Goal: Task Accomplishment & Management: Complete application form

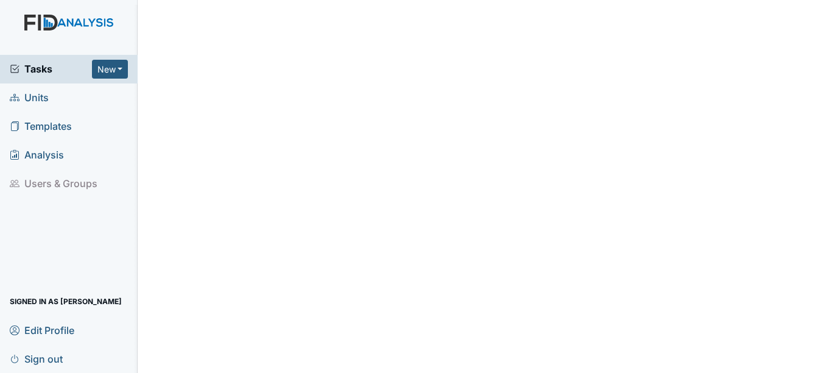
click at [40, 90] on span "Units" at bounding box center [29, 97] width 39 height 19
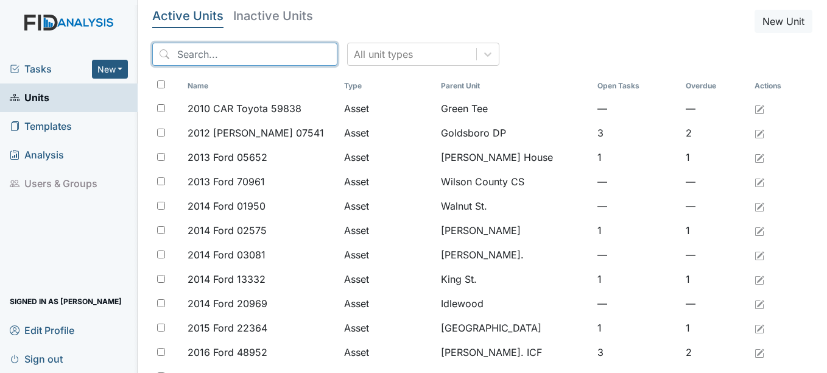
click at [262, 55] on input "search" at bounding box center [244, 54] width 185 height 23
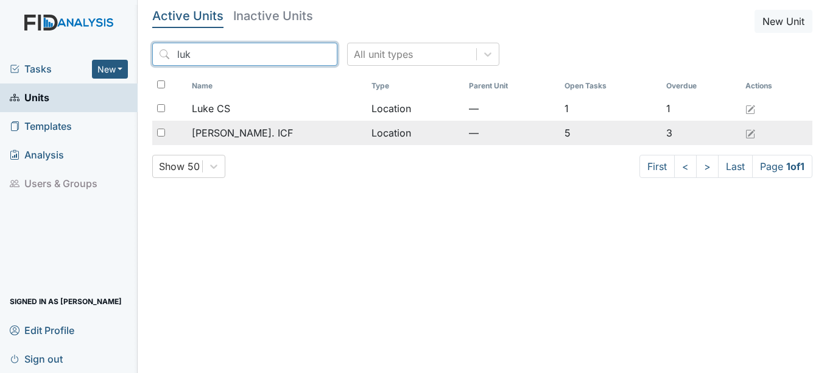
type input "luk"
click at [234, 128] on span "[PERSON_NAME]. ICF" at bounding box center [242, 132] width 101 height 15
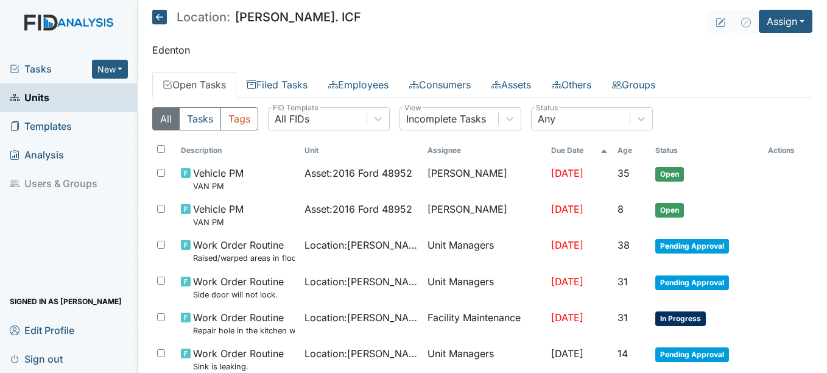
click at [155, 17] on icon at bounding box center [159, 17] width 15 height 15
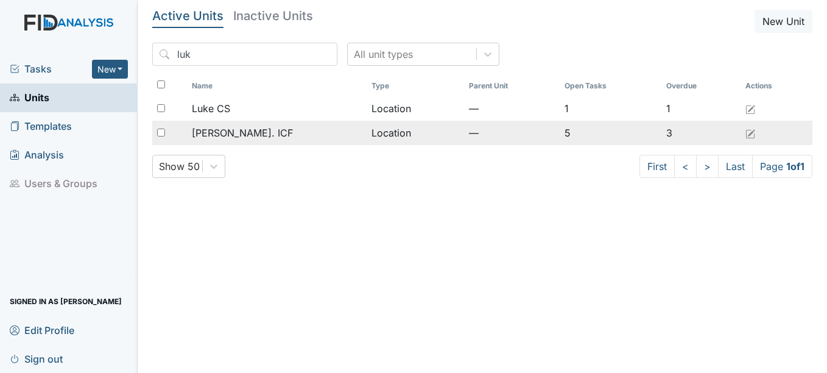
click at [237, 127] on span "[PERSON_NAME]. ICF" at bounding box center [242, 132] width 101 height 15
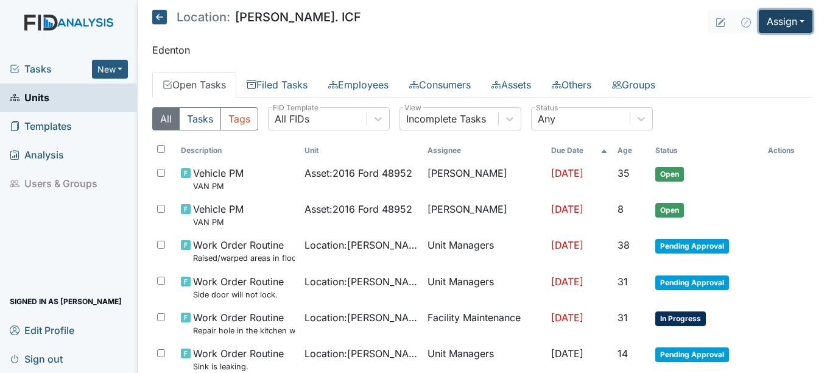
click at [769, 27] on button "Assign" at bounding box center [785, 21] width 54 height 23
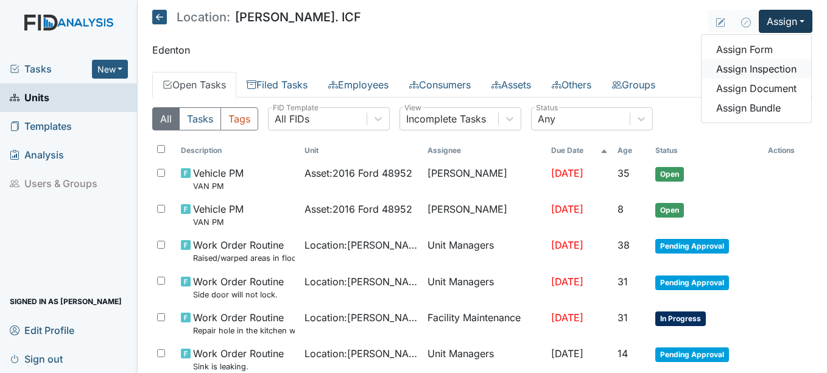
click at [728, 69] on link "Assign Inspection" at bounding box center [756, 68] width 110 height 19
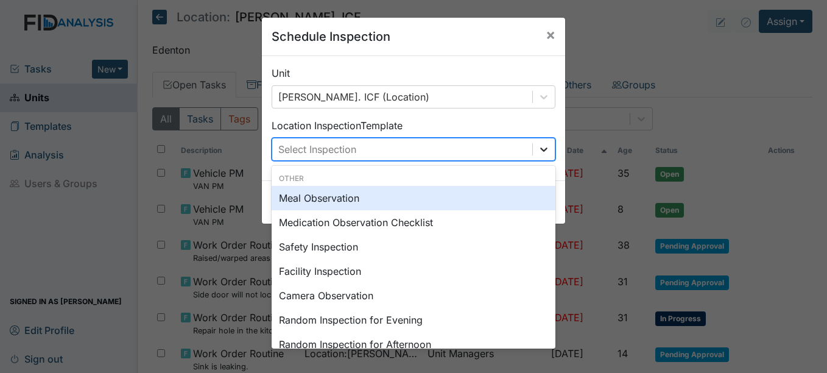
click at [537, 154] on icon at bounding box center [543, 149] width 12 height 12
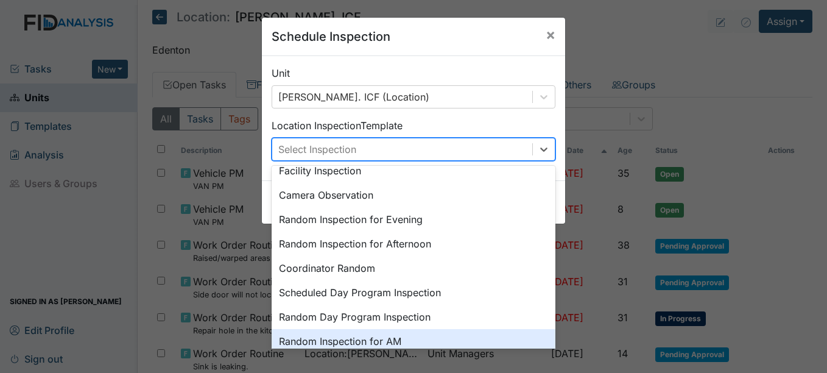
scroll to position [88, 0]
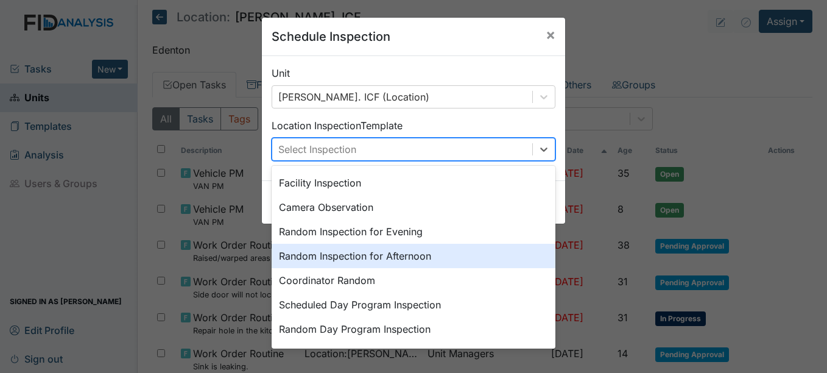
click at [386, 255] on div "Random Inspection for Afternoon" at bounding box center [413, 255] width 284 height 24
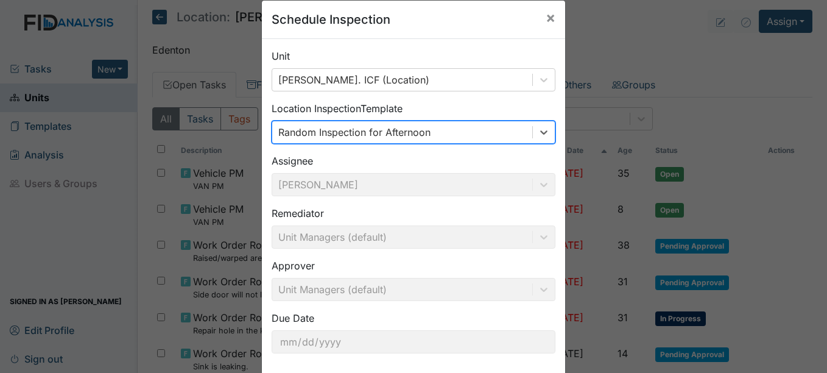
scroll to position [78, 0]
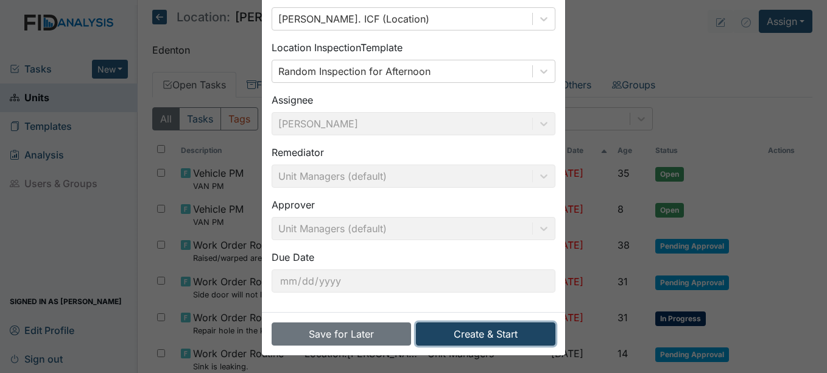
click at [467, 332] on button "Create & Start" at bounding box center [485, 333] width 139 height 23
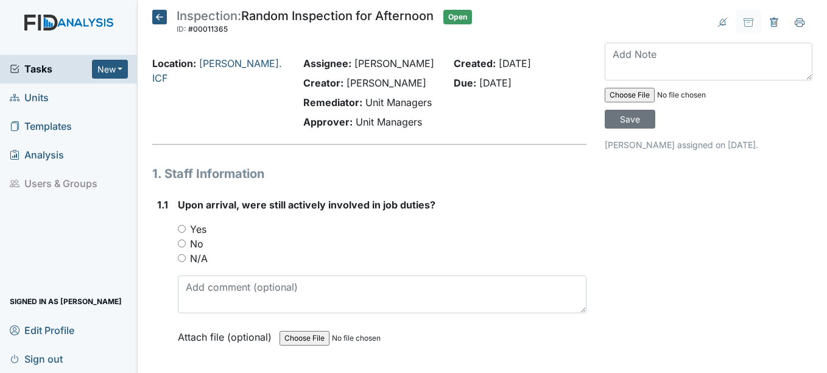
click at [201, 231] on label "Yes" at bounding box center [198, 229] width 16 height 15
click at [186, 231] on input "Yes" at bounding box center [182, 229] width 8 height 8
radio input "true"
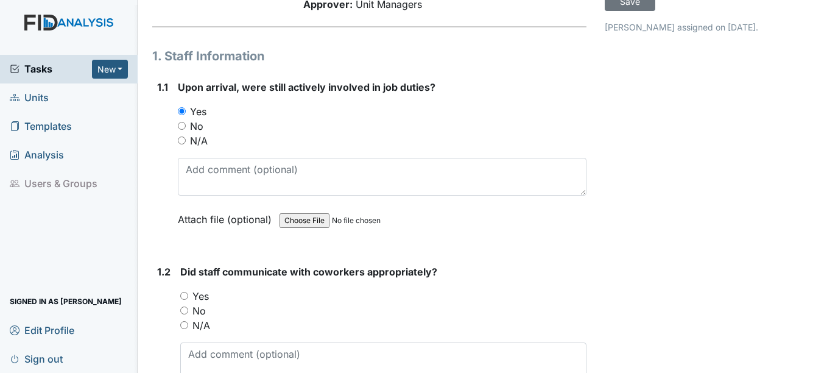
scroll to position [183, 0]
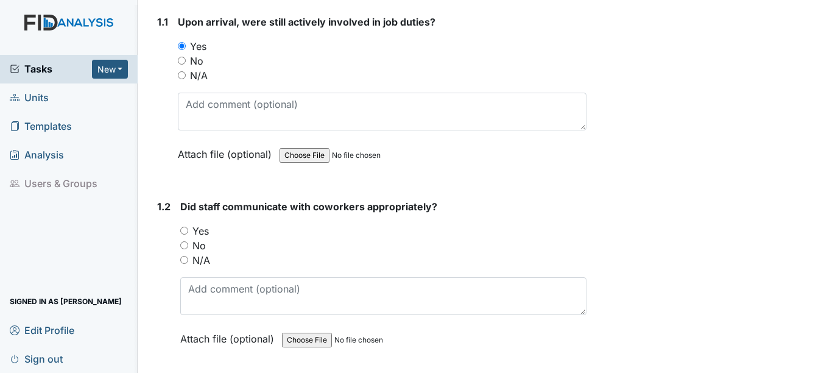
click at [209, 235] on label "Yes" at bounding box center [200, 230] width 16 height 15
click at [188, 234] on input "Yes" at bounding box center [184, 230] width 8 height 8
radio input "true"
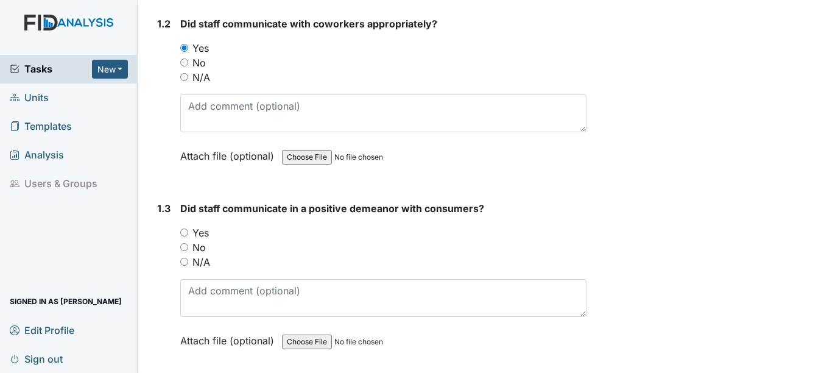
click at [209, 235] on div "Yes" at bounding box center [382, 232] width 405 height 15
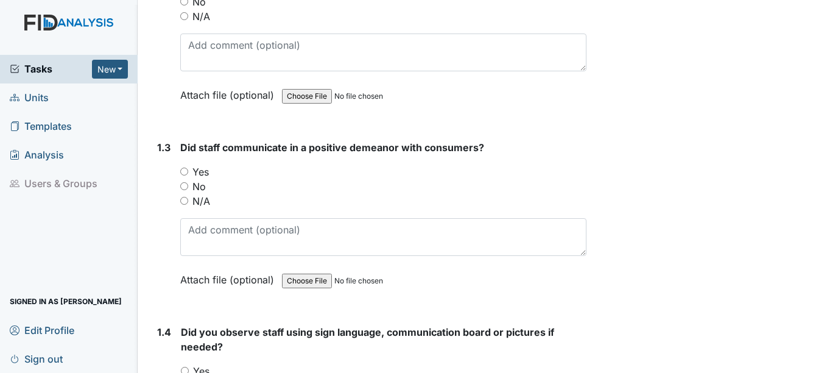
click at [202, 169] on label "Yes" at bounding box center [200, 171] width 16 height 15
click at [188, 169] on input "Yes" at bounding box center [184, 171] width 8 height 8
radio input "true"
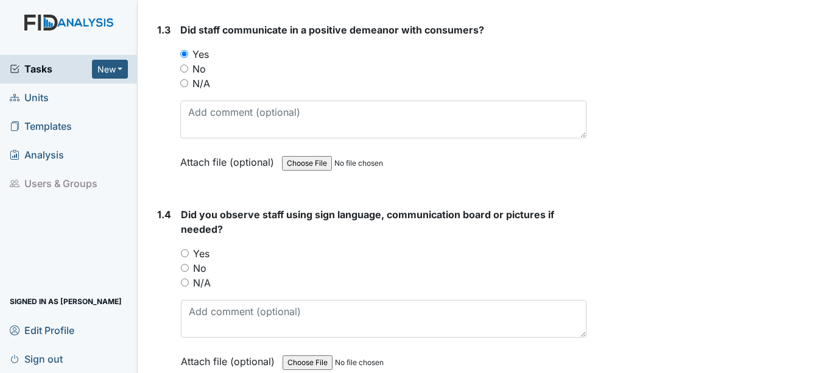
scroll to position [548, 0]
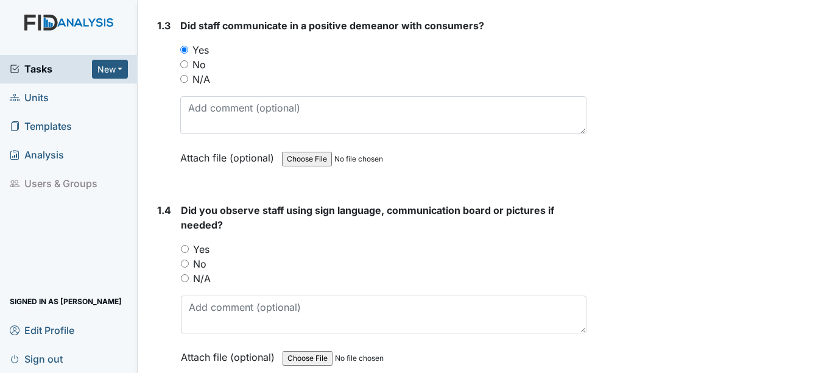
click at [200, 250] on label "Yes" at bounding box center [201, 249] width 16 height 15
click at [189, 250] on input "Yes" at bounding box center [185, 249] width 8 height 8
radio input "true"
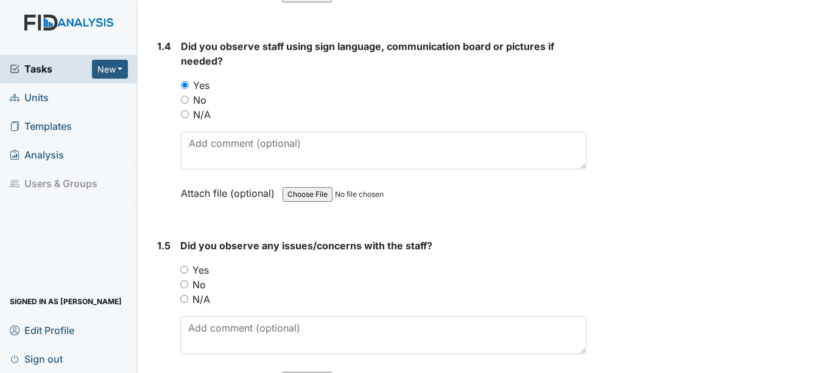
scroll to position [730, 0]
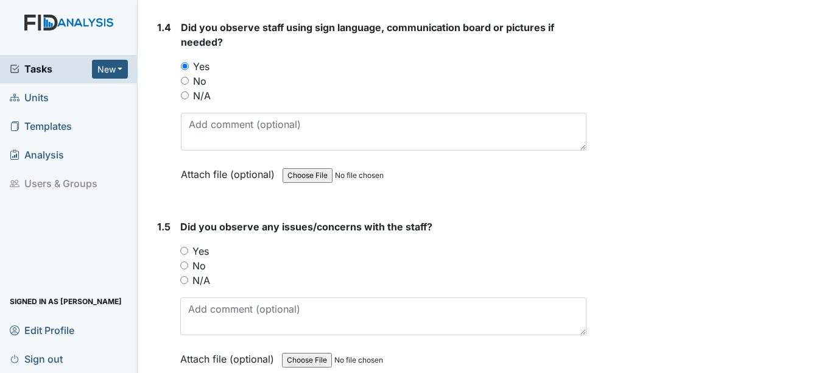
click at [195, 270] on label "No" at bounding box center [198, 265] width 13 height 15
click at [188, 269] on input "No" at bounding box center [184, 265] width 8 height 8
radio input "true"
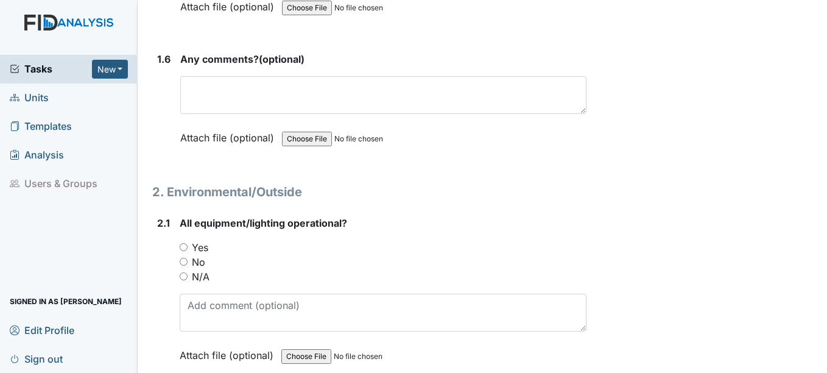
scroll to position [1096, 0]
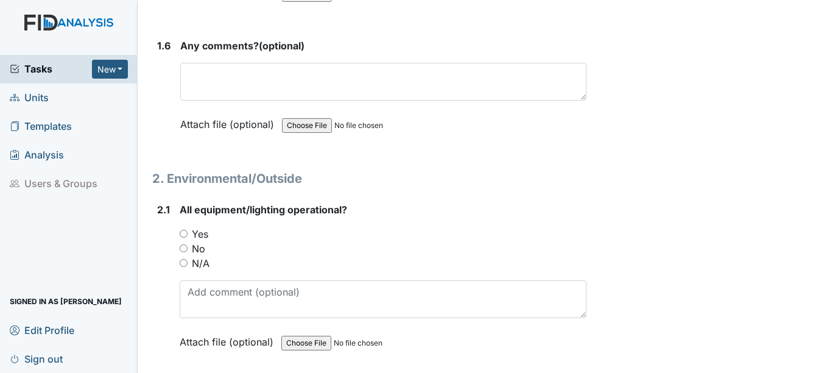
click at [196, 229] on label "Yes" at bounding box center [200, 233] width 16 height 15
click at [187, 229] on input "Yes" at bounding box center [184, 233] width 8 height 8
radio input "true"
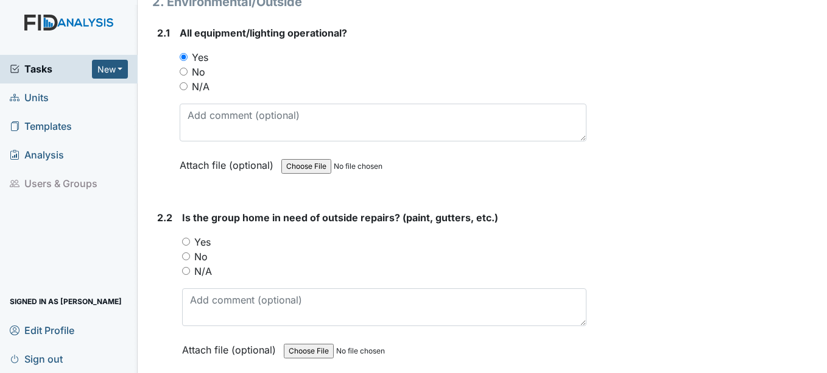
scroll to position [1278, 0]
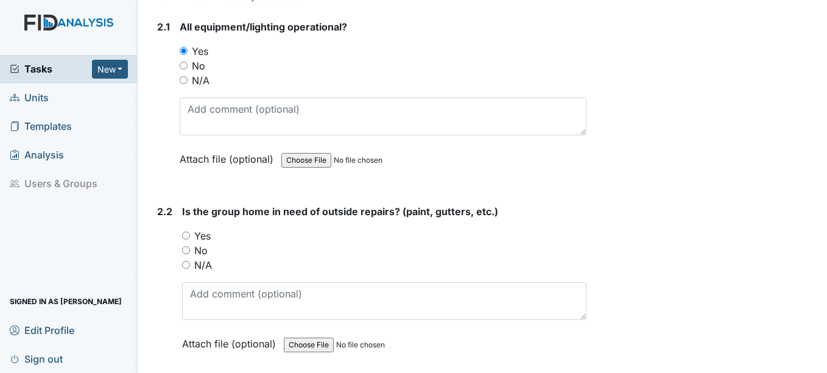
click at [200, 233] on label "Yes" at bounding box center [202, 235] width 16 height 15
click at [190, 233] on input "Yes" at bounding box center [186, 235] width 8 height 8
radio input "true"
click at [202, 247] on label "No" at bounding box center [200, 250] width 13 height 15
click at [190, 247] on input "No" at bounding box center [186, 250] width 8 height 8
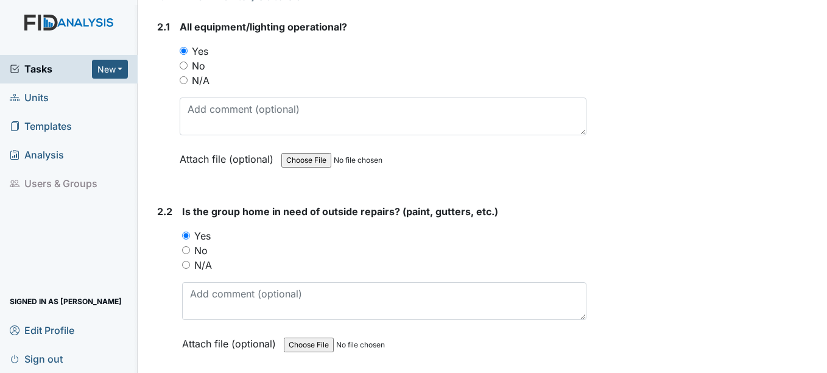
radio input "true"
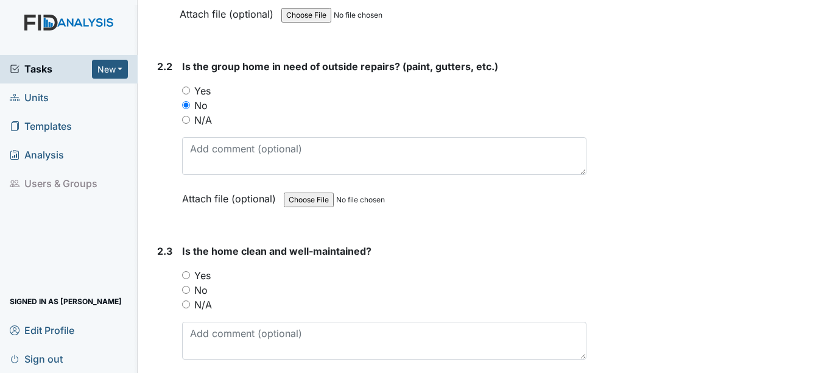
scroll to position [1461, 0]
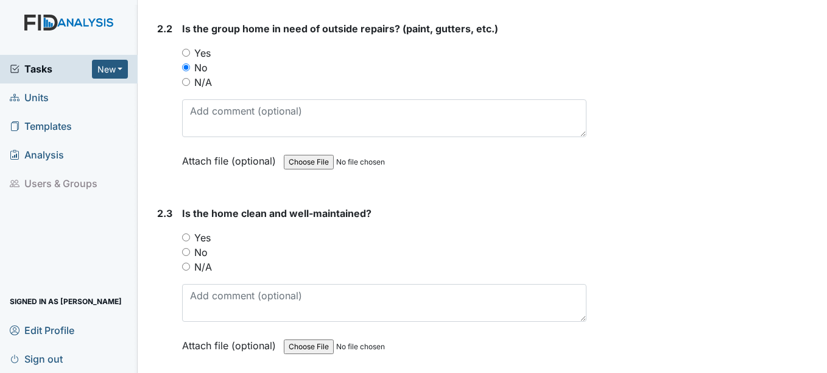
click at [203, 240] on label "Yes" at bounding box center [202, 237] width 16 height 15
click at [190, 240] on input "Yes" at bounding box center [186, 237] width 8 height 8
radio input "true"
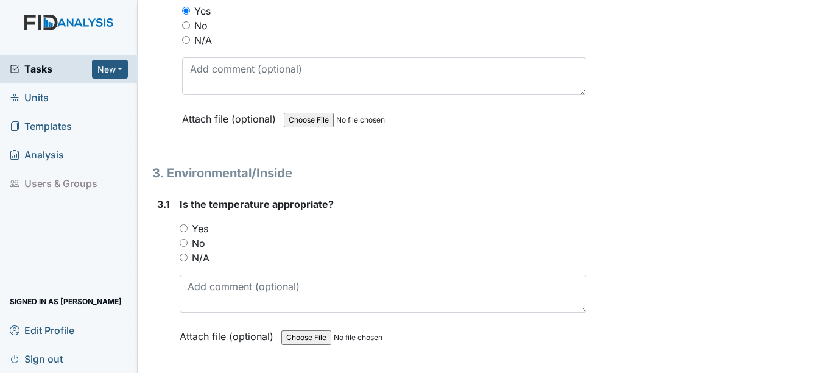
scroll to position [1704, 0]
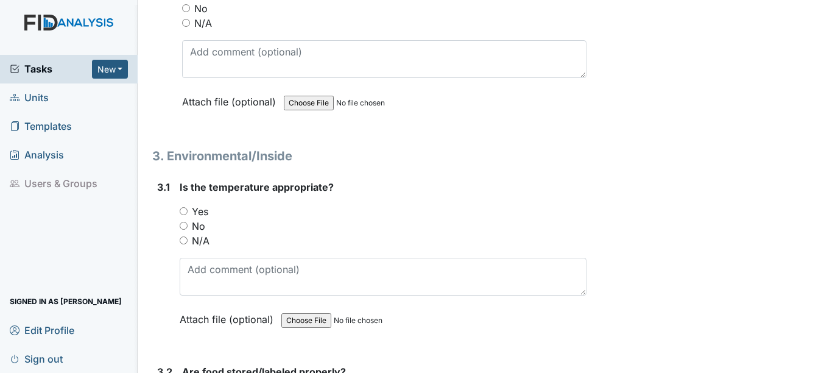
click at [198, 217] on label "Yes" at bounding box center [200, 211] width 16 height 15
click at [187, 215] on input "Yes" at bounding box center [184, 211] width 8 height 8
radio input "true"
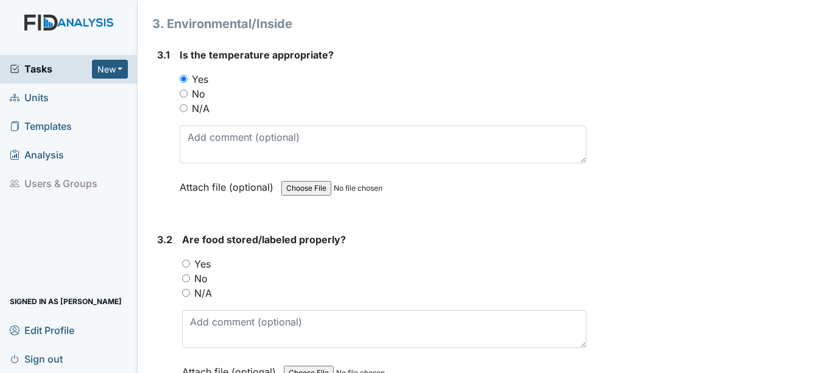
scroll to position [1887, 0]
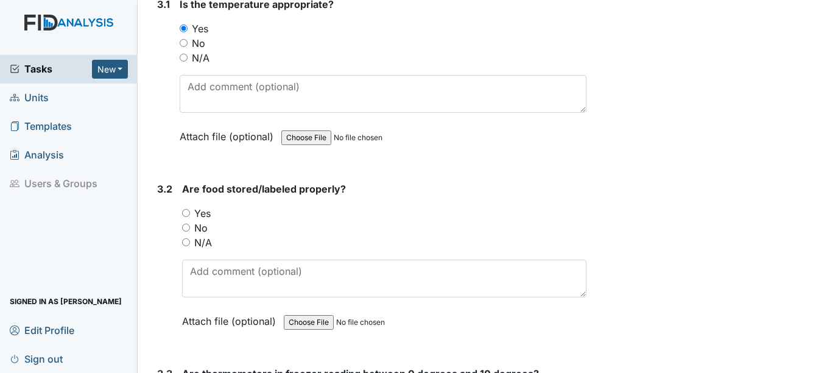
click at [206, 216] on label "Yes" at bounding box center [202, 213] width 16 height 15
click at [190, 216] on input "Yes" at bounding box center [186, 213] width 8 height 8
radio input "true"
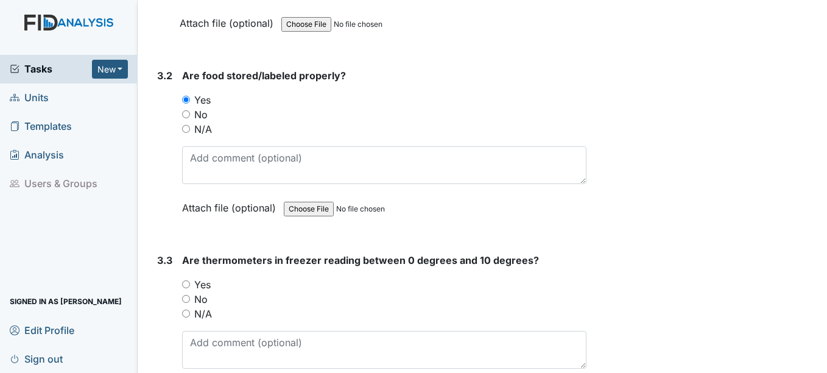
scroll to position [2009, 0]
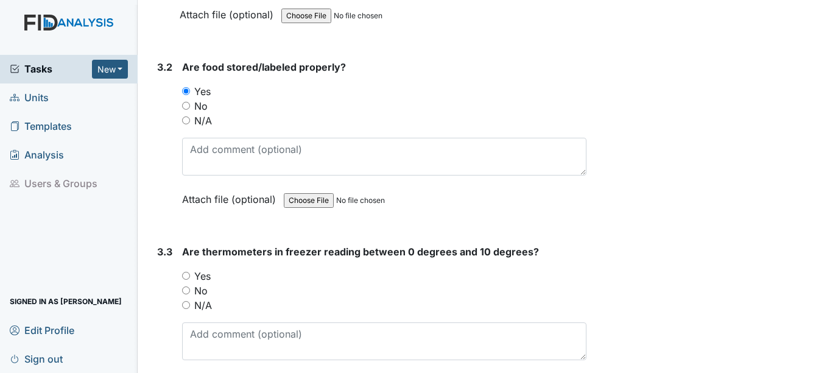
click at [203, 273] on label "Yes" at bounding box center [202, 275] width 16 height 15
click at [190, 273] on input "Yes" at bounding box center [186, 275] width 8 height 8
radio input "true"
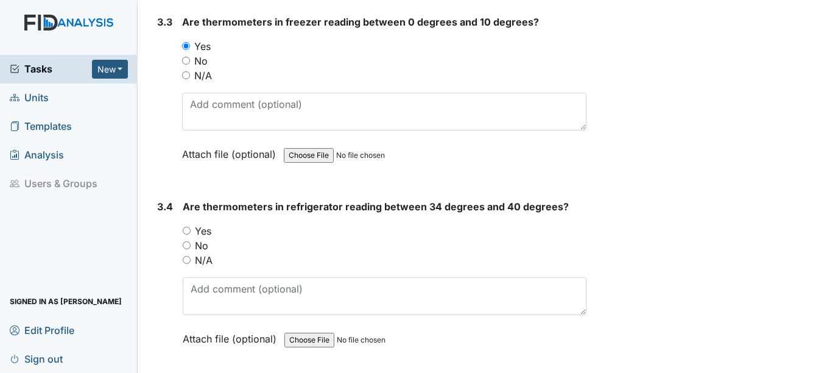
scroll to position [2252, 0]
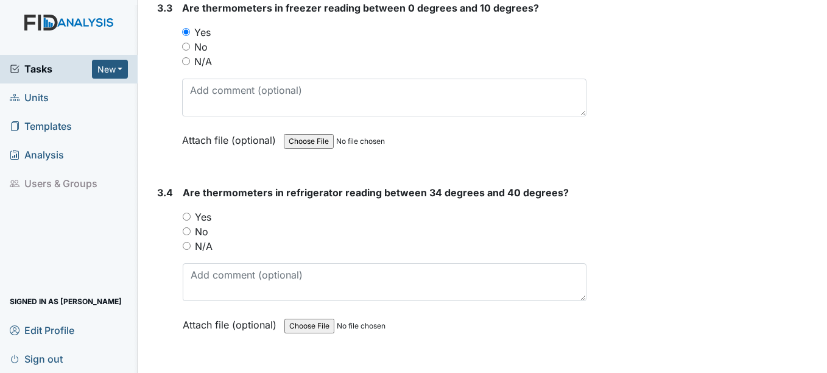
click at [207, 219] on label "Yes" at bounding box center [203, 216] width 16 height 15
click at [191, 219] on input "Yes" at bounding box center [187, 216] width 8 height 8
radio input "true"
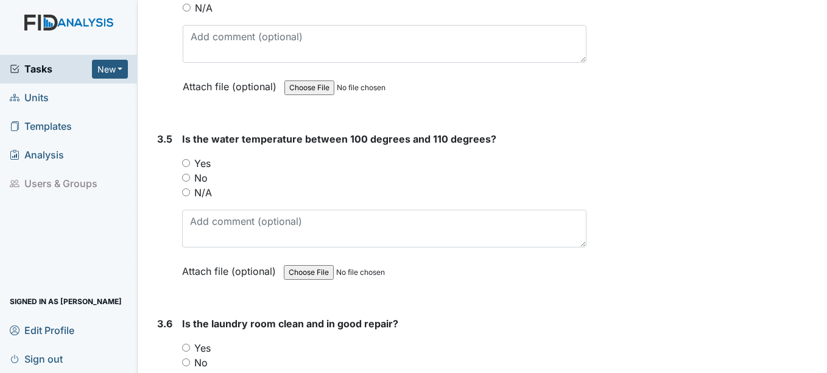
scroll to position [2496, 0]
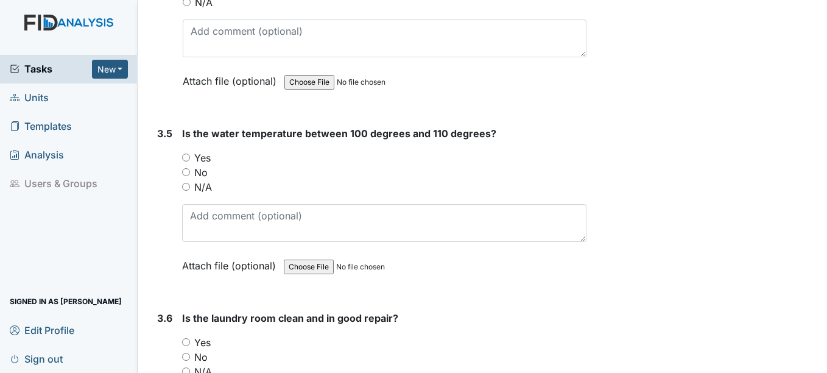
click at [206, 163] on label "Yes" at bounding box center [202, 157] width 16 height 15
click at [190, 161] on input "Yes" at bounding box center [186, 157] width 8 height 8
radio input "true"
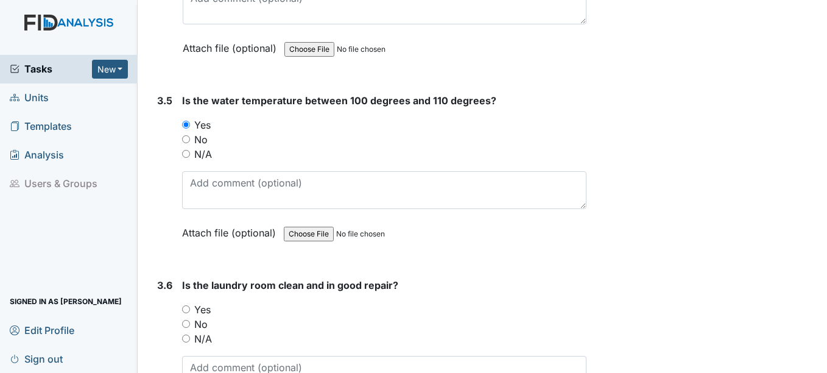
scroll to position [2678, 0]
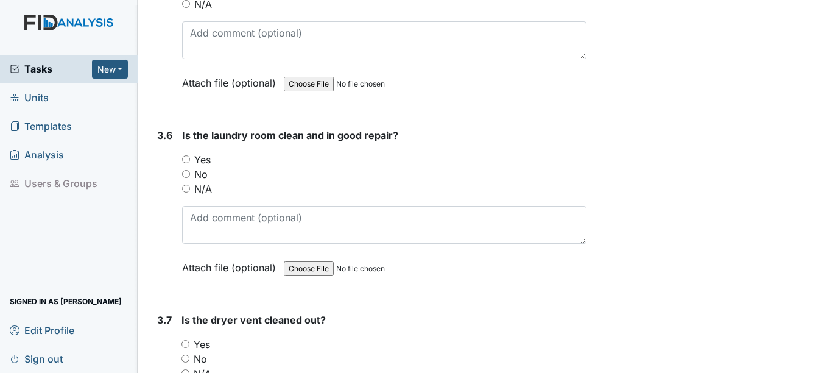
click at [199, 156] on label "Yes" at bounding box center [202, 159] width 16 height 15
click at [190, 156] on input "Yes" at bounding box center [186, 159] width 8 height 8
radio input "true"
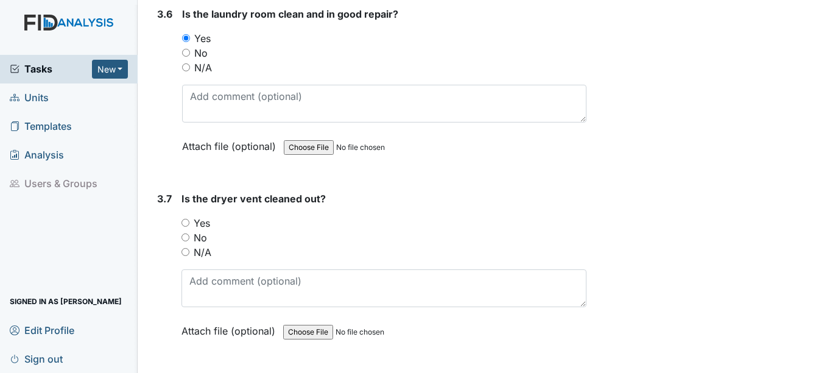
scroll to position [2800, 0]
click at [205, 226] on label "Yes" at bounding box center [202, 222] width 16 height 15
click at [189, 226] on input "Yes" at bounding box center [185, 222] width 8 height 8
radio input "true"
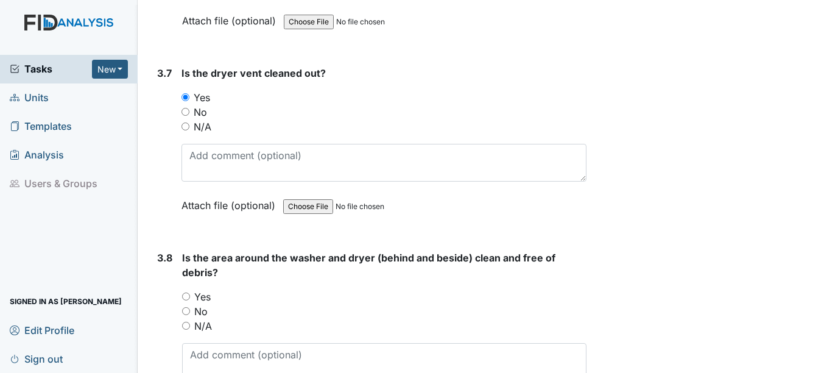
scroll to position [2983, 0]
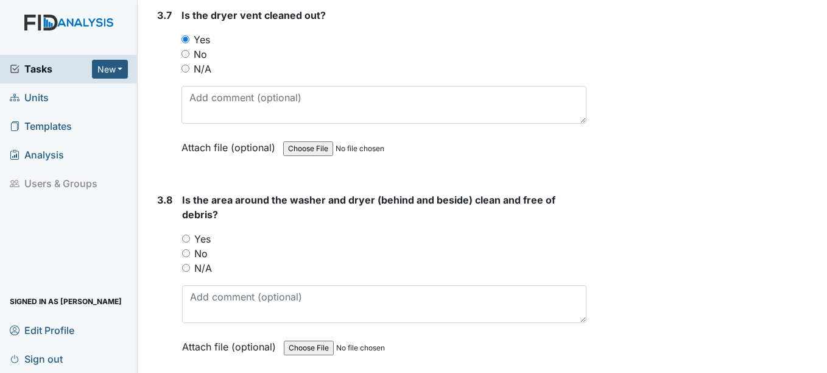
click at [202, 236] on label "Yes" at bounding box center [202, 238] width 16 height 15
click at [190, 236] on input "Yes" at bounding box center [186, 238] width 8 height 8
radio input "true"
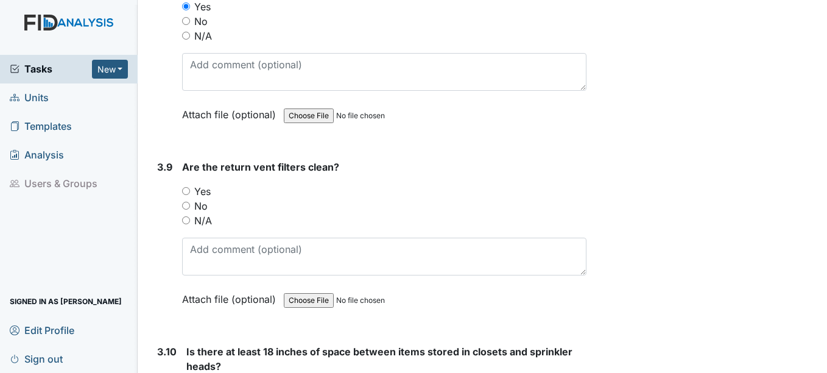
scroll to position [3226, 0]
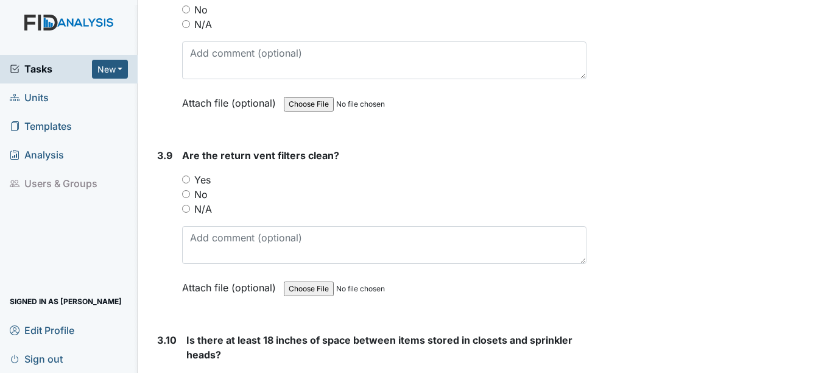
click at [203, 181] on label "Yes" at bounding box center [202, 179] width 16 height 15
click at [190, 181] on input "Yes" at bounding box center [186, 179] width 8 height 8
radio input "true"
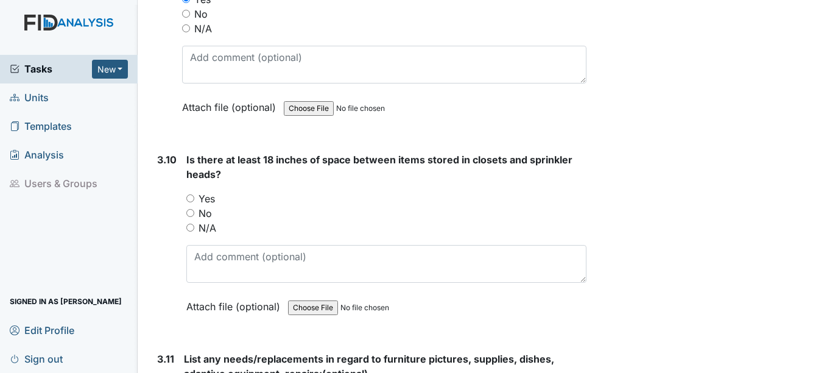
scroll to position [3409, 0]
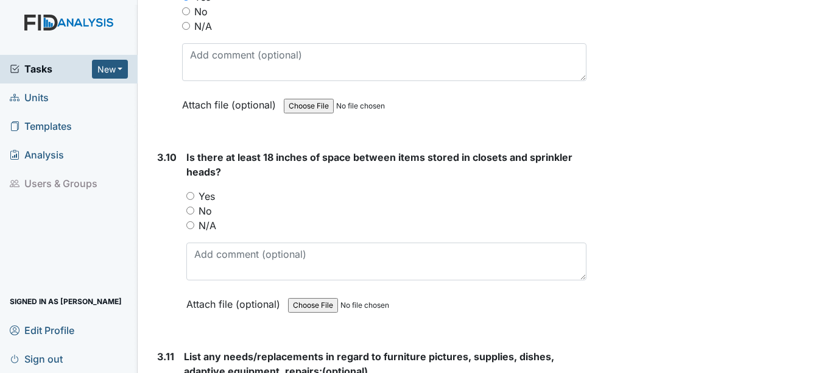
click at [208, 192] on label "Yes" at bounding box center [206, 196] width 16 height 15
click at [194, 192] on input "Yes" at bounding box center [190, 196] width 8 height 8
radio input "true"
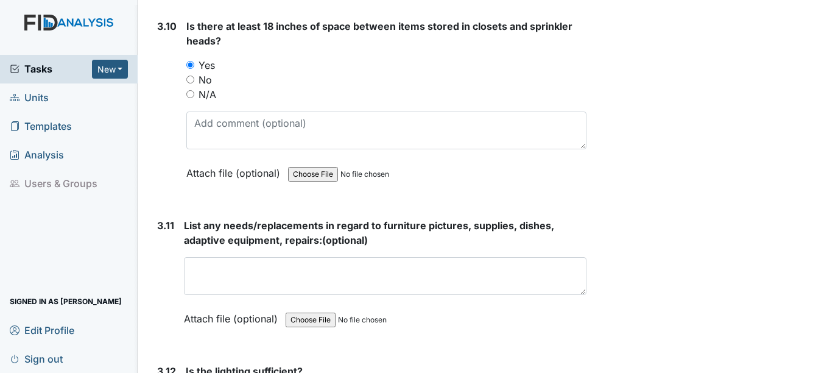
scroll to position [3591, 0]
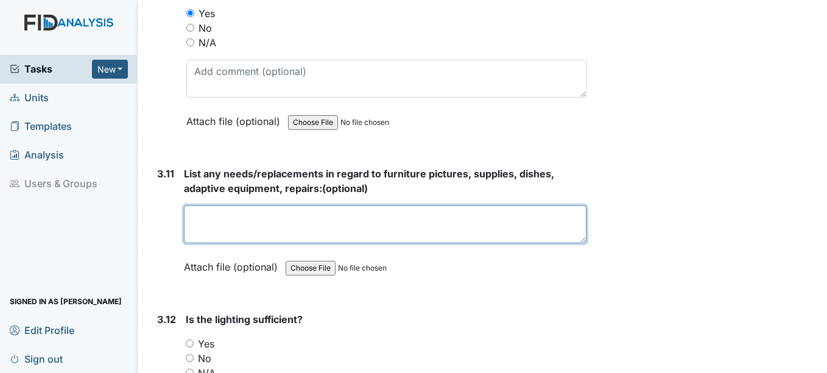
click at [218, 216] on textarea at bounding box center [385, 224] width 402 height 38
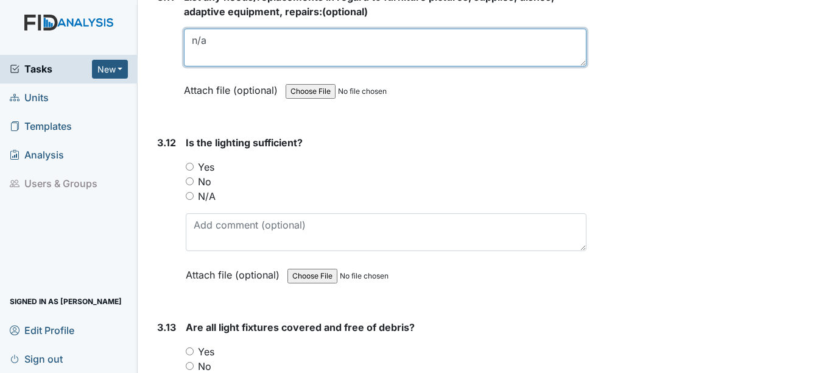
scroll to position [3774, 0]
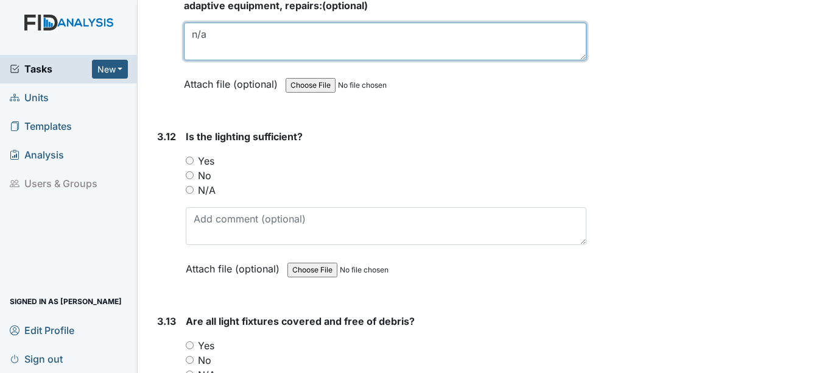
type textarea "n/a"
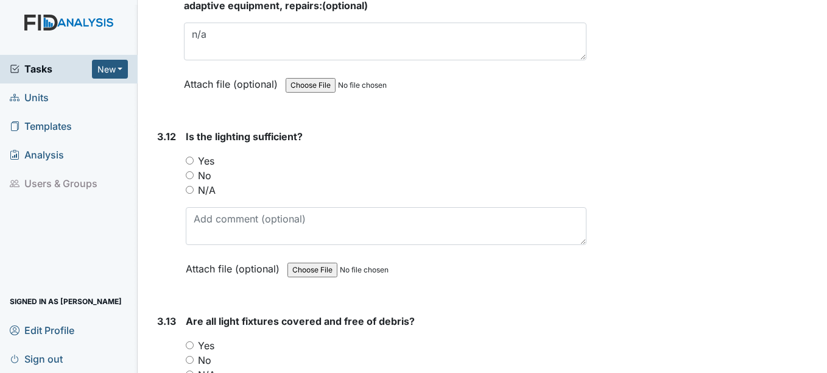
click at [211, 160] on label "Yes" at bounding box center [206, 160] width 16 height 15
click at [194, 160] on input "Yes" at bounding box center [190, 160] width 8 height 8
radio input "true"
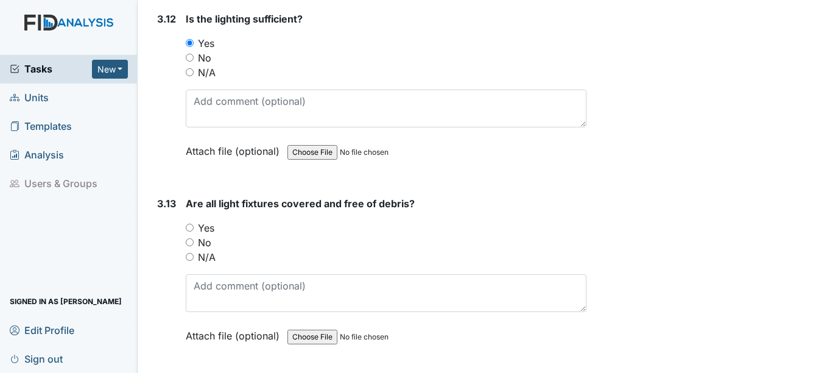
scroll to position [3896, 0]
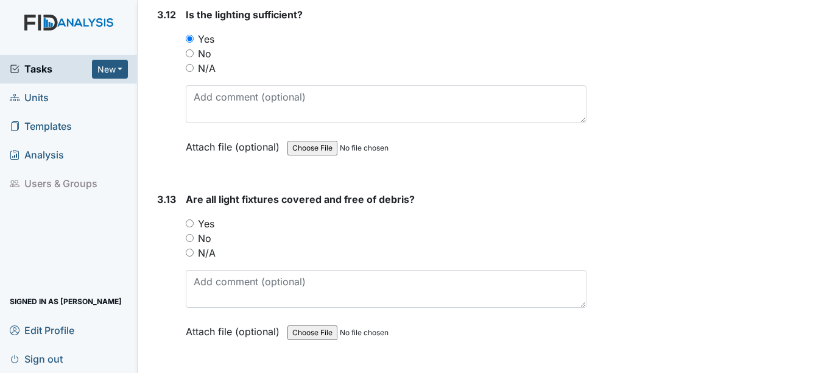
click at [213, 225] on label "Yes" at bounding box center [206, 223] width 16 height 15
click at [194, 225] on input "Yes" at bounding box center [190, 223] width 8 height 8
radio input "true"
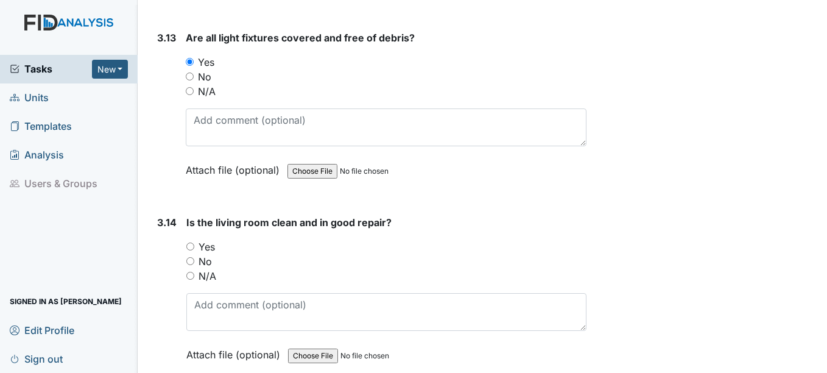
scroll to position [4078, 0]
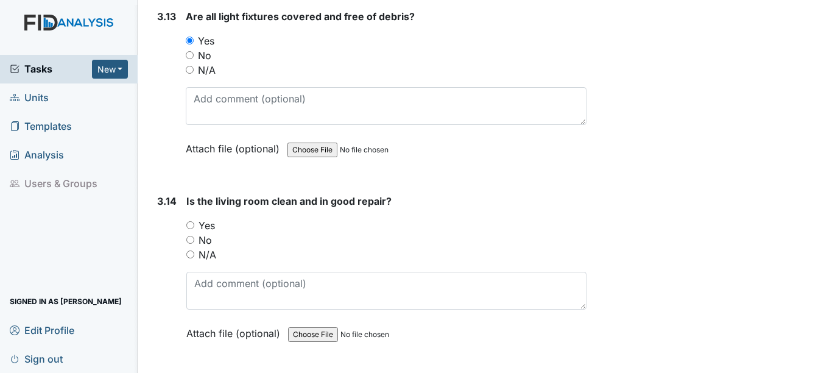
click at [209, 229] on label "Yes" at bounding box center [206, 225] width 16 height 15
click at [194, 229] on input "Yes" at bounding box center [190, 225] width 8 height 8
radio input "true"
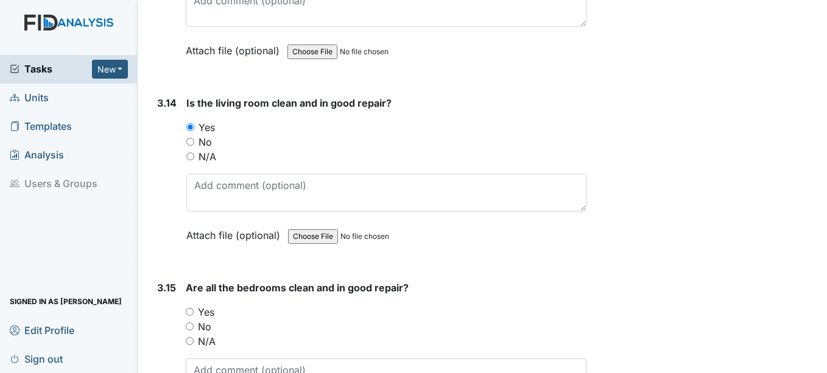
scroll to position [4261, 0]
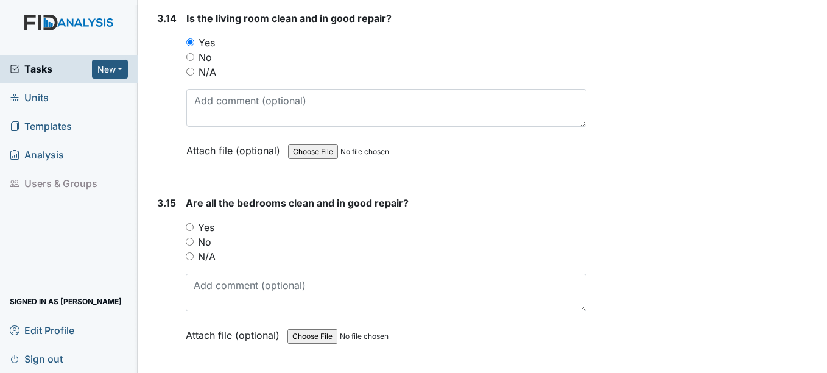
click at [209, 227] on label "Yes" at bounding box center [206, 227] width 16 height 15
click at [194, 227] on input "Yes" at bounding box center [190, 227] width 8 height 8
radio input "true"
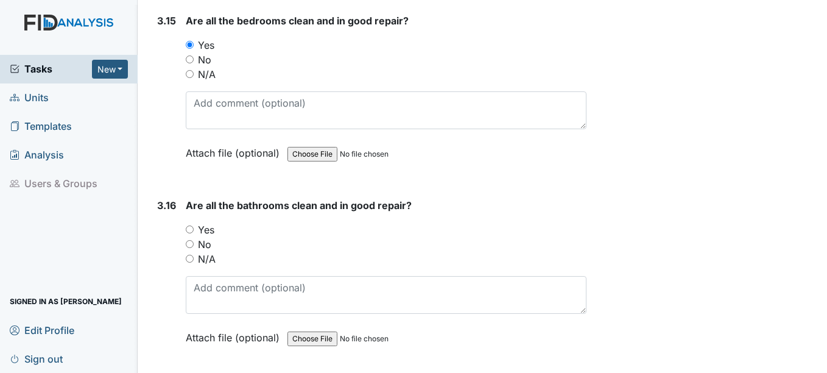
scroll to position [4443, 0]
click at [209, 227] on label "Yes" at bounding box center [206, 229] width 16 height 15
click at [194, 227] on input "Yes" at bounding box center [190, 229] width 8 height 8
radio input "true"
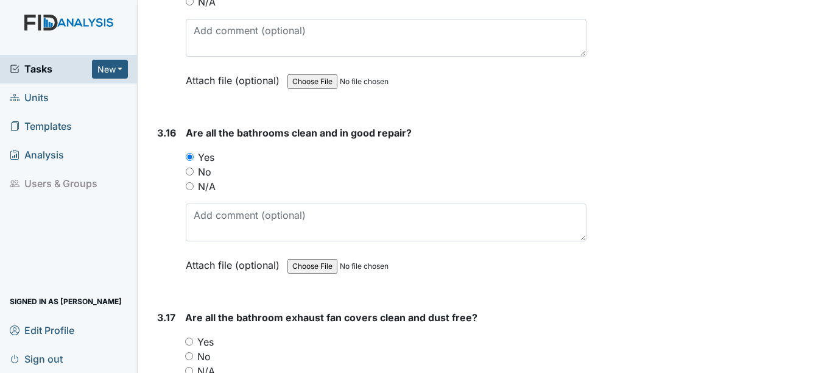
scroll to position [4626, 0]
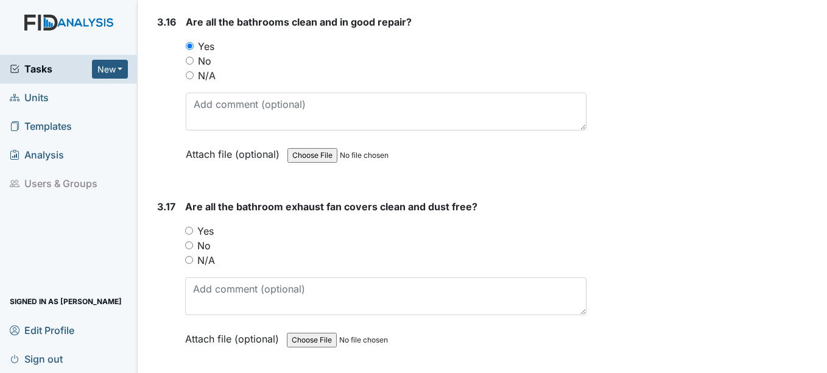
click at [209, 228] on label "Yes" at bounding box center [205, 230] width 16 height 15
click at [193, 228] on input "Yes" at bounding box center [189, 230] width 8 height 8
radio input "true"
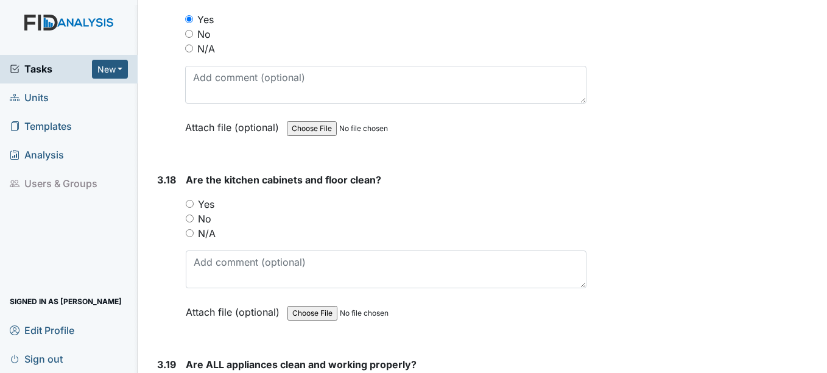
scroll to position [4869, 0]
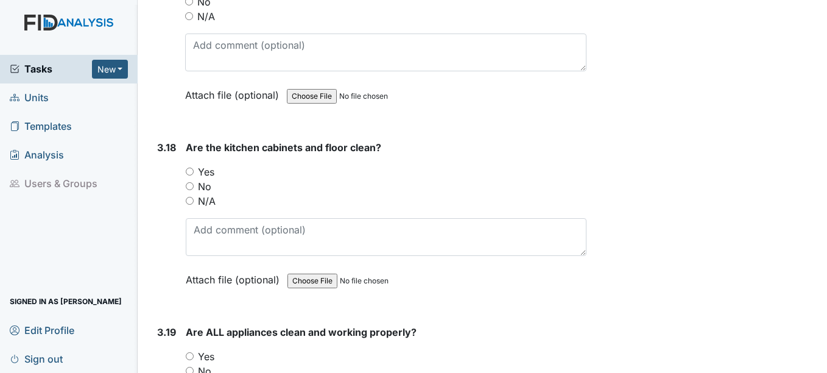
click at [211, 172] on label "Yes" at bounding box center [206, 171] width 16 height 15
click at [194, 172] on input "Yes" at bounding box center [190, 171] width 8 height 8
radio input "true"
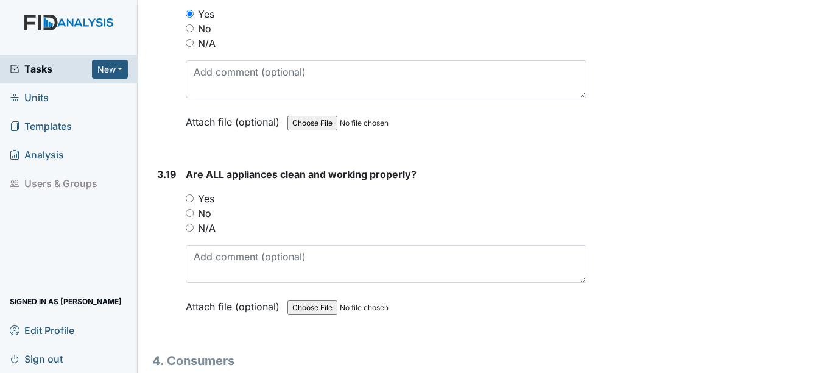
scroll to position [5052, 0]
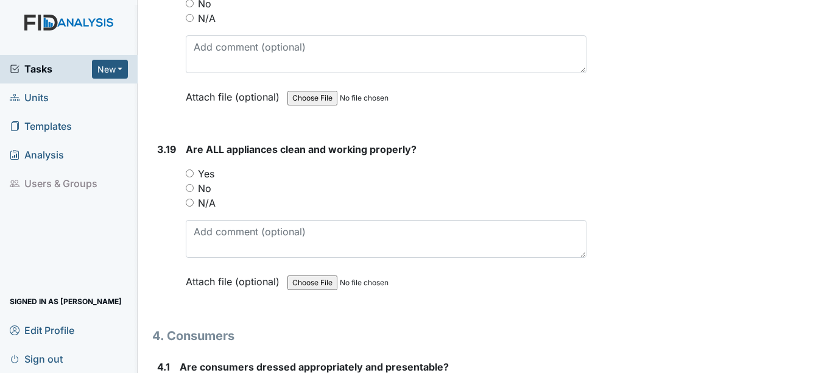
click at [208, 175] on label "Yes" at bounding box center [206, 173] width 16 height 15
click at [194, 175] on input "Yes" at bounding box center [190, 173] width 8 height 8
radio input "true"
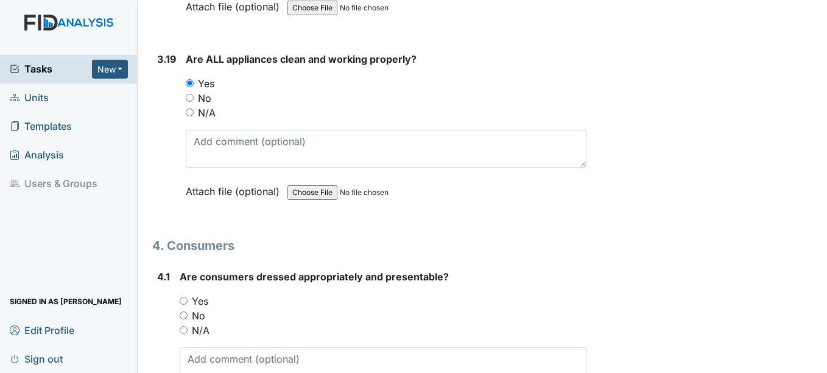
scroll to position [5174, 0]
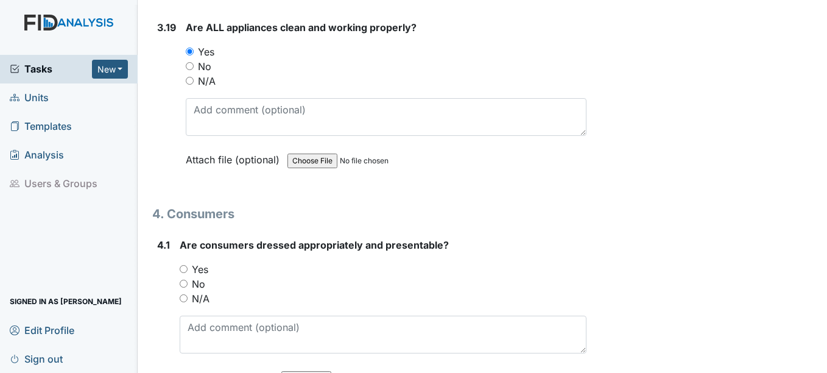
click at [200, 265] on label "Yes" at bounding box center [200, 269] width 16 height 15
click at [187, 265] on input "Yes" at bounding box center [184, 269] width 8 height 8
radio input "true"
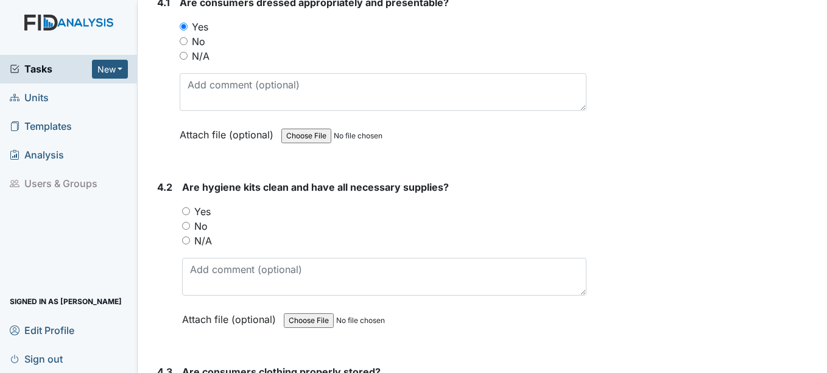
scroll to position [5417, 0]
click at [213, 209] on div "Yes" at bounding box center [384, 210] width 404 height 15
click at [208, 216] on label "Yes" at bounding box center [202, 210] width 16 height 15
click at [190, 214] on input "Yes" at bounding box center [186, 210] width 8 height 8
radio input "true"
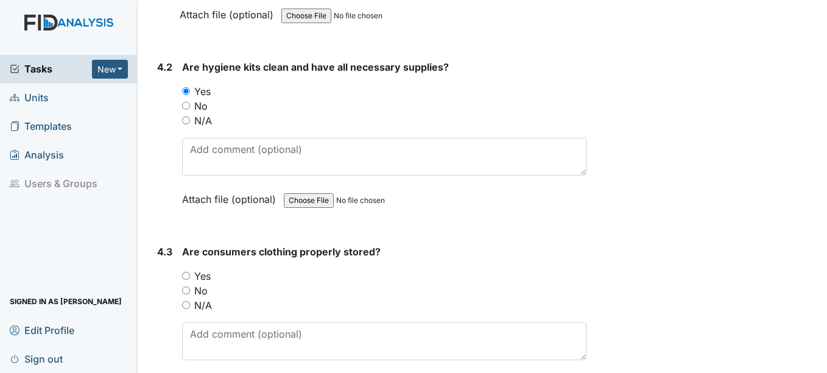
scroll to position [5539, 0]
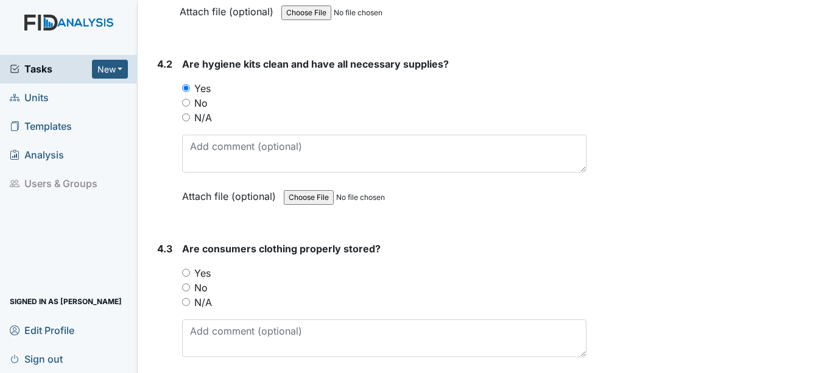
click at [208, 270] on label "Yes" at bounding box center [202, 272] width 16 height 15
click at [190, 270] on input "Yes" at bounding box center [186, 272] width 8 height 8
radio input "true"
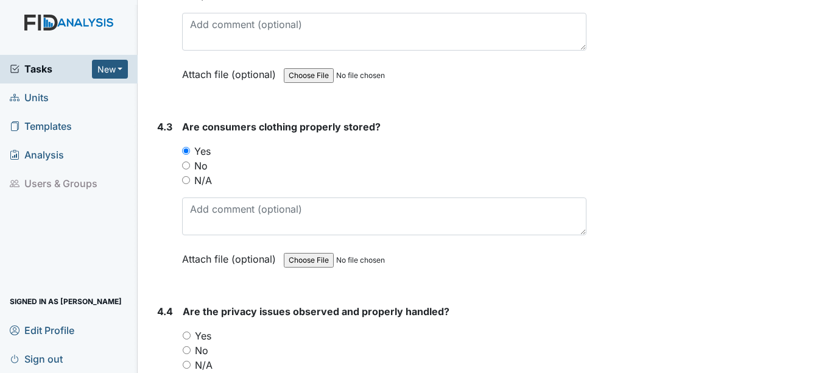
scroll to position [5722, 0]
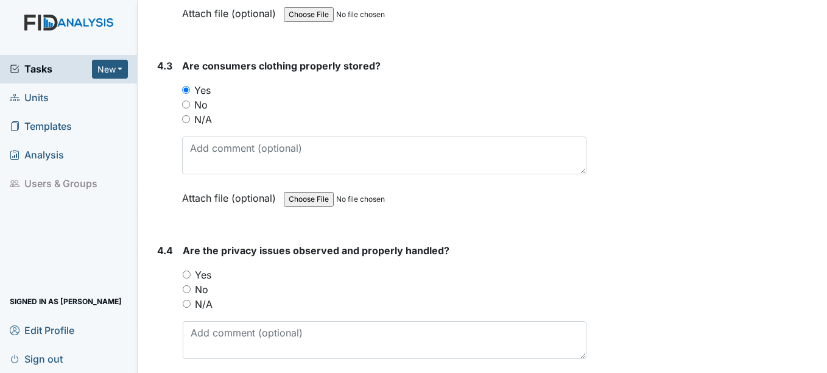
click at [209, 303] on label "N/A" at bounding box center [204, 303] width 18 height 15
click at [191, 303] on input "N/A" at bounding box center [187, 303] width 8 height 8
radio input "true"
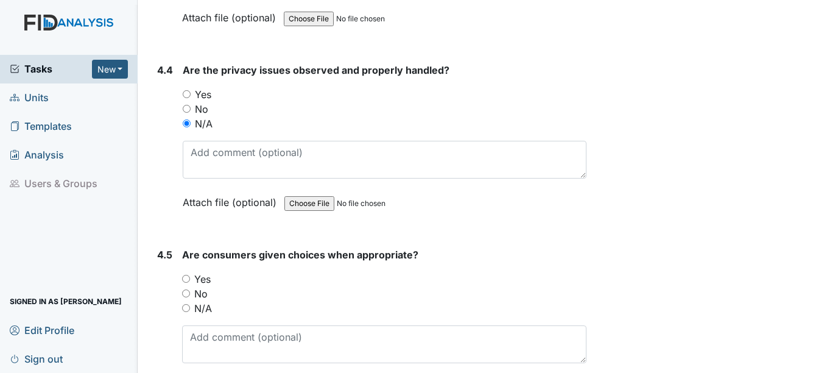
scroll to position [5904, 0]
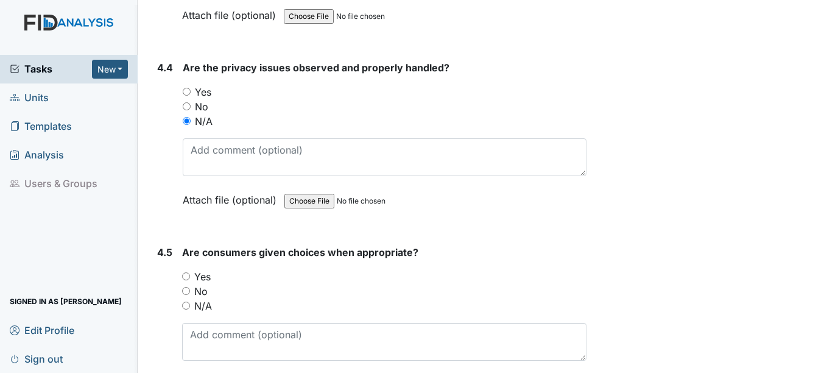
click at [204, 268] on div "Are consumers given choices when appropriate? You must select one of the below …" at bounding box center [384, 322] width 404 height 155
click at [204, 275] on label "Yes" at bounding box center [202, 276] width 16 height 15
click at [190, 275] on input "Yes" at bounding box center [186, 276] width 8 height 8
radio input "true"
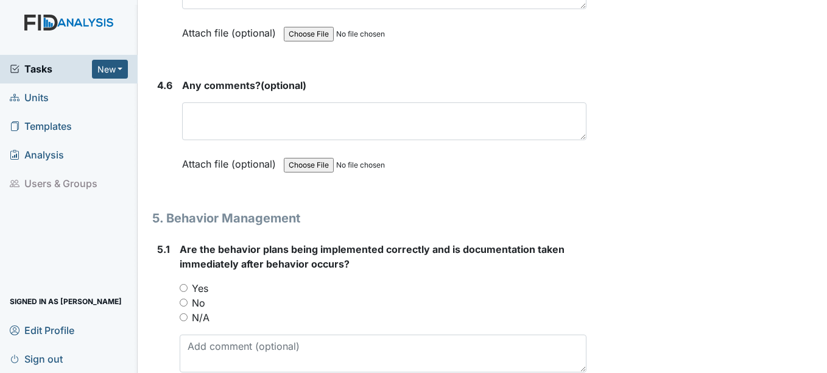
scroll to position [6330, 0]
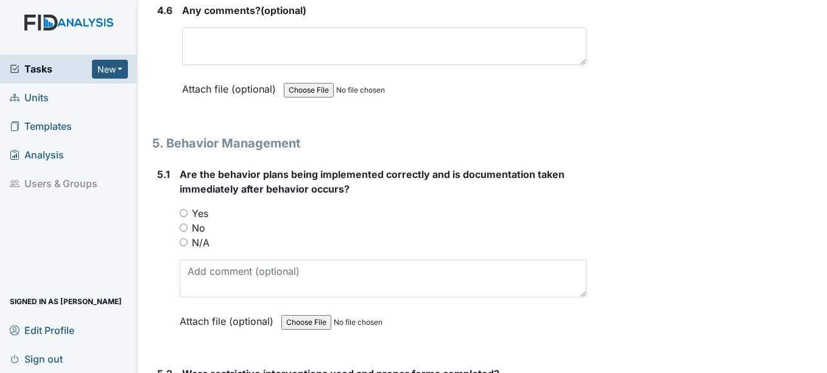
click at [202, 211] on label "Yes" at bounding box center [200, 213] width 16 height 15
click at [187, 211] on input "Yes" at bounding box center [184, 213] width 8 height 8
radio input "true"
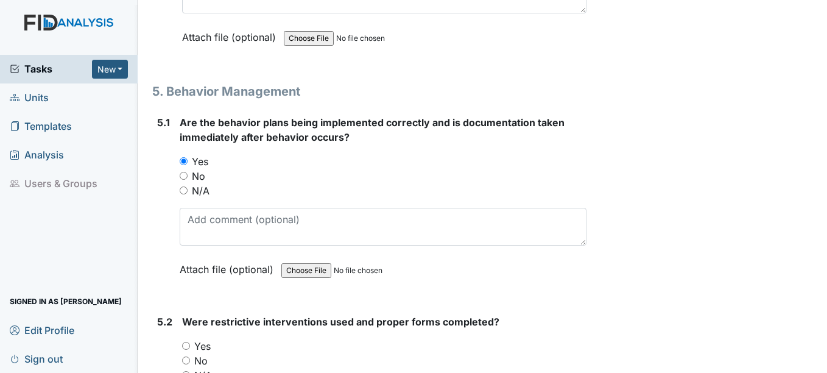
scroll to position [6452, 0]
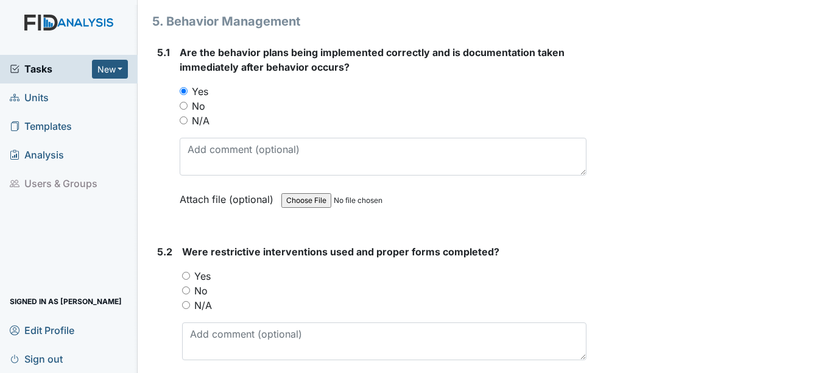
click at [206, 122] on label "N/A" at bounding box center [201, 120] width 18 height 15
click at [187, 122] on input "N/A" at bounding box center [184, 120] width 8 height 8
radio input "true"
click at [205, 302] on label "N/A" at bounding box center [203, 305] width 18 height 15
click at [190, 302] on input "N/A" at bounding box center [186, 305] width 8 height 8
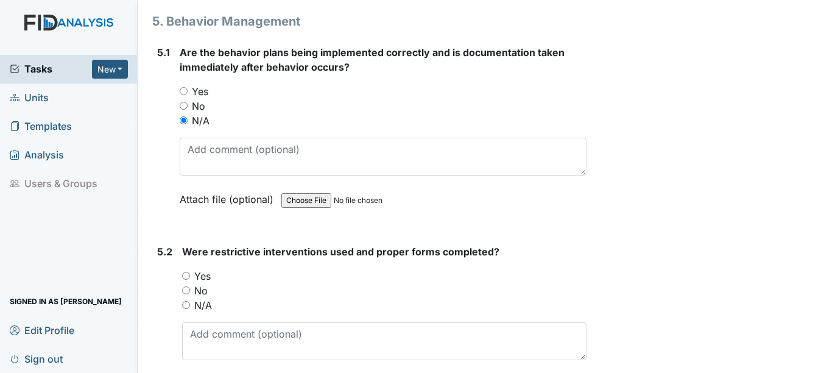
radio input "true"
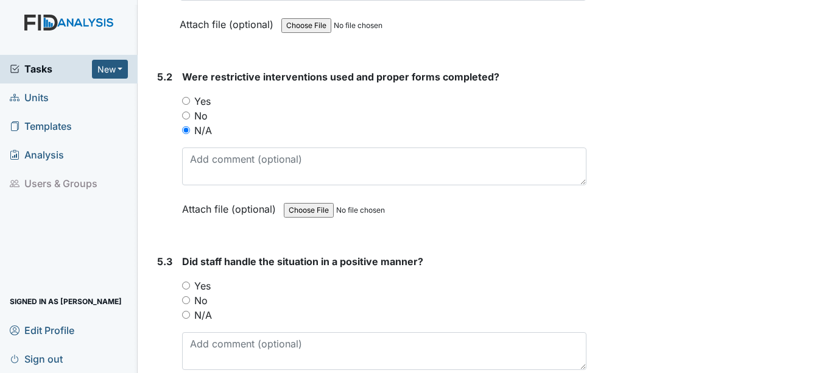
scroll to position [6635, 0]
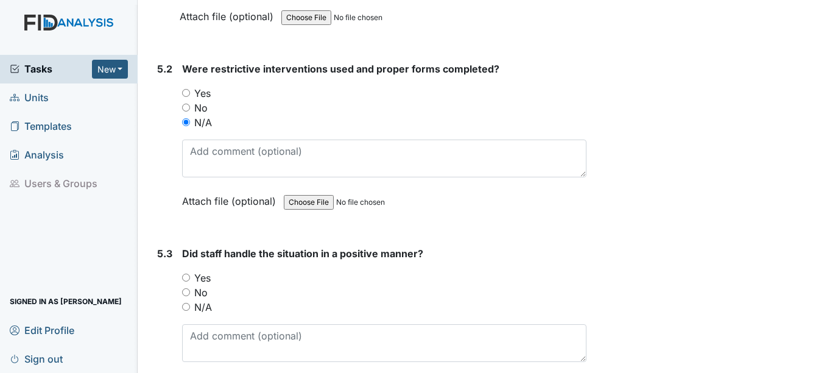
click at [211, 304] on label "N/A" at bounding box center [203, 306] width 18 height 15
click at [190, 304] on input "N/A" at bounding box center [186, 307] width 8 height 8
radio input "true"
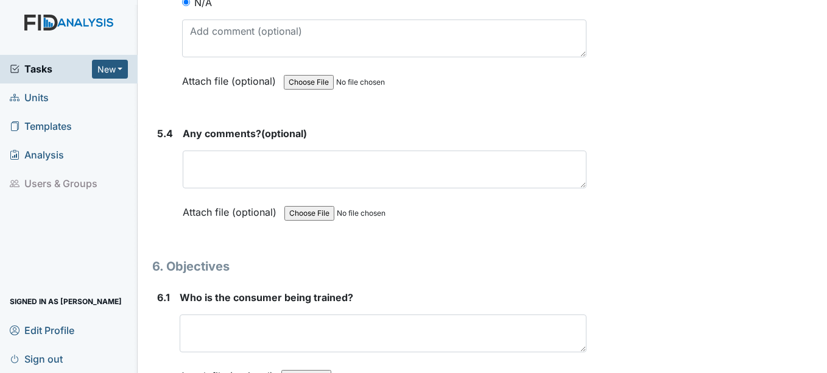
scroll to position [7000, 0]
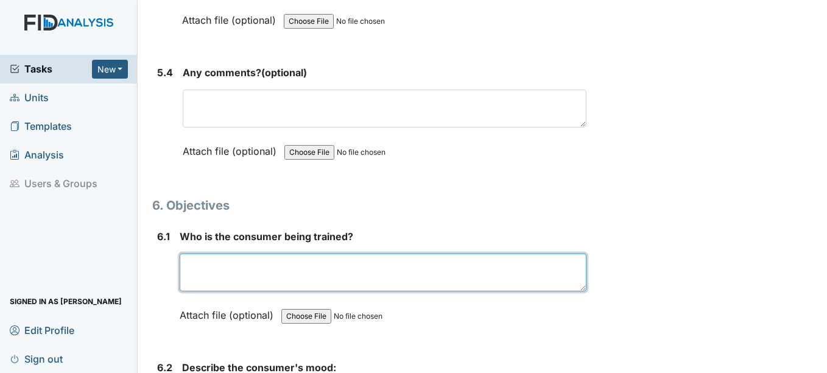
click at [217, 273] on textarea at bounding box center [383, 272] width 406 height 38
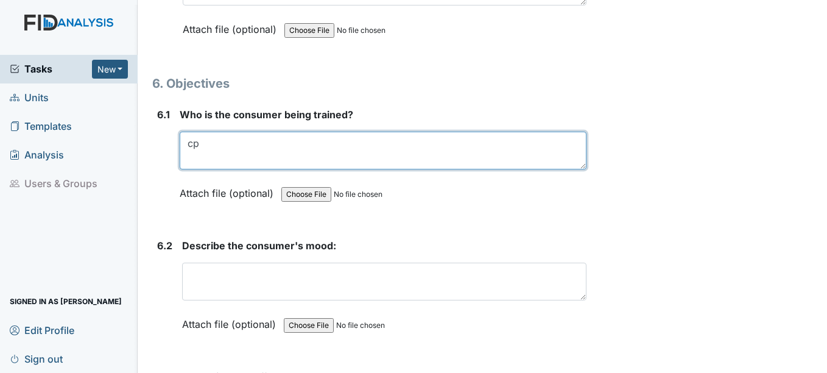
scroll to position [7182, 0]
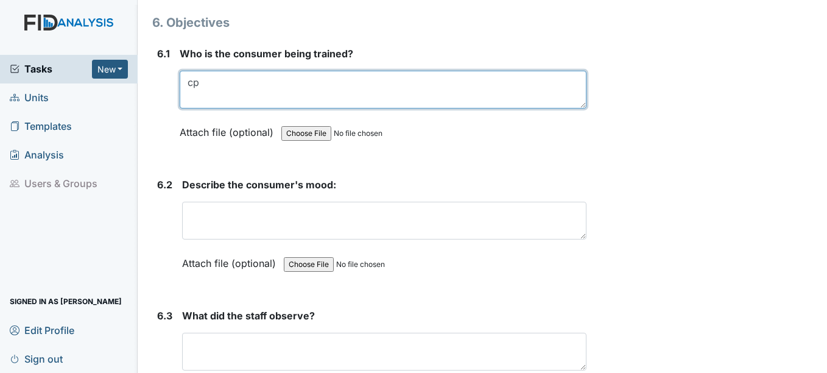
type textarea "cp"
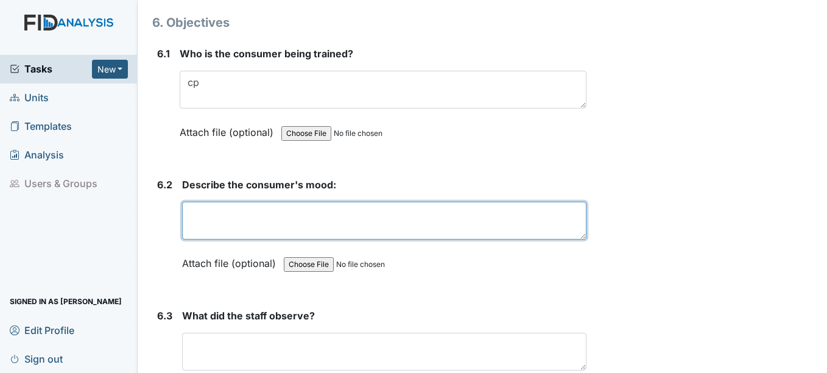
click at [206, 234] on textarea at bounding box center [384, 220] width 404 height 38
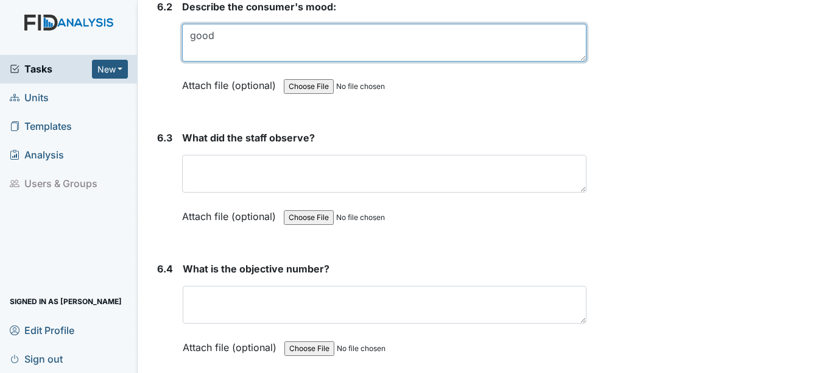
scroll to position [7365, 0]
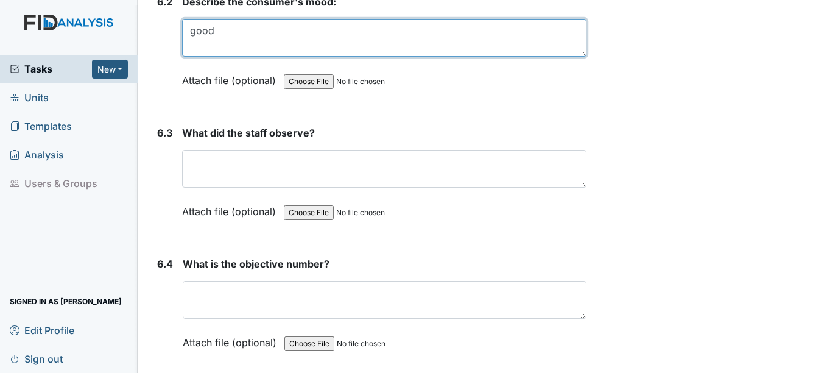
type textarea "good"
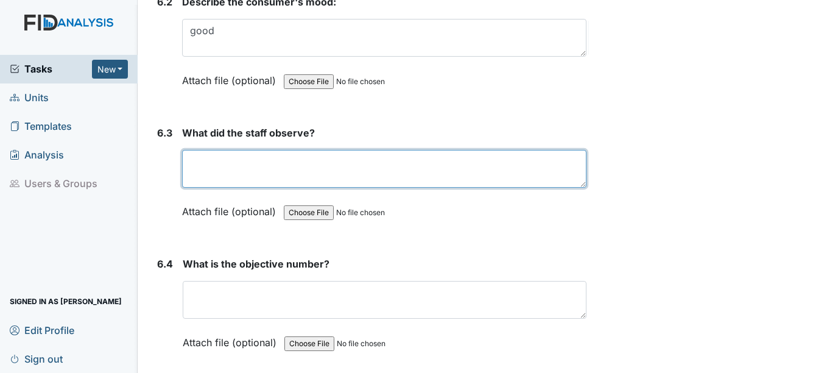
click at [200, 169] on textarea at bounding box center [384, 169] width 404 height 38
type textarea "DC"
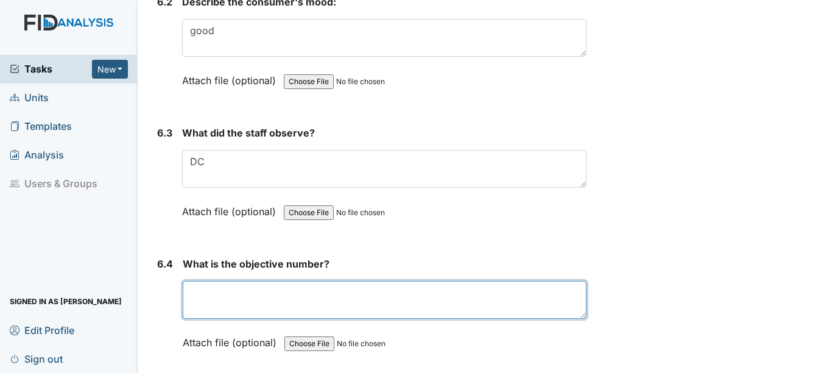
click at [210, 296] on textarea at bounding box center [384, 300] width 403 height 38
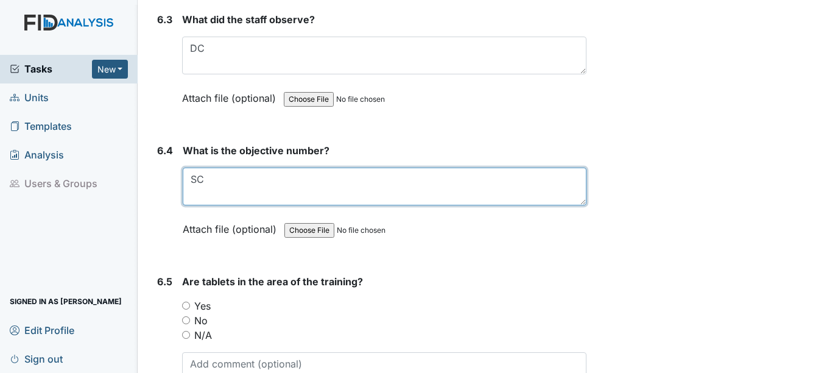
scroll to position [7548, 0]
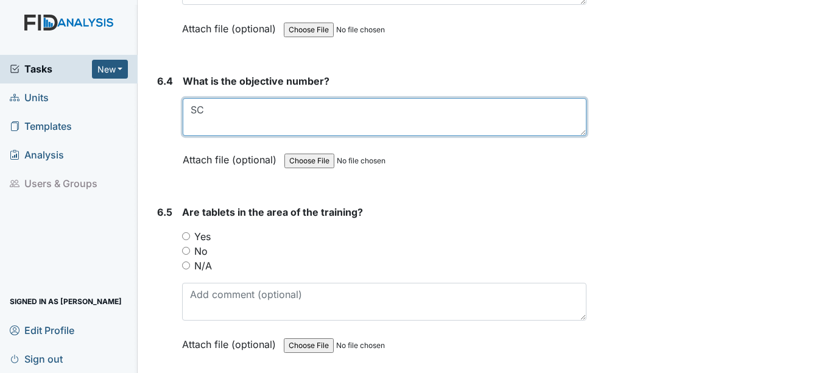
type textarea "SC"
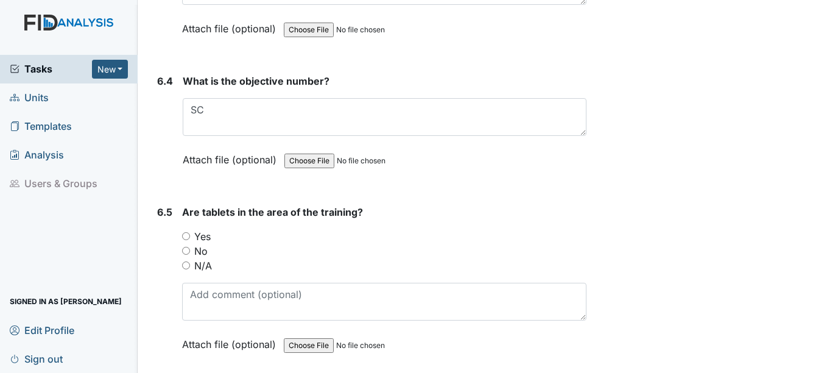
click at [199, 239] on label "Yes" at bounding box center [202, 236] width 16 height 15
click at [190, 239] on input "Yes" at bounding box center [186, 236] width 8 height 8
radio input "true"
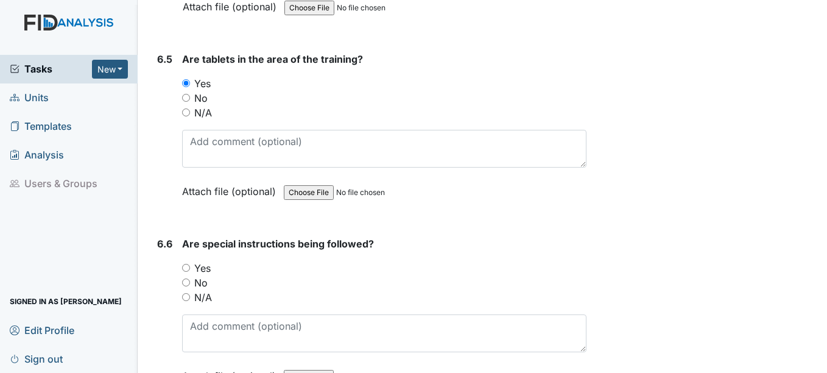
scroll to position [7730, 0]
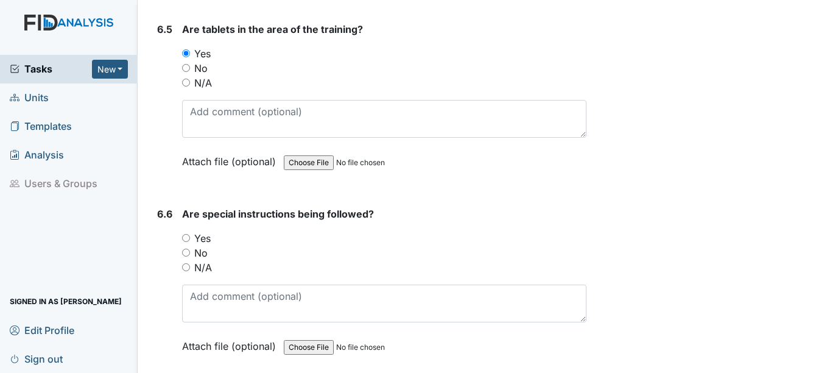
click at [199, 239] on label "Yes" at bounding box center [202, 238] width 16 height 15
click at [190, 239] on input "Yes" at bounding box center [186, 238] width 8 height 8
radio input "true"
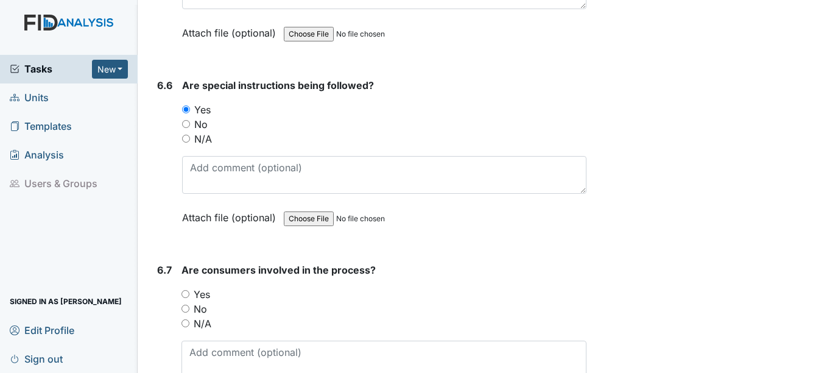
scroll to position [7913, 0]
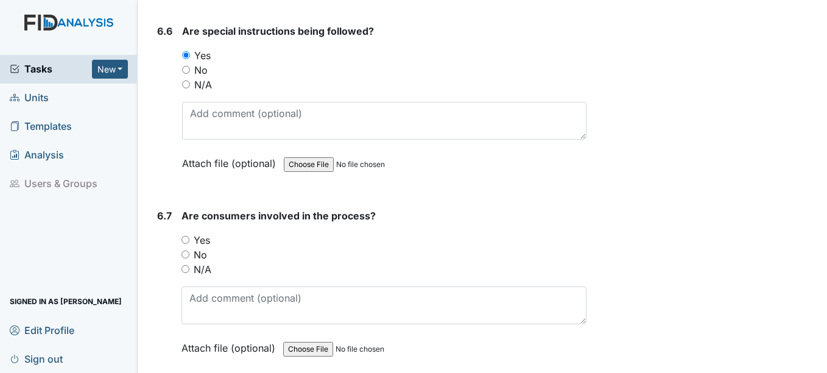
click at [199, 239] on label "Yes" at bounding box center [202, 240] width 16 height 15
click at [189, 239] on input "Yes" at bounding box center [185, 240] width 8 height 8
radio input "true"
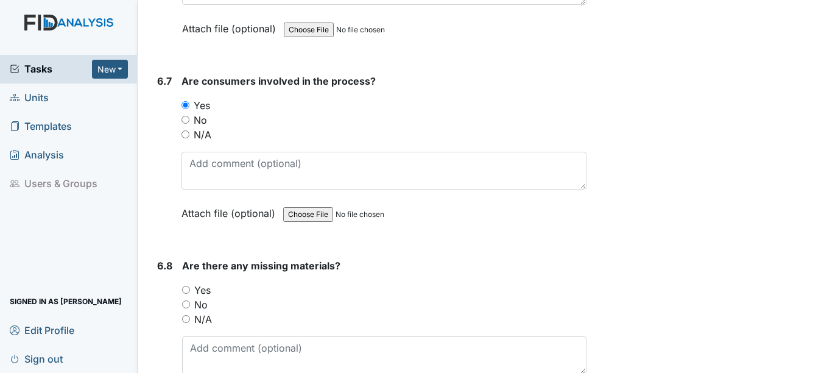
scroll to position [8095, 0]
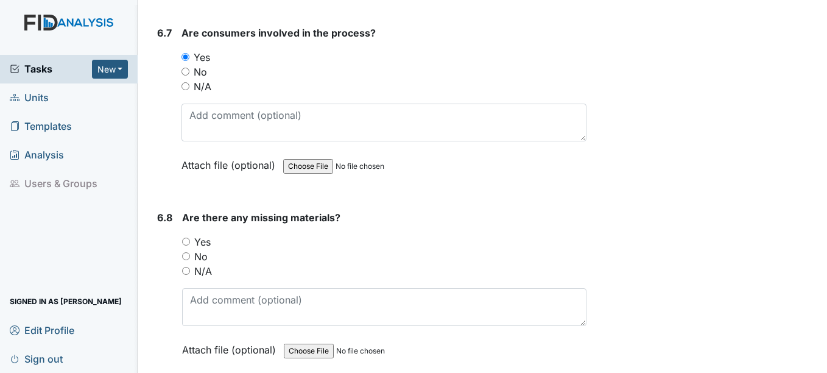
click at [203, 255] on label "No" at bounding box center [200, 256] width 13 height 15
click at [190, 255] on input "No" at bounding box center [186, 256] width 8 height 8
radio input "true"
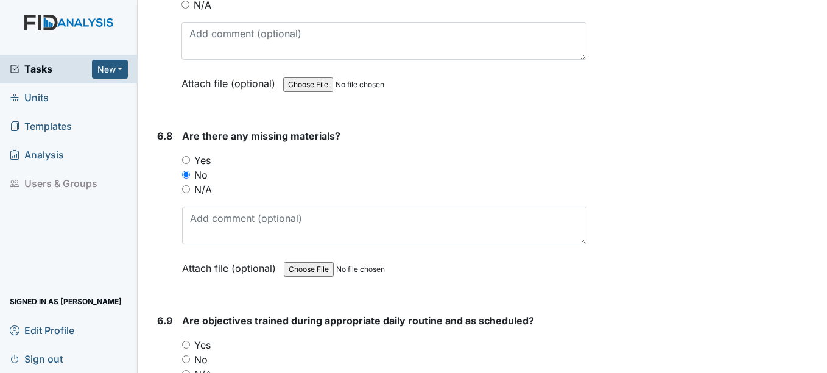
scroll to position [8217, 0]
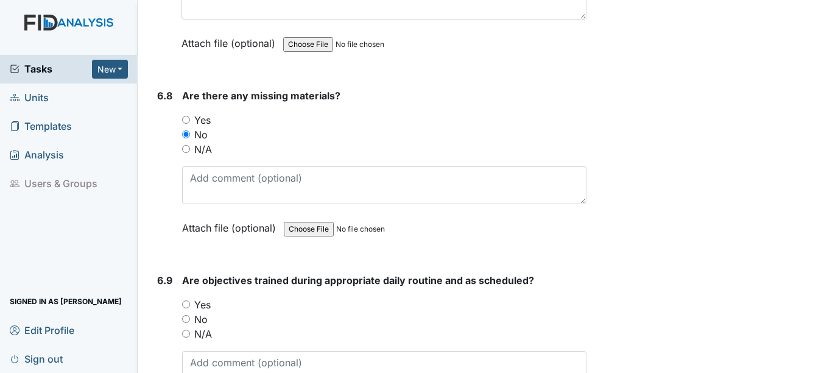
click at [208, 301] on label "Yes" at bounding box center [202, 304] width 16 height 15
click at [190, 301] on input "Yes" at bounding box center [186, 304] width 8 height 8
radio input "true"
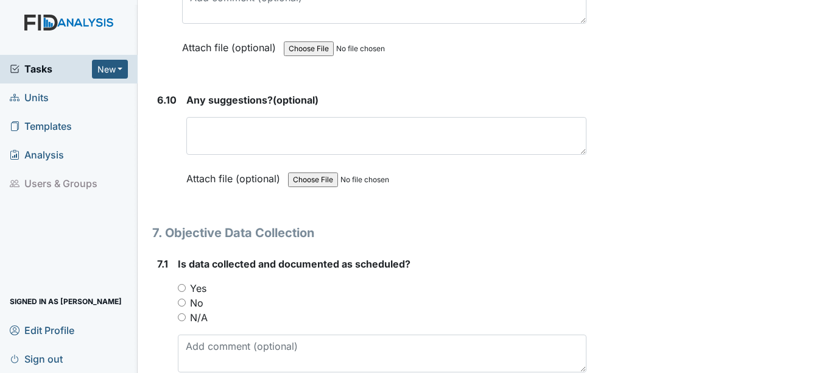
scroll to position [8582, 0]
click at [196, 282] on label "Yes" at bounding box center [198, 287] width 16 height 15
click at [186, 283] on input "Yes" at bounding box center [182, 287] width 8 height 8
radio input "true"
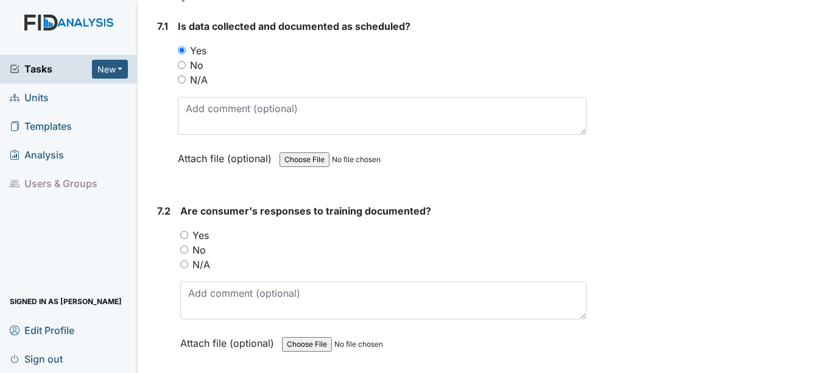
scroll to position [8826, 0]
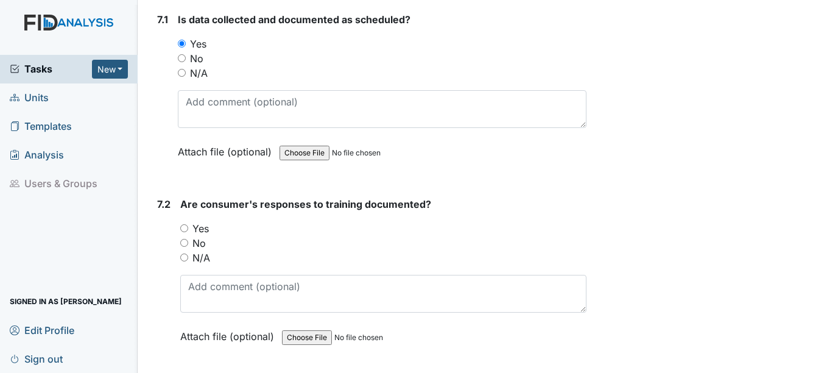
click at [199, 228] on label "Yes" at bounding box center [200, 228] width 16 height 15
click at [188, 228] on input "Yes" at bounding box center [184, 228] width 8 height 8
radio input "true"
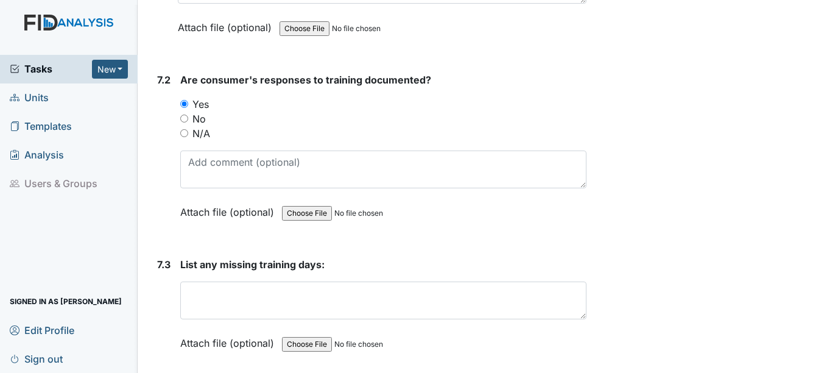
scroll to position [9008, 0]
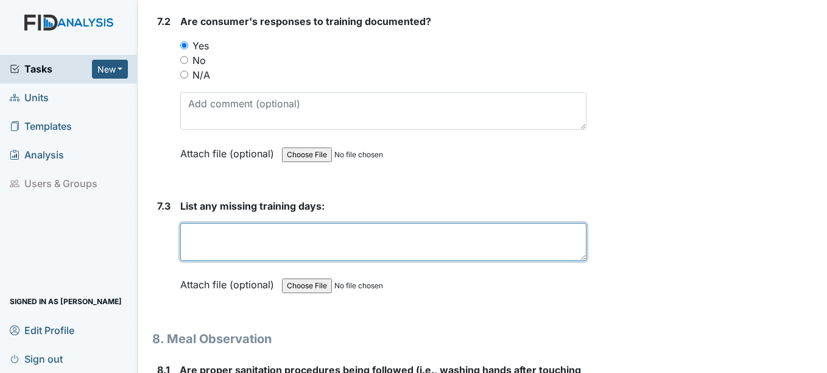
click at [199, 228] on textarea at bounding box center [382, 242] width 405 height 38
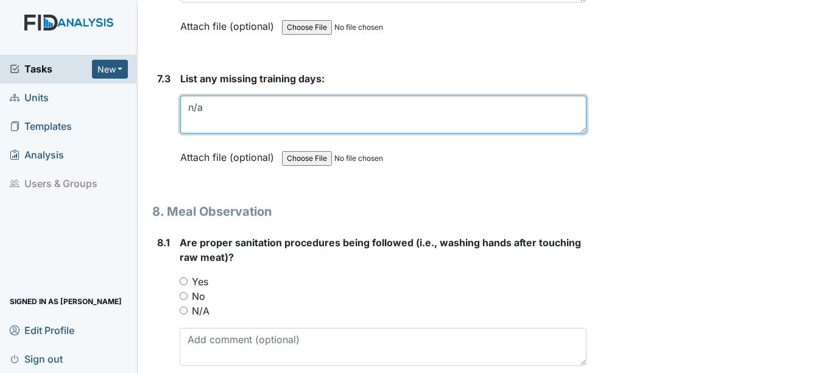
scroll to position [9191, 0]
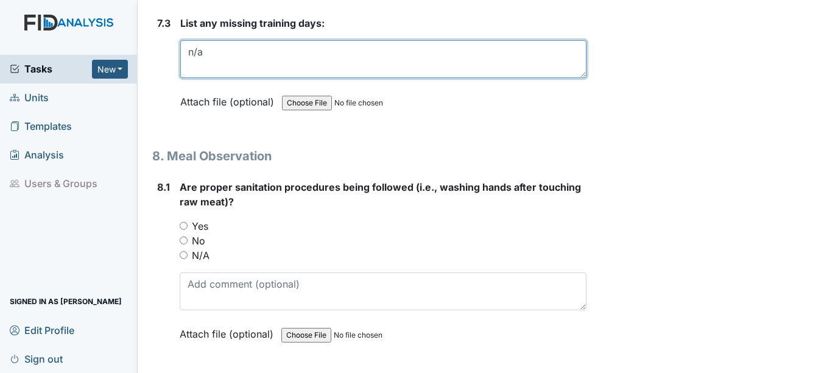
type textarea "n/a"
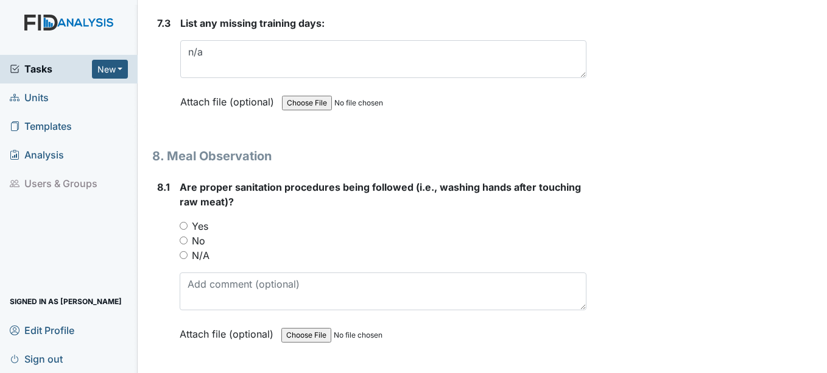
click at [204, 231] on label "Yes" at bounding box center [200, 226] width 16 height 15
click at [187, 229] on input "Yes" at bounding box center [184, 226] width 8 height 8
radio input "true"
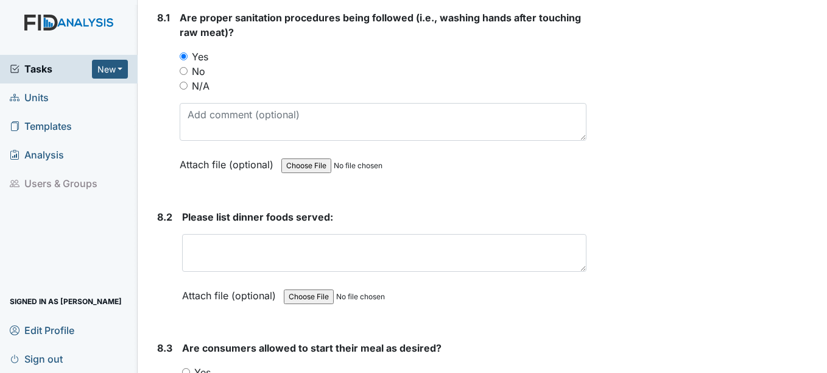
scroll to position [9374, 0]
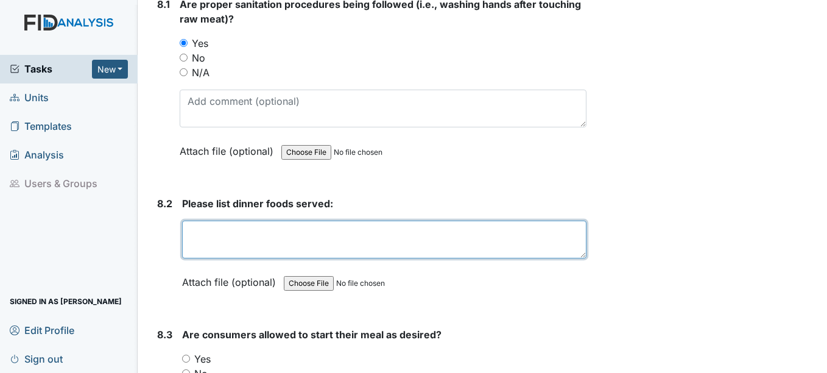
click at [205, 232] on textarea at bounding box center [384, 239] width 404 height 38
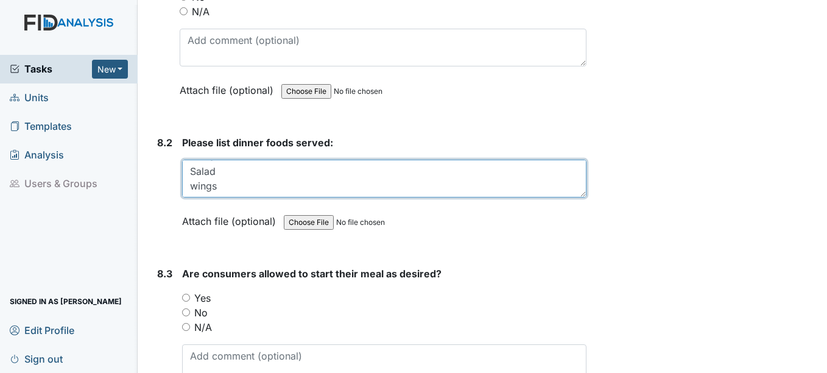
scroll to position [9495, 0]
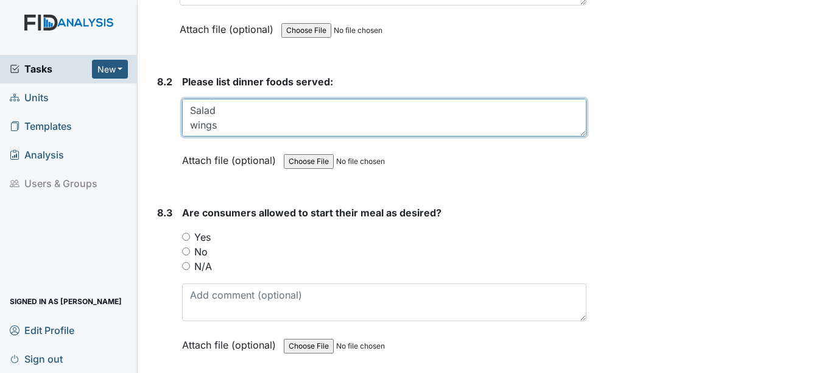
type textarea "Pizza Salad wings"
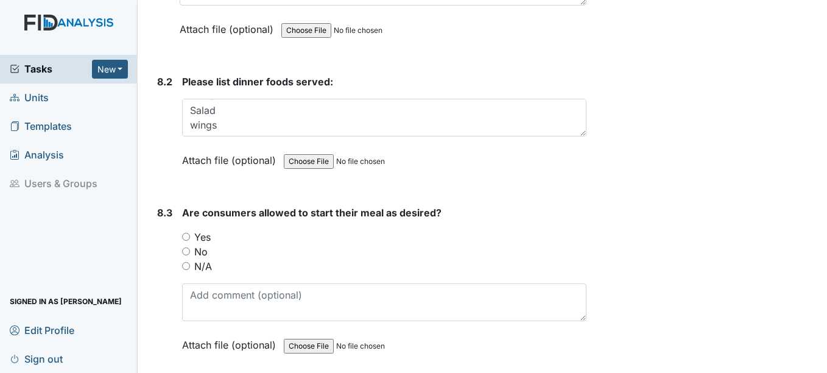
click at [202, 237] on label "Yes" at bounding box center [202, 236] width 16 height 15
click at [190, 237] on input "Yes" at bounding box center [186, 237] width 8 height 8
radio input "true"
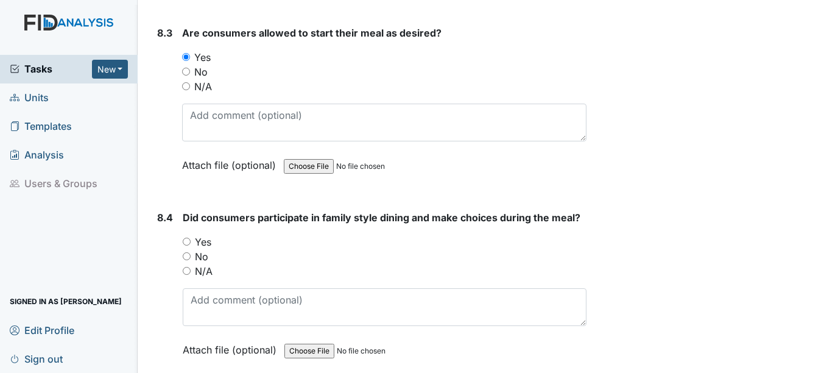
scroll to position [9678, 0]
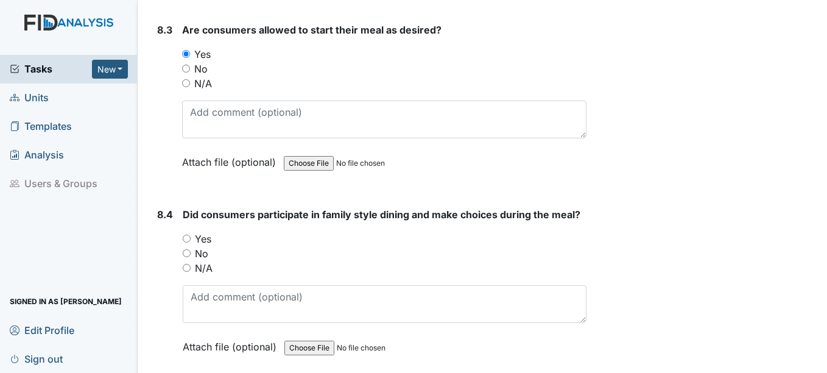
click at [202, 237] on label "Yes" at bounding box center [203, 238] width 16 height 15
click at [191, 237] on input "Yes" at bounding box center [187, 238] width 8 height 8
radio input "true"
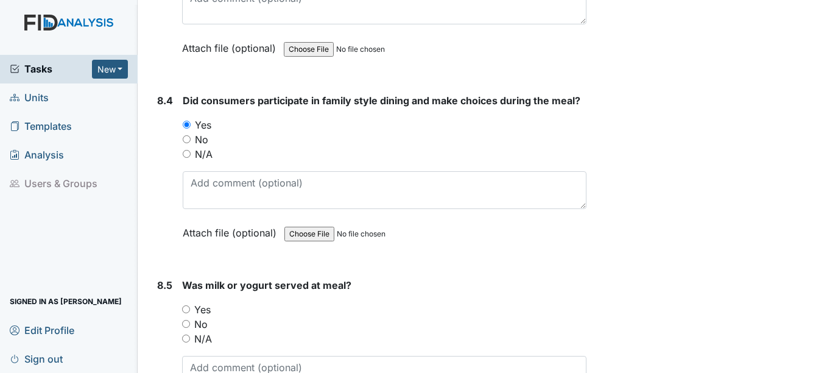
scroll to position [9861, 0]
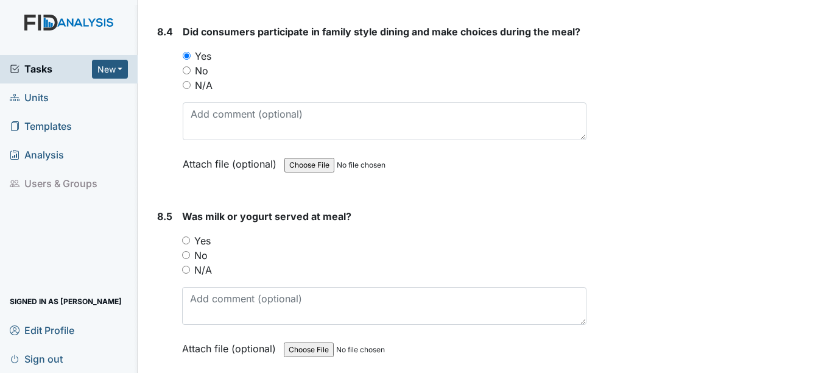
click at [208, 243] on label "Yes" at bounding box center [202, 240] width 16 height 15
click at [190, 243] on input "Yes" at bounding box center [186, 240] width 8 height 8
radio input "true"
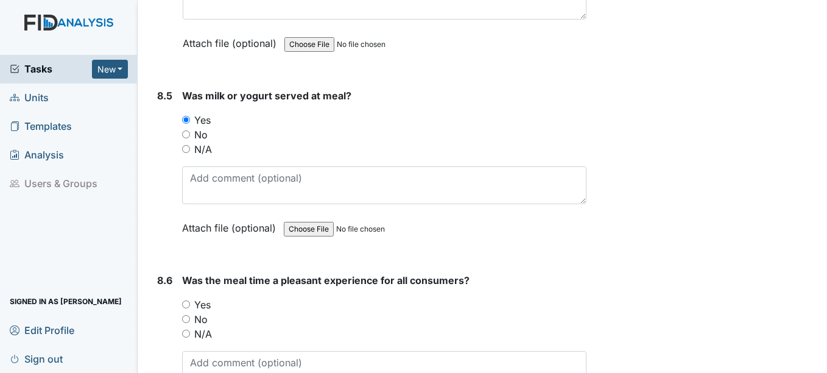
scroll to position [10043, 0]
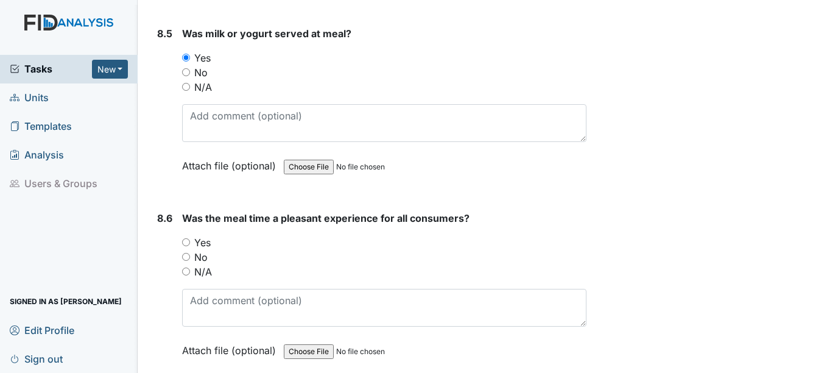
click at [208, 243] on label "Yes" at bounding box center [202, 242] width 16 height 15
click at [190, 243] on input "Yes" at bounding box center [186, 242] width 8 height 8
radio input "true"
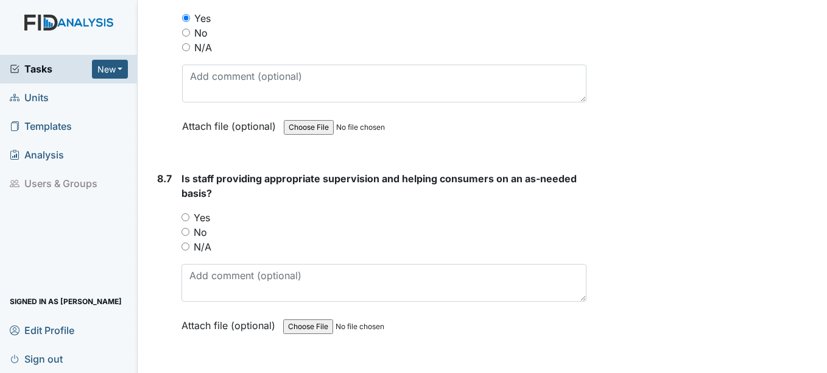
scroll to position [10287, 0]
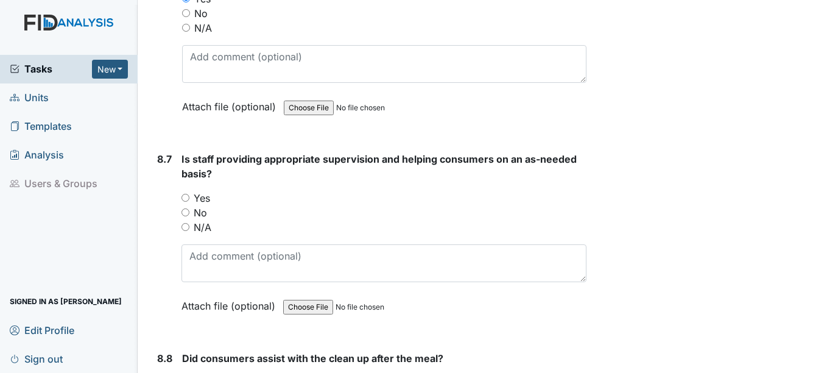
click at [204, 187] on div "Is staff providing appropriate supervision and helping consumers on an as-neede…" at bounding box center [383, 237] width 404 height 170
click at [207, 200] on label "Yes" at bounding box center [202, 198] width 16 height 15
click at [189, 200] on input "Yes" at bounding box center [185, 198] width 8 height 8
radio input "true"
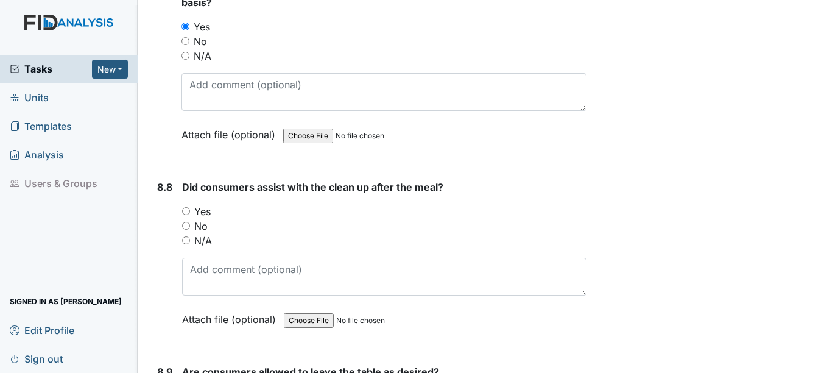
scroll to position [10469, 0]
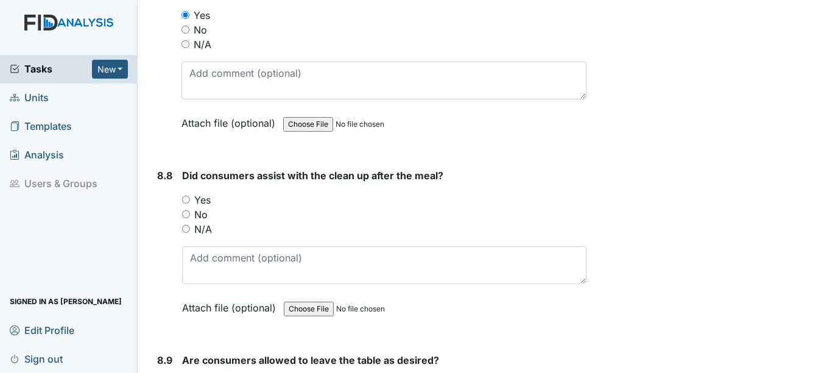
click at [207, 203] on label "Yes" at bounding box center [202, 199] width 16 height 15
click at [190, 203] on input "Yes" at bounding box center [186, 199] width 8 height 8
radio input "true"
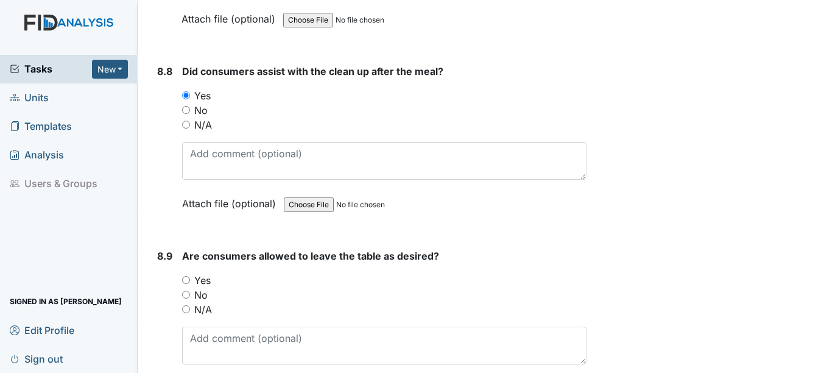
scroll to position [10591, 0]
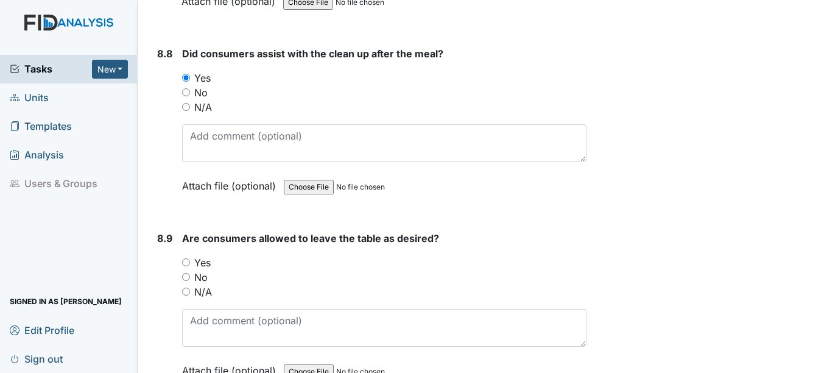
click at [206, 261] on label "Yes" at bounding box center [202, 262] width 16 height 15
click at [190, 261] on input "Yes" at bounding box center [186, 262] width 8 height 8
radio input "true"
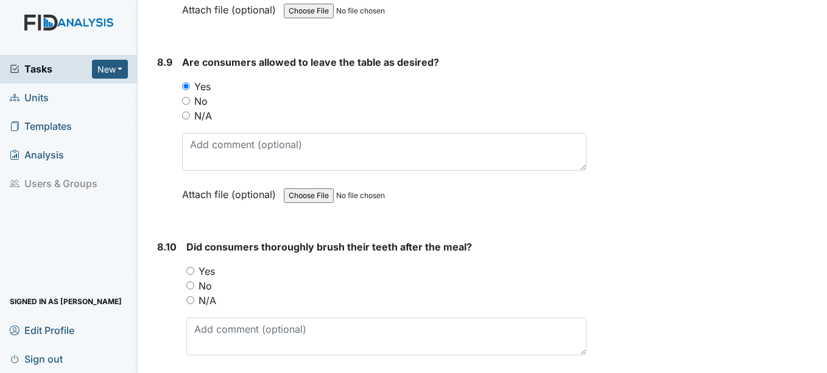
scroll to position [10774, 0]
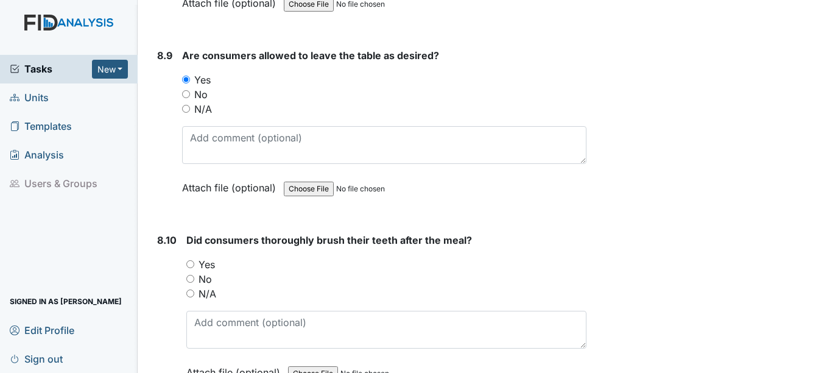
click at [208, 267] on label "Yes" at bounding box center [206, 264] width 16 height 15
click at [194, 267] on input "Yes" at bounding box center [190, 264] width 8 height 8
radio input "true"
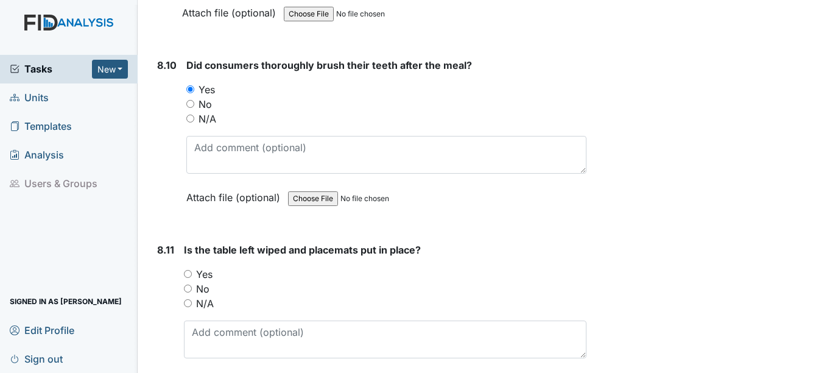
scroll to position [10956, 0]
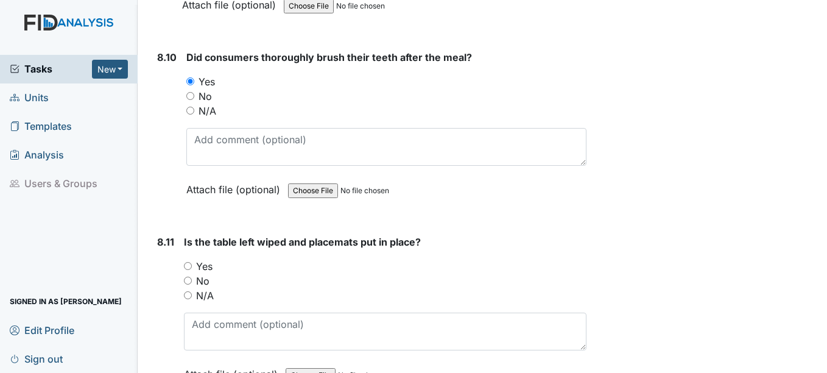
click at [208, 262] on label "Yes" at bounding box center [204, 266] width 16 height 15
click at [192, 262] on input "Yes" at bounding box center [188, 266] width 8 height 8
radio input "true"
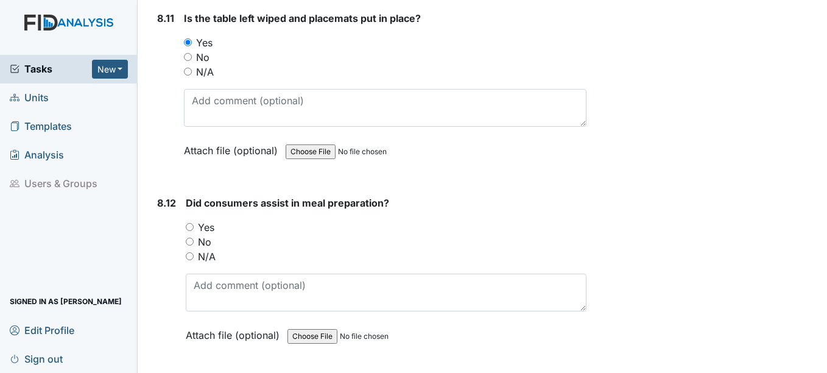
scroll to position [11200, 0]
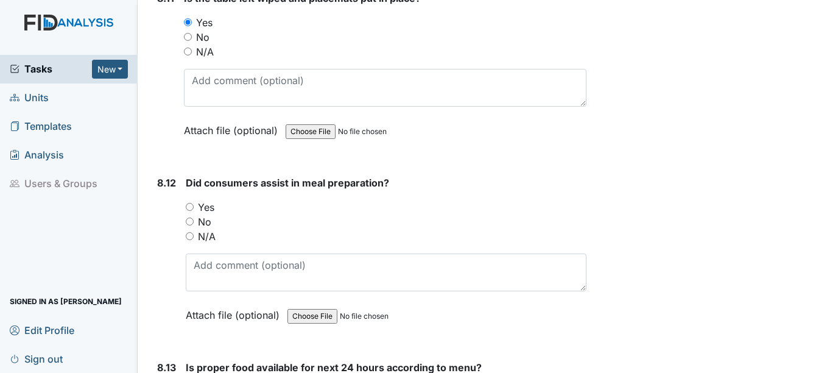
click at [209, 208] on label "Yes" at bounding box center [206, 207] width 16 height 15
click at [194, 208] on input "Yes" at bounding box center [190, 207] width 8 height 8
radio input "true"
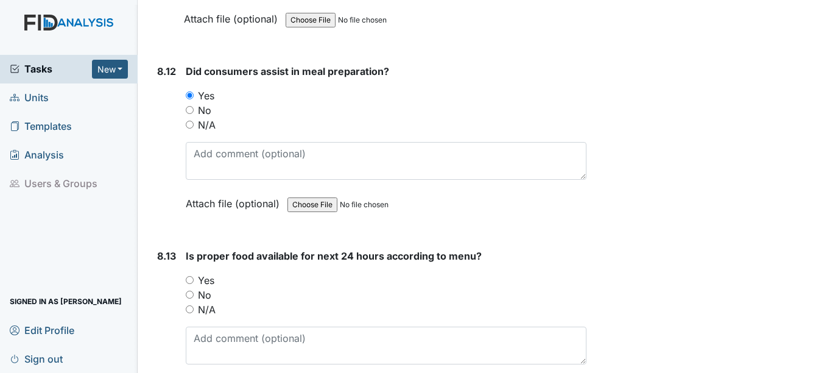
scroll to position [11382, 0]
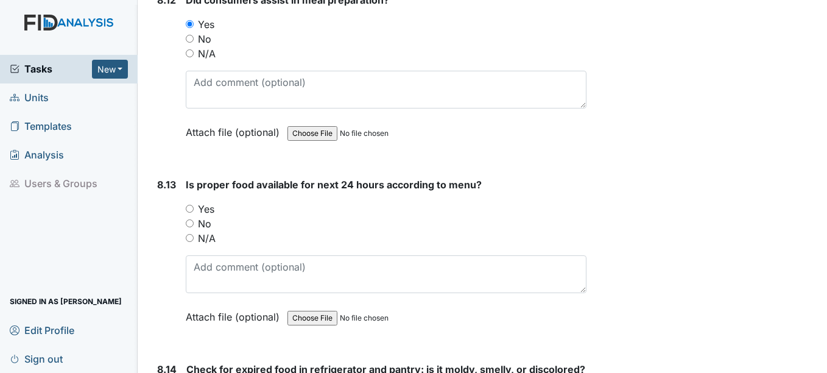
click at [211, 209] on label "Yes" at bounding box center [206, 208] width 16 height 15
click at [194, 209] on input "Yes" at bounding box center [190, 209] width 8 height 8
radio input "true"
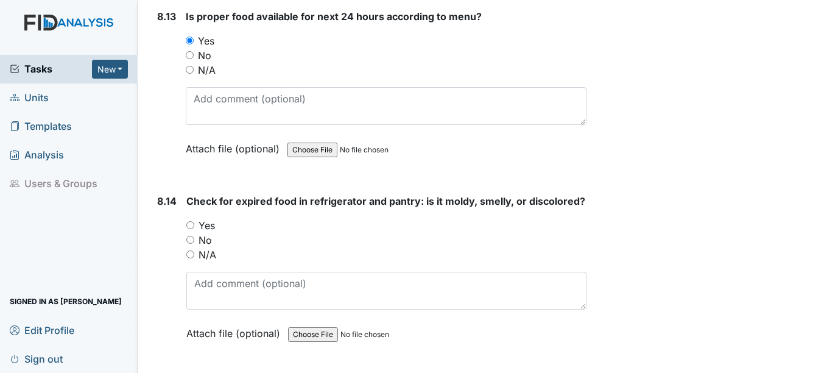
scroll to position [11565, 0]
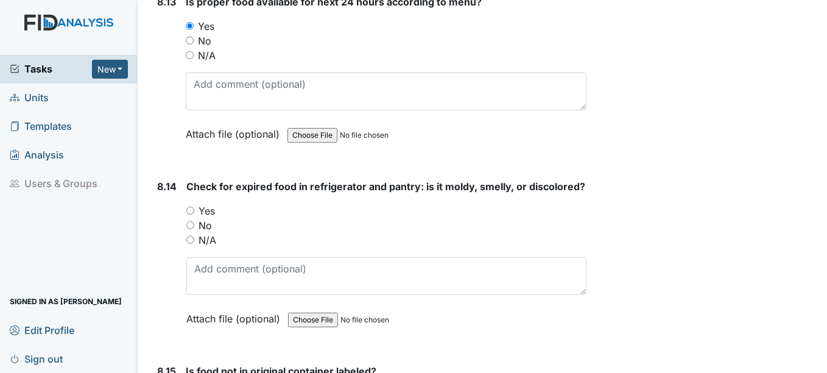
click at [209, 218] on label "Yes" at bounding box center [206, 210] width 16 height 15
click at [194, 214] on input "Yes" at bounding box center [190, 210] width 8 height 8
radio input "true"
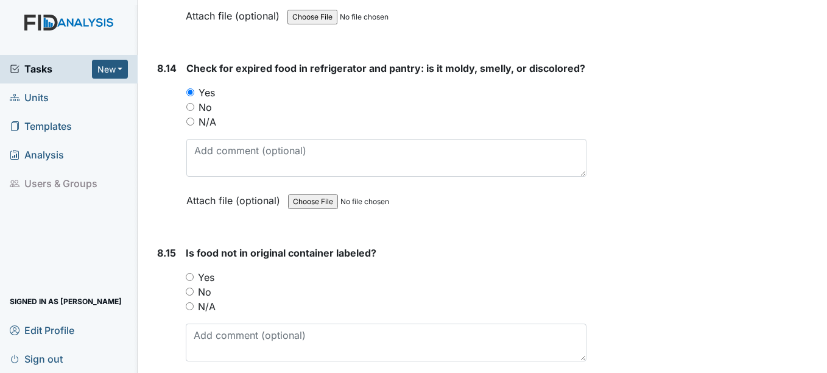
scroll to position [11748, 0]
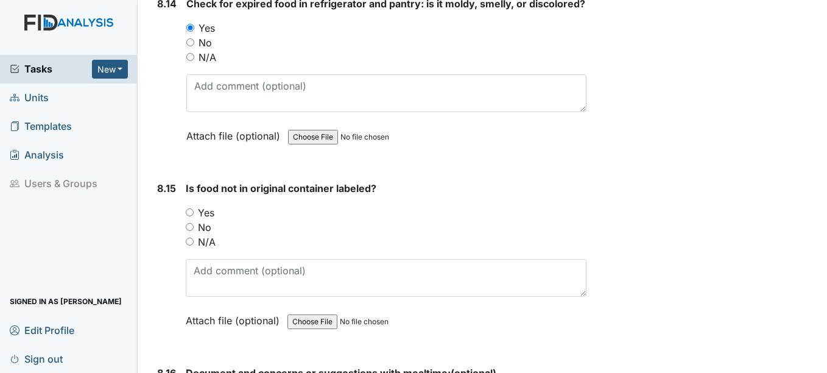
click at [209, 220] on label "Yes" at bounding box center [206, 212] width 16 height 15
click at [194, 216] on input "Yes" at bounding box center [190, 212] width 8 height 8
radio input "true"
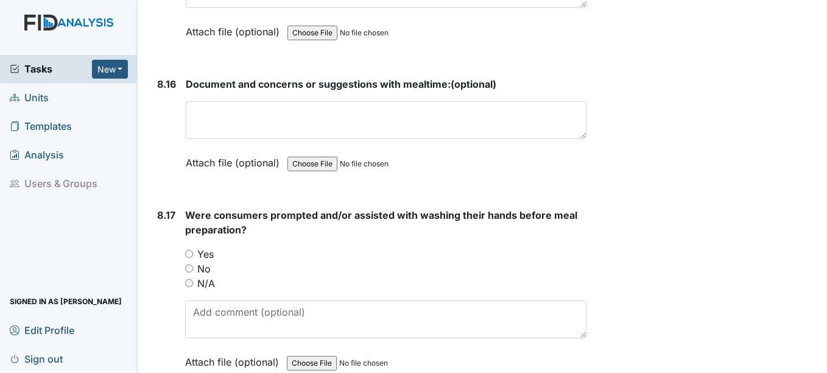
scroll to position [12052, 0]
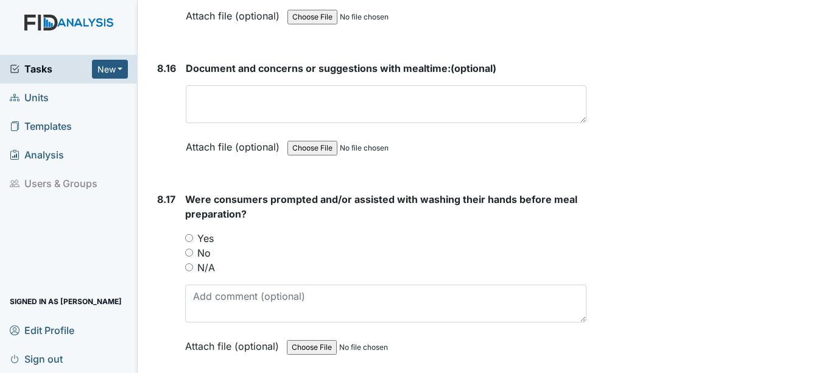
click at [205, 245] on label "Yes" at bounding box center [205, 238] width 16 height 15
click at [193, 242] on input "Yes" at bounding box center [189, 238] width 8 height 8
radio input "true"
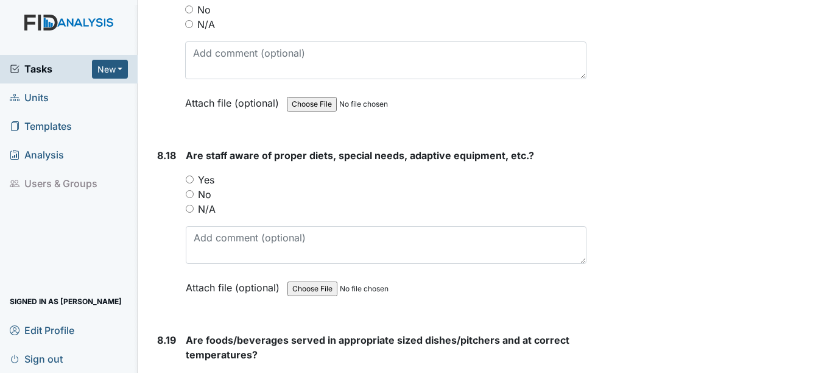
scroll to position [12295, 0]
click at [200, 186] on label "Yes" at bounding box center [206, 179] width 16 height 15
click at [194, 183] on input "Yes" at bounding box center [190, 179] width 8 height 8
radio input "true"
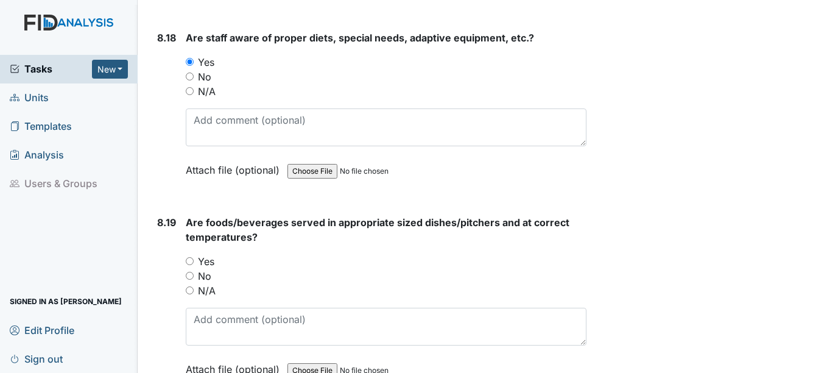
scroll to position [12417, 0]
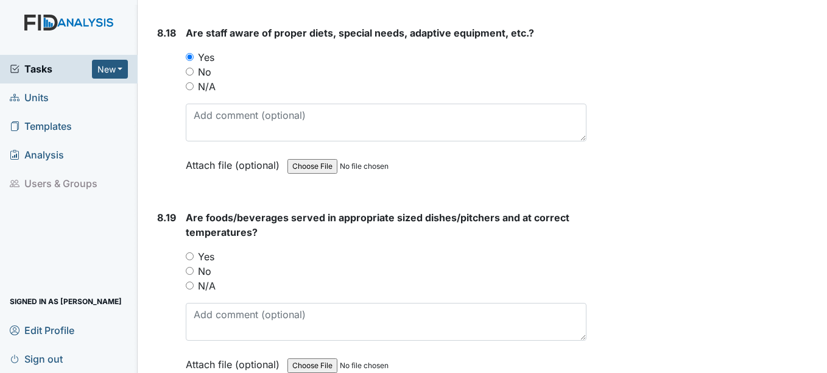
click at [206, 264] on label "Yes" at bounding box center [206, 256] width 16 height 15
click at [194, 260] on input "Yes" at bounding box center [190, 256] width 8 height 8
radio input "true"
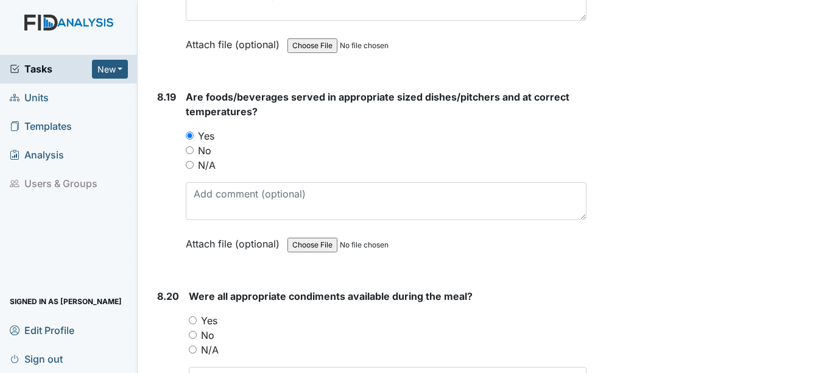
scroll to position [12539, 0]
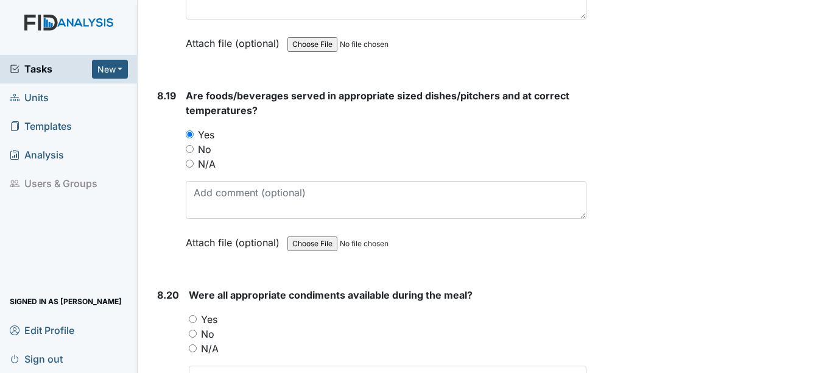
click at [212, 326] on label "Yes" at bounding box center [209, 319] width 16 height 15
click at [197, 323] on input "Yes" at bounding box center [193, 319] width 8 height 8
radio input "true"
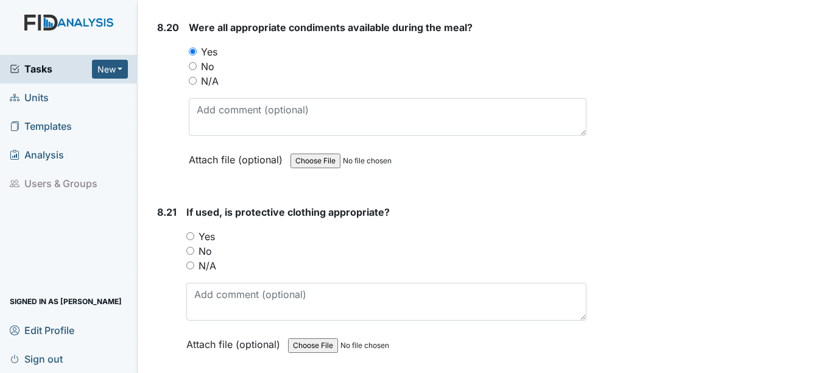
scroll to position [12843, 0]
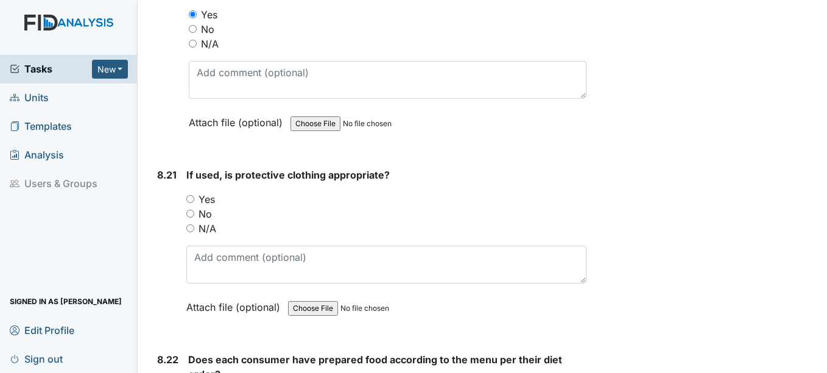
click at [201, 206] on label "Yes" at bounding box center [206, 199] width 16 height 15
click at [194, 203] on input "Yes" at bounding box center [190, 199] width 8 height 8
radio input "true"
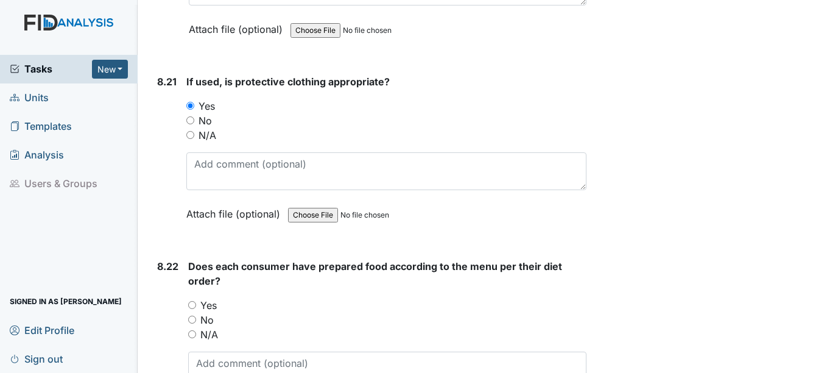
scroll to position [12965, 0]
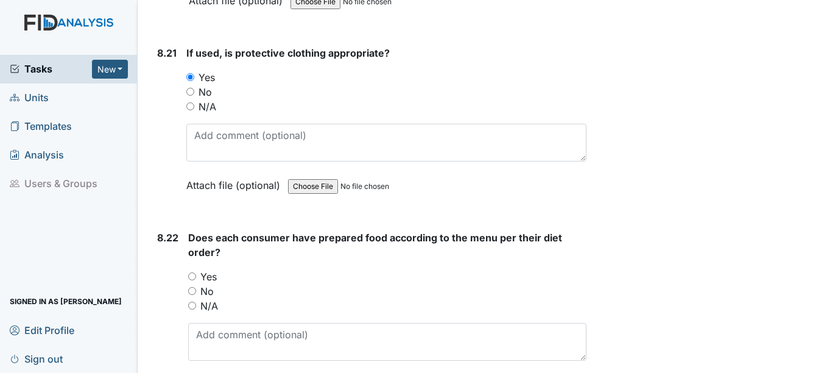
click at [211, 284] on label "Yes" at bounding box center [208, 276] width 16 height 15
click at [196, 280] on input "Yes" at bounding box center [192, 276] width 8 height 8
radio input "true"
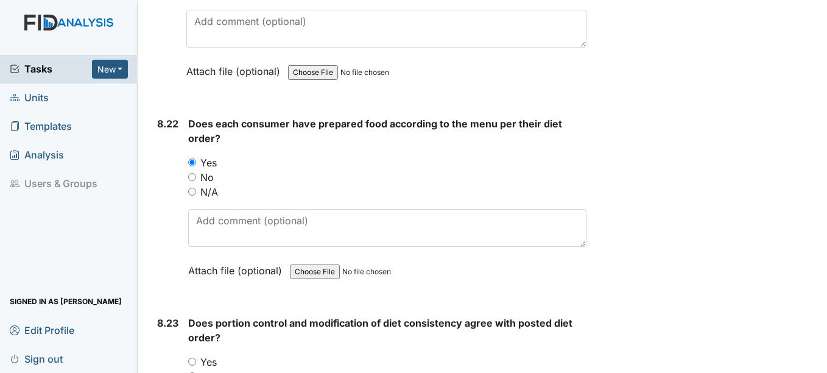
scroll to position [13148, 0]
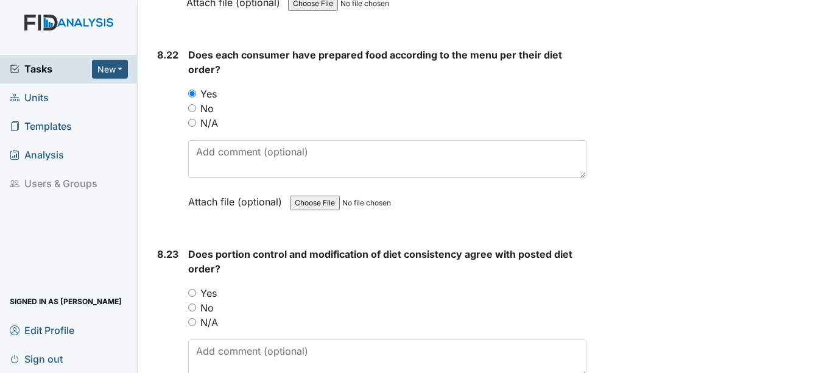
click at [211, 300] on label "Yes" at bounding box center [208, 292] width 16 height 15
click at [196, 296] on input "Yes" at bounding box center [192, 293] width 8 height 8
radio input "true"
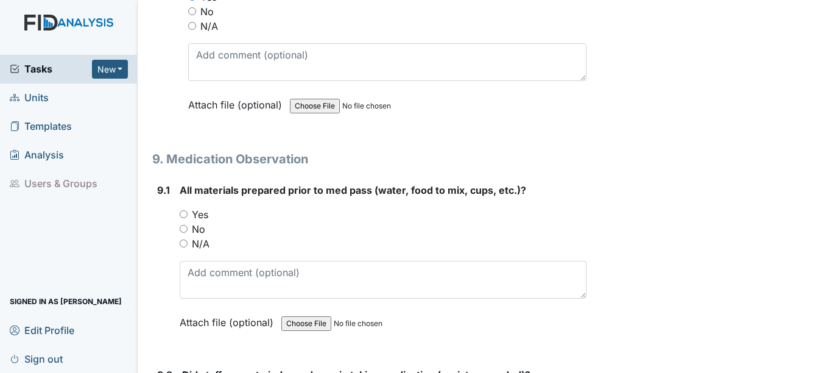
scroll to position [13452, 0]
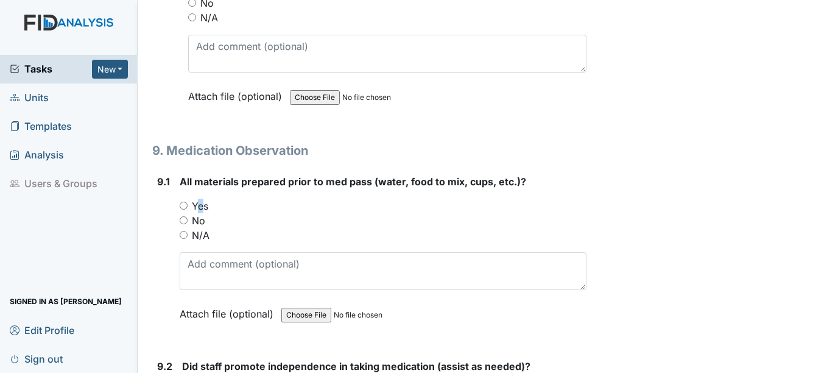
click at [195, 213] on label "Yes" at bounding box center [200, 205] width 16 height 15
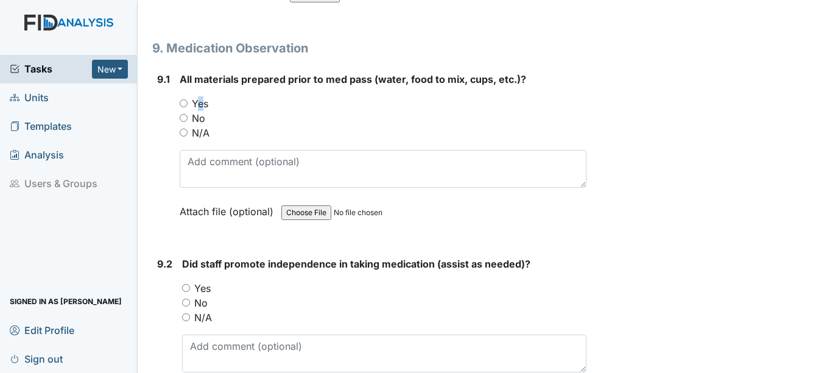
scroll to position [13574, 0]
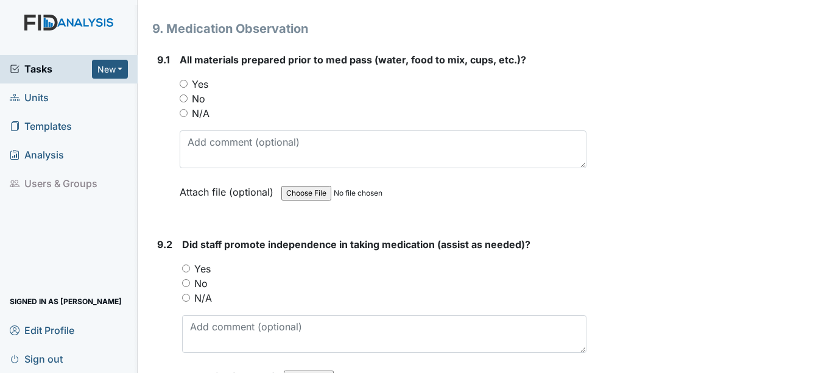
click at [204, 91] on label "Yes" at bounding box center [200, 84] width 16 height 15
click at [187, 88] on input "Yes" at bounding box center [184, 84] width 8 height 8
radio input "true"
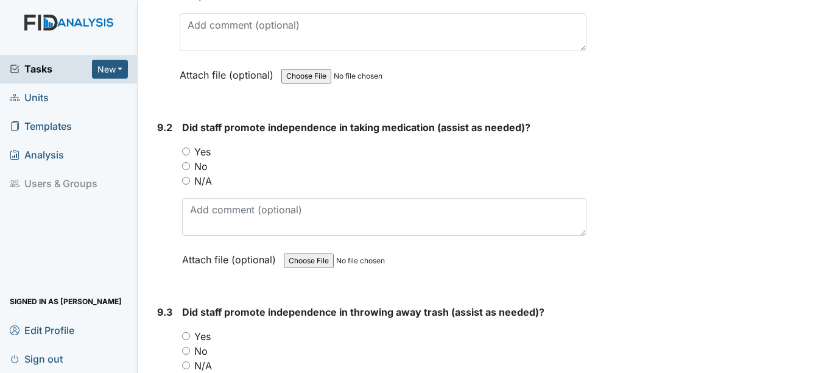
scroll to position [13695, 0]
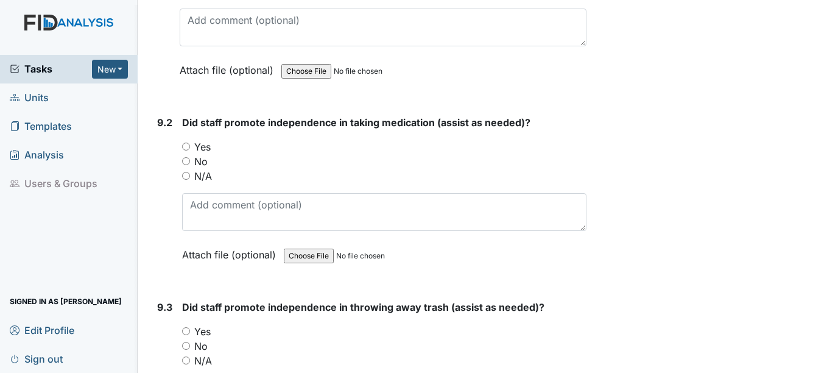
click at [205, 154] on label "Yes" at bounding box center [202, 146] width 16 height 15
click at [190, 150] on input "Yes" at bounding box center [186, 146] width 8 height 8
radio input "true"
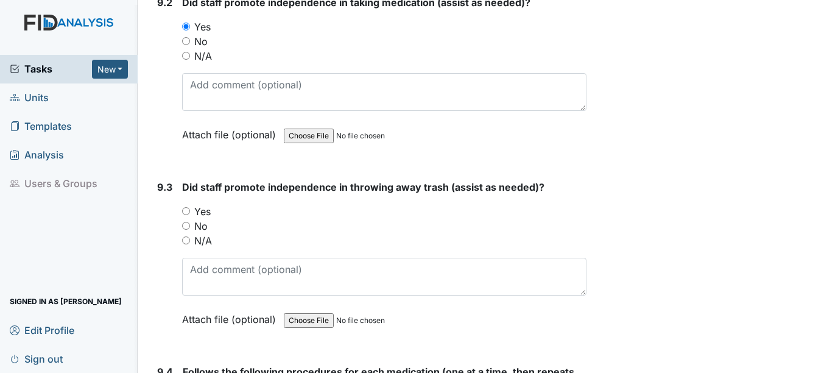
scroll to position [13817, 0]
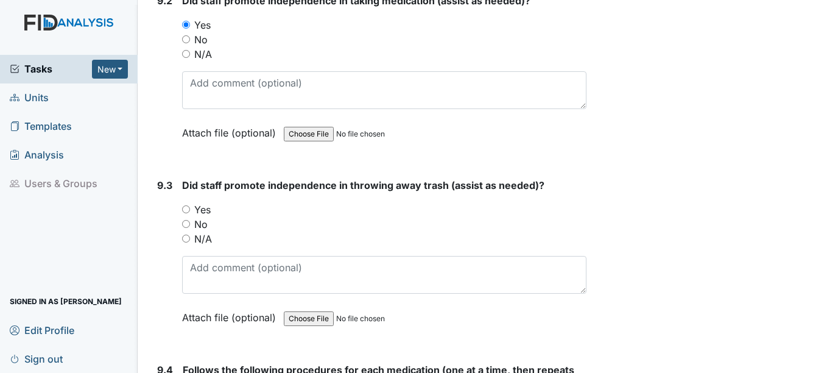
click at [206, 217] on label "Yes" at bounding box center [202, 209] width 16 height 15
click at [190, 213] on input "Yes" at bounding box center [186, 209] width 8 height 8
radio input "true"
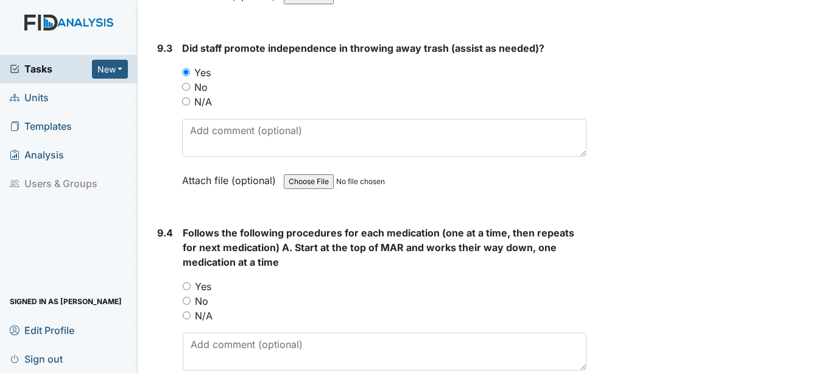
scroll to position [14000, 0]
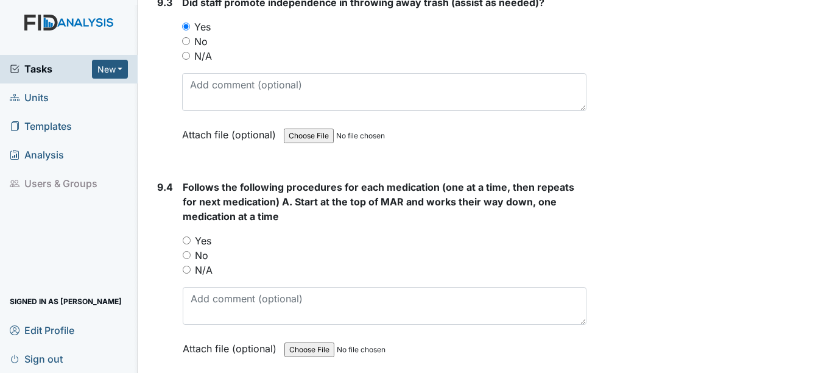
click at [204, 248] on label "Yes" at bounding box center [203, 240] width 16 height 15
click at [191, 244] on input "Yes" at bounding box center [187, 240] width 8 height 8
radio input "true"
click at [208, 277] on label "N/A" at bounding box center [204, 269] width 18 height 15
click at [191, 273] on input "N/A" at bounding box center [187, 269] width 8 height 8
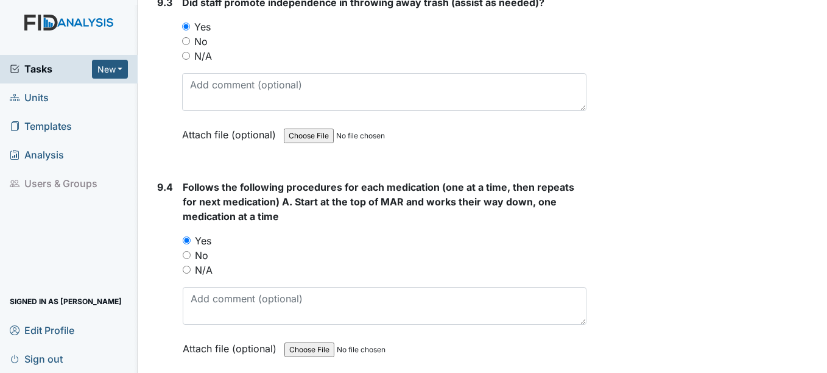
radio input "true"
click at [206, 248] on label "Yes" at bounding box center [203, 240] width 16 height 15
click at [191, 244] on input "Yes" at bounding box center [187, 240] width 8 height 8
radio input "true"
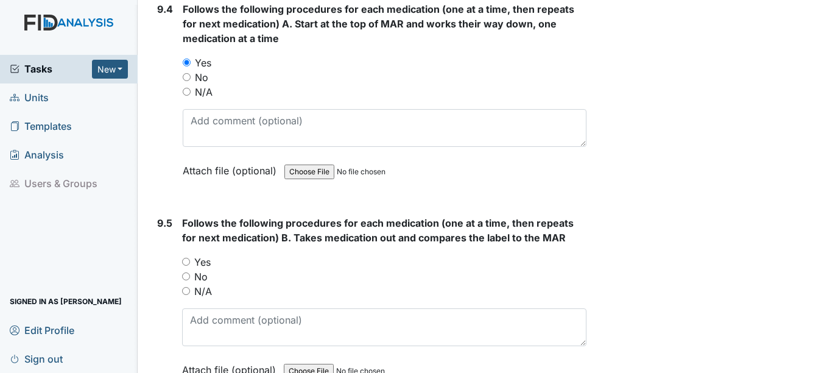
scroll to position [14182, 0]
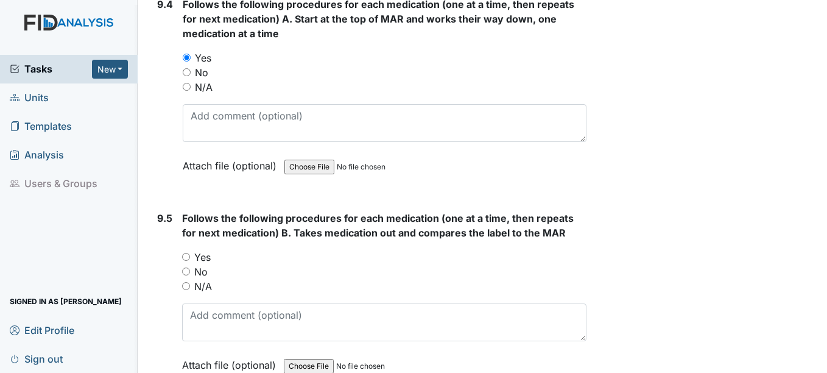
click at [212, 94] on div "N/A" at bounding box center [384, 87] width 403 height 15
click at [205, 94] on label "N/A" at bounding box center [204, 87] width 18 height 15
click at [191, 91] on input "N/A" at bounding box center [187, 87] width 8 height 8
radio input "true"
click at [209, 293] on label "N/A" at bounding box center [203, 286] width 18 height 15
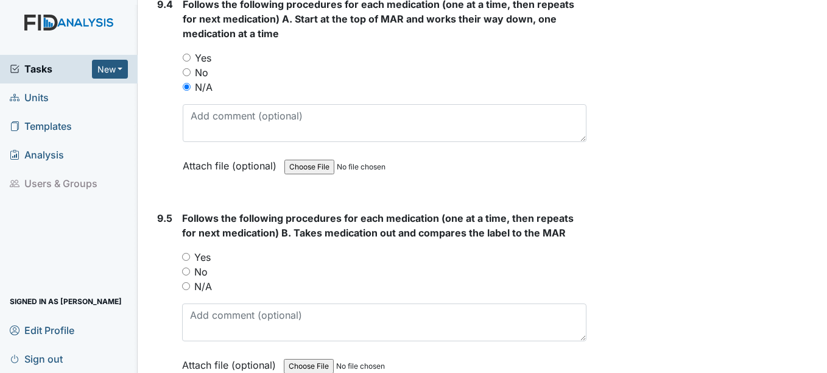
click at [190, 290] on input "N/A" at bounding box center [186, 286] width 8 height 8
radio input "true"
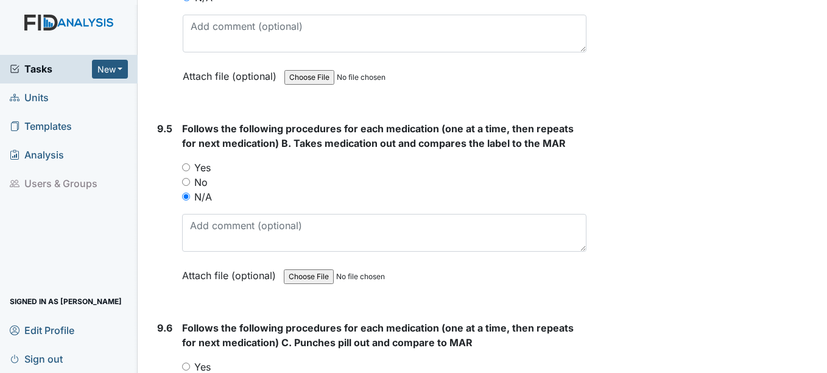
scroll to position [14365, 0]
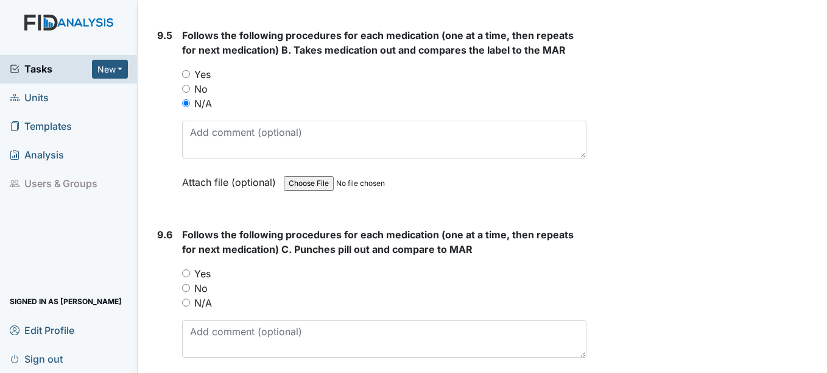
click at [209, 310] on label "N/A" at bounding box center [203, 302] width 18 height 15
click at [190, 306] on input "N/A" at bounding box center [186, 302] width 8 height 8
radio input "true"
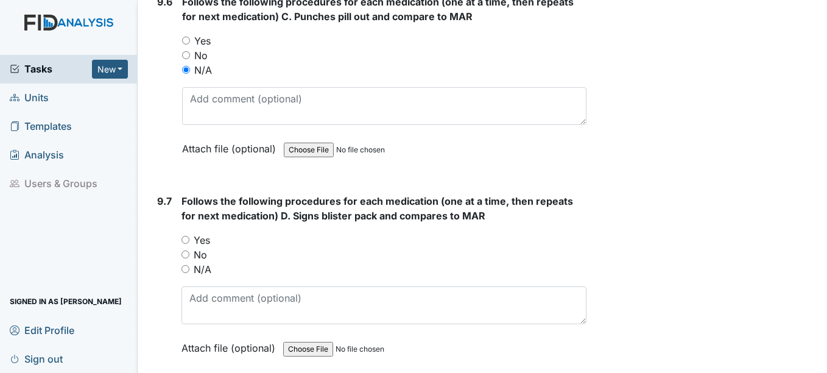
scroll to position [14608, 0]
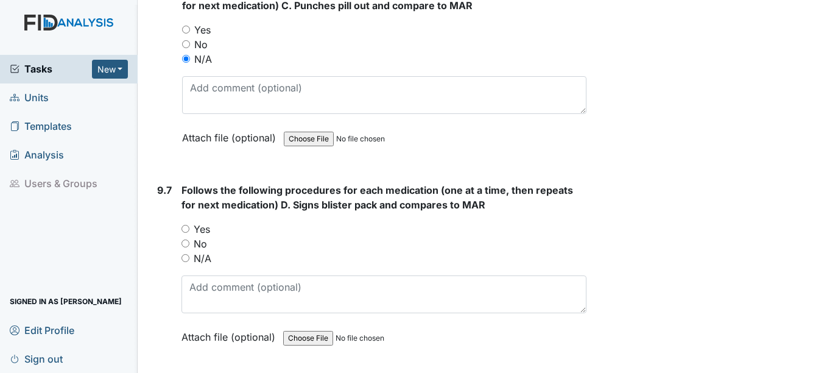
click at [200, 265] on label "N/A" at bounding box center [203, 258] width 18 height 15
click at [189, 262] on input "N/A" at bounding box center [185, 258] width 8 height 8
radio input "true"
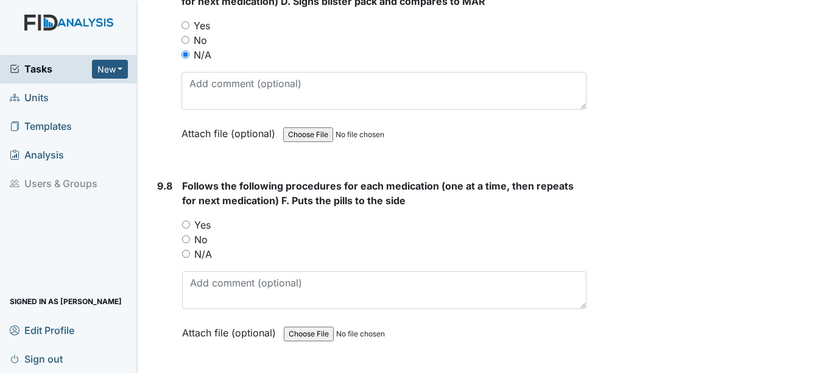
scroll to position [14852, 0]
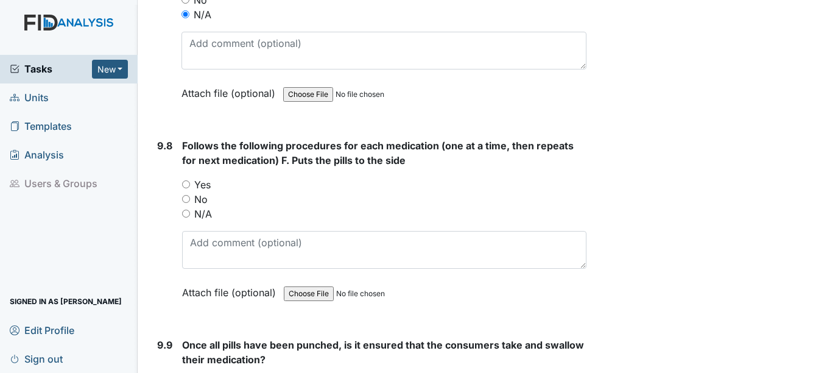
click at [200, 221] on label "N/A" at bounding box center [203, 213] width 18 height 15
click at [190, 217] on input "N/A" at bounding box center [186, 213] width 8 height 8
radio input "true"
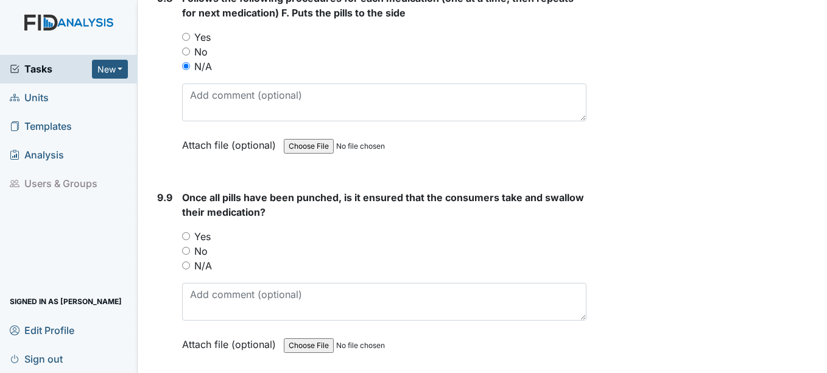
scroll to position [15095, 0]
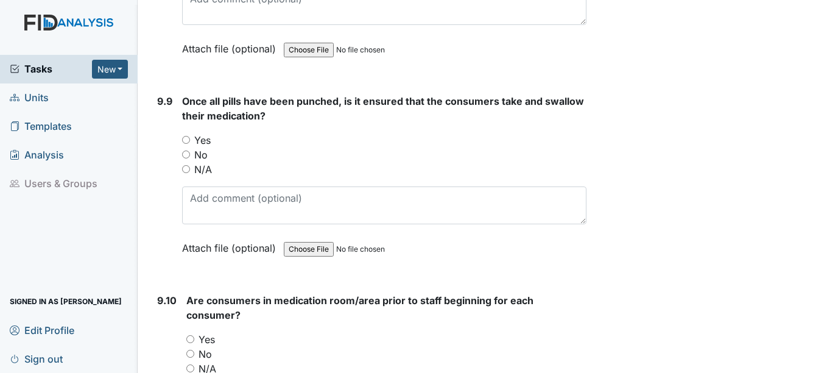
click at [209, 177] on label "N/A" at bounding box center [203, 169] width 18 height 15
click at [190, 173] on input "N/A" at bounding box center [186, 169] width 8 height 8
radio input "true"
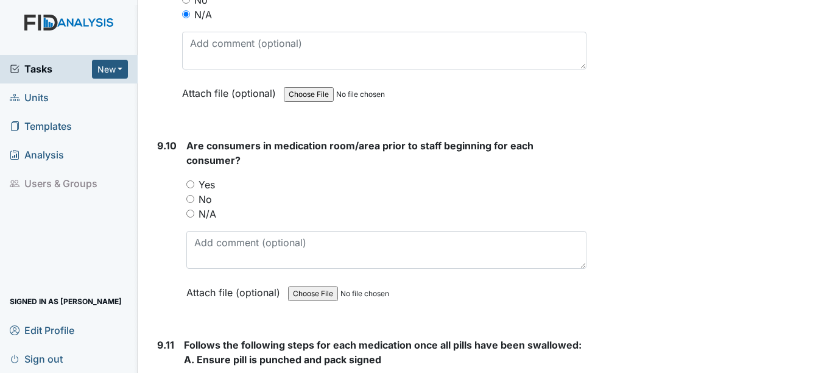
scroll to position [15278, 0]
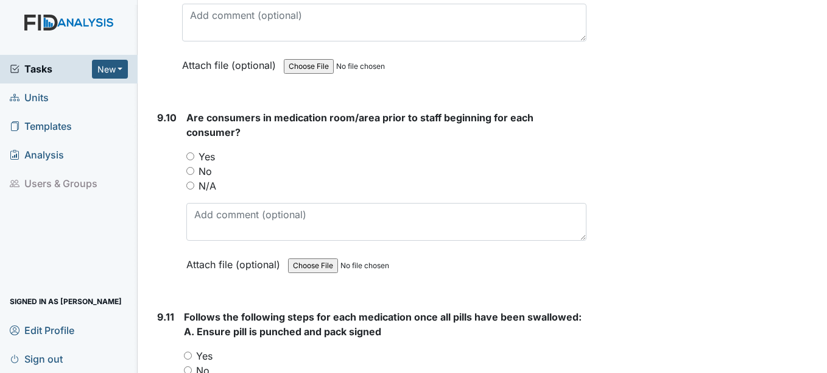
click at [210, 193] on label "N/A" at bounding box center [207, 185] width 18 height 15
click at [194, 189] on input "N/A" at bounding box center [190, 185] width 8 height 8
radio input "true"
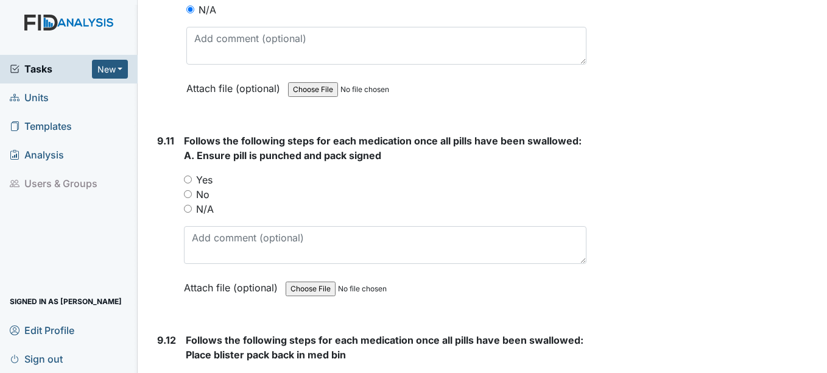
scroll to position [15461, 0]
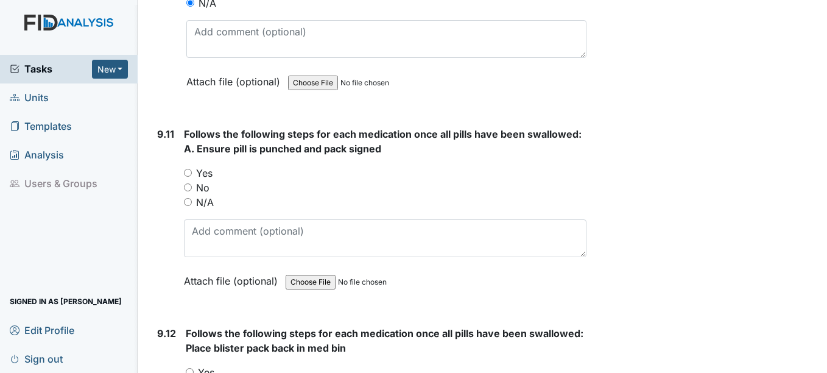
click at [206, 209] on label "N/A" at bounding box center [205, 202] width 18 height 15
click at [192, 206] on input "N/A" at bounding box center [188, 202] width 8 height 8
radio input "true"
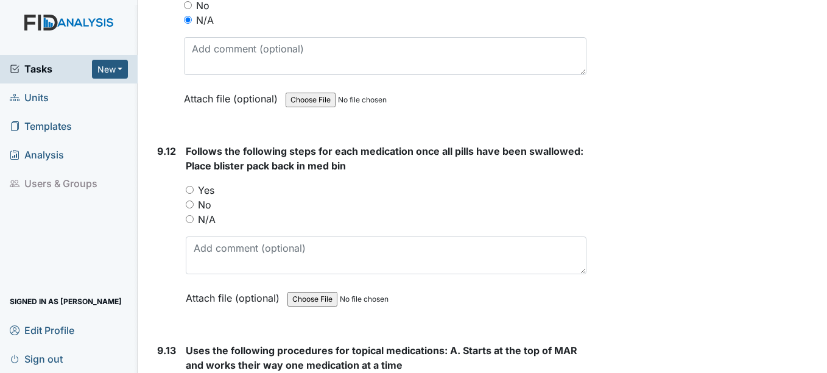
scroll to position [15643, 0]
click at [209, 226] on label "N/A" at bounding box center [207, 218] width 18 height 15
click at [194, 222] on input "N/A" at bounding box center [190, 218] width 8 height 8
radio input "true"
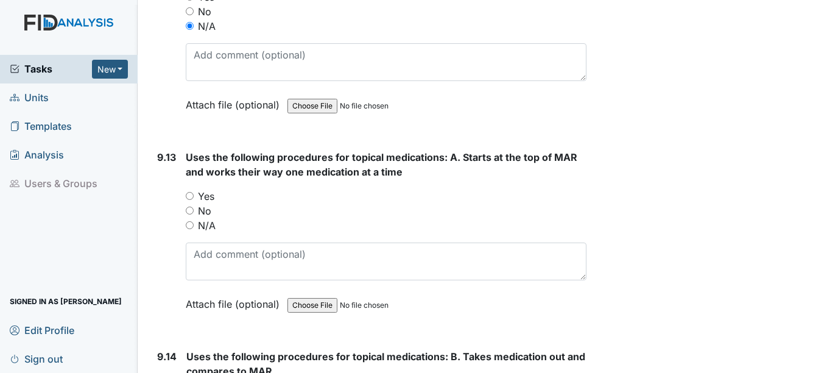
scroll to position [15887, 0]
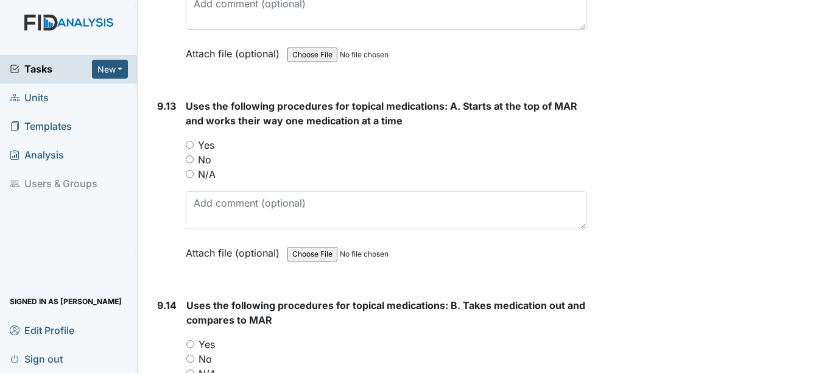
click at [214, 181] on label "N/A" at bounding box center [207, 174] width 18 height 15
click at [194, 178] on input "N/A" at bounding box center [190, 174] width 8 height 8
radio input "true"
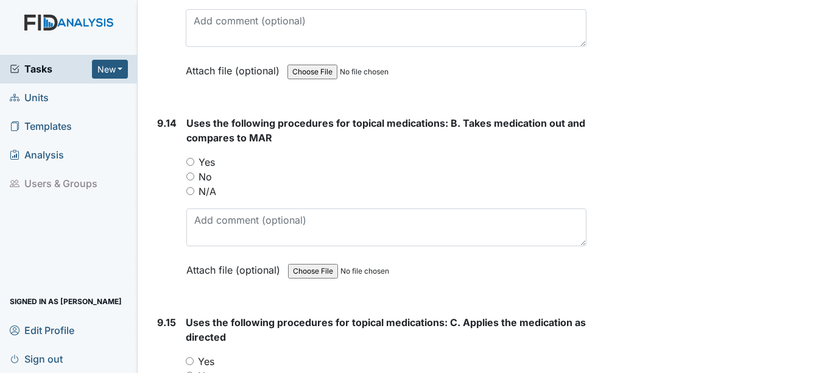
scroll to position [16069, 0]
click at [205, 198] on label "N/A" at bounding box center [207, 190] width 18 height 15
click at [194, 194] on input "N/A" at bounding box center [190, 190] width 8 height 8
radio input "true"
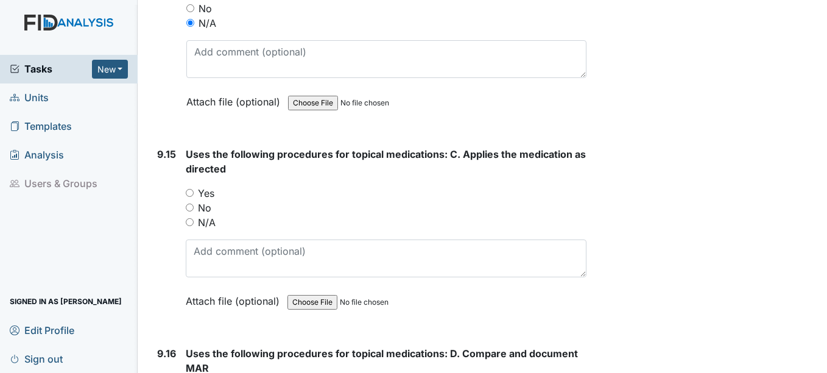
scroll to position [16252, 0]
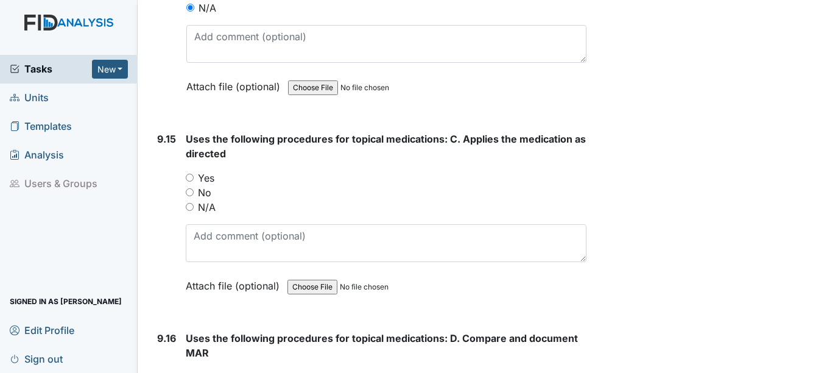
click at [203, 214] on label "N/A" at bounding box center [207, 207] width 18 height 15
click at [194, 211] on input "N/A" at bounding box center [190, 207] width 8 height 8
radio input "true"
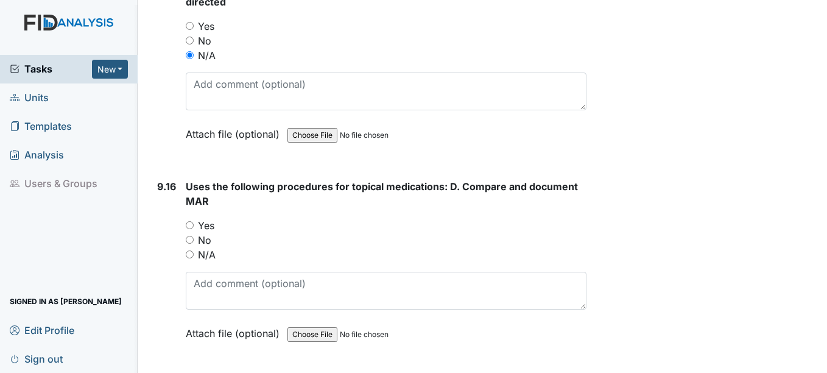
scroll to position [16434, 0]
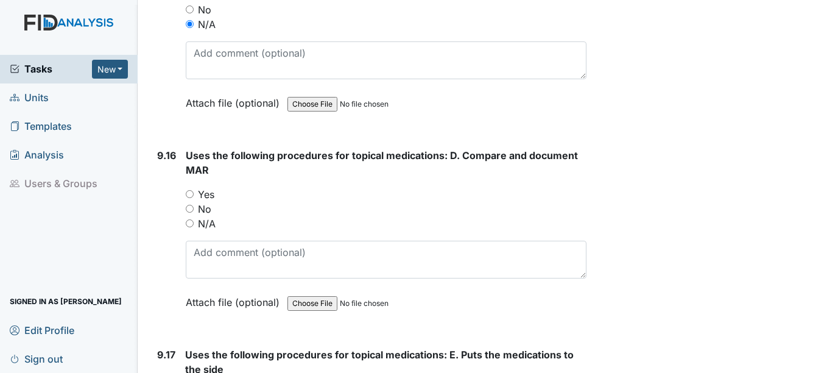
click at [208, 231] on label "N/A" at bounding box center [207, 223] width 18 height 15
click at [194, 227] on input "N/A" at bounding box center [190, 223] width 8 height 8
radio input "true"
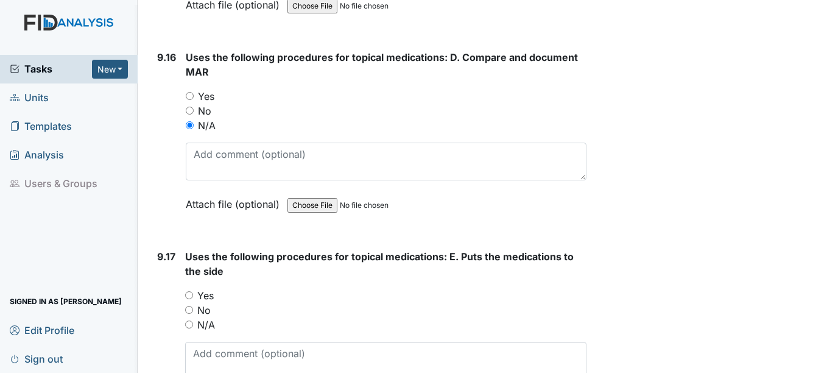
scroll to position [16556, 0]
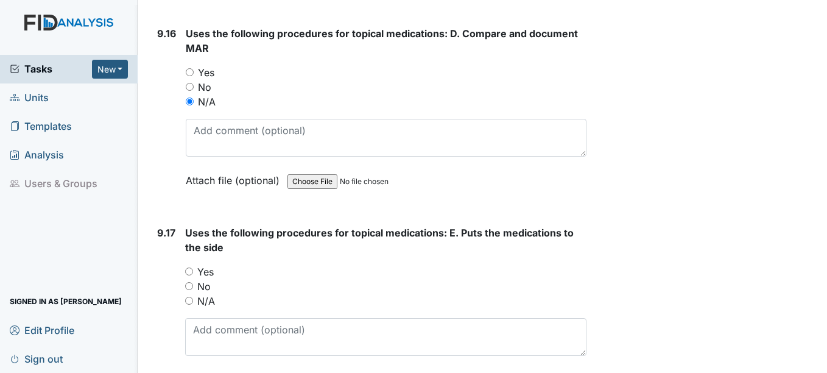
click at [212, 308] on label "N/A" at bounding box center [206, 300] width 18 height 15
click at [193, 304] on input "N/A" at bounding box center [189, 300] width 8 height 8
radio input "true"
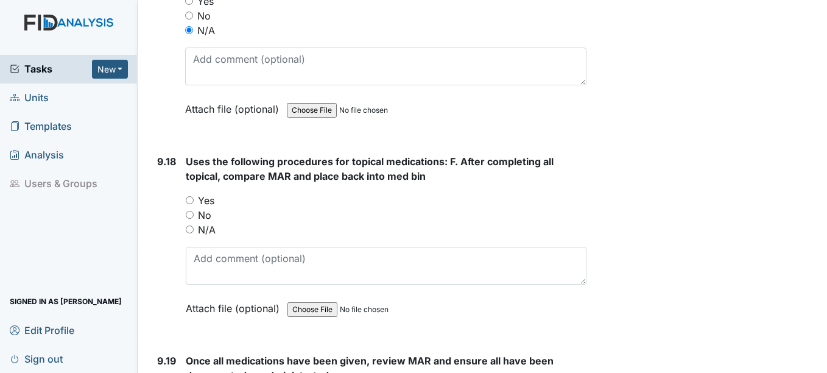
scroll to position [16860, 0]
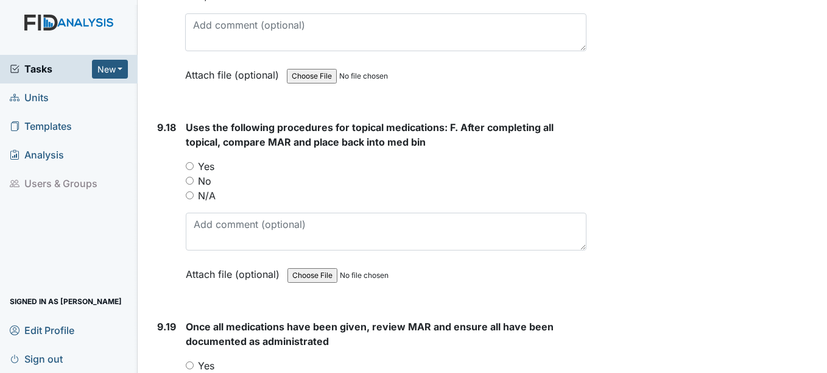
click at [210, 203] on label "N/A" at bounding box center [207, 195] width 18 height 15
click at [194, 199] on input "N/A" at bounding box center [190, 195] width 8 height 8
radio input "true"
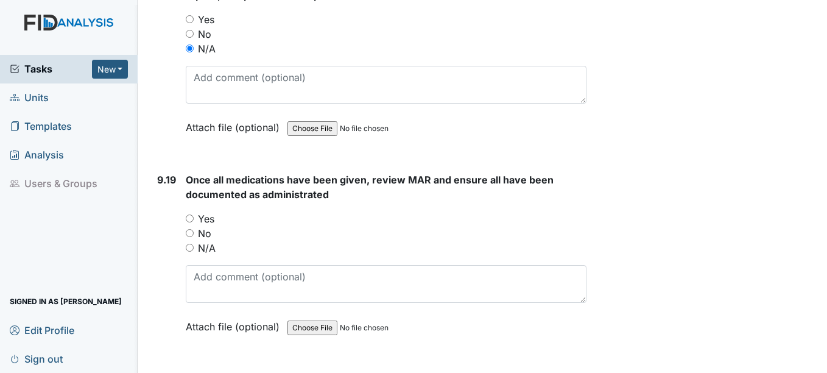
scroll to position [17043, 0]
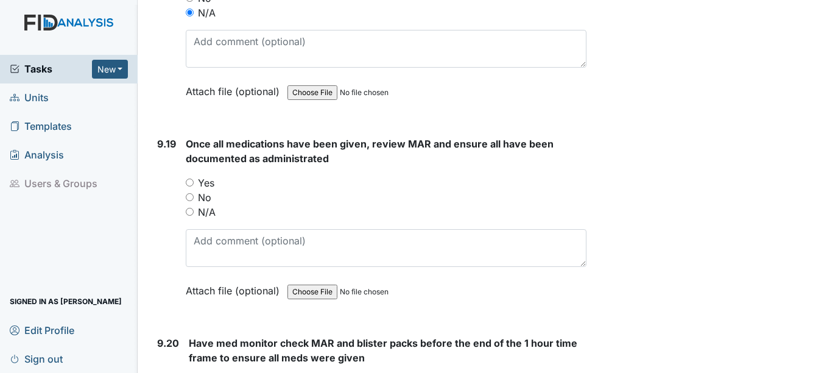
click at [205, 190] on label "Yes" at bounding box center [206, 182] width 16 height 15
click at [194, 186] on input "Yes" at bounding box center [190, 182] width 8 height 8
radio input "true"
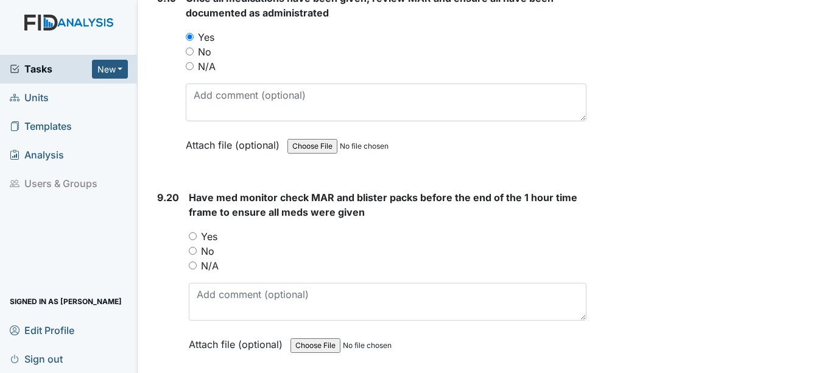
scroll to position [17226, 0]
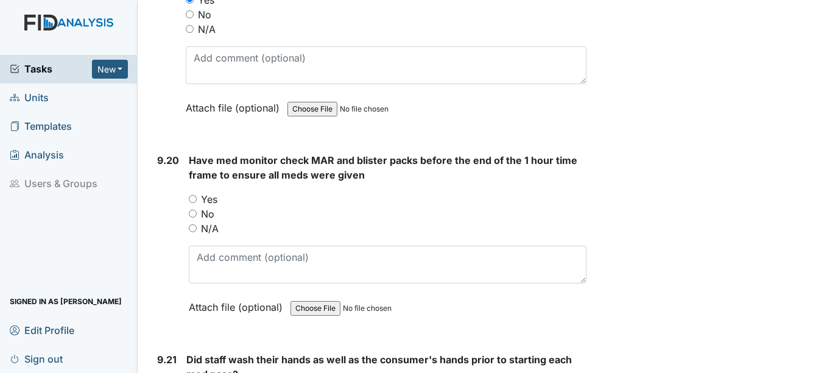
click at [211, 37] on label "N/A" at bounding box center [207, 29] width 18 height 15
click at [194, 33] on input "N/A" at bounding box center [190, 29] width 8 height 8
radio input "true"
click at [207, 236] on label "N/A" at bounding box center [210, 228] width 18 height 15
click at [197, 232] on input "N/A" at bounding box center [193, 228] width 8 height 8
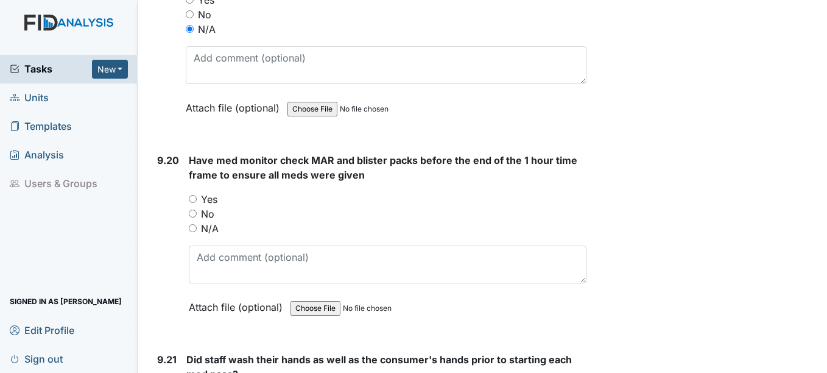
radio input "true"
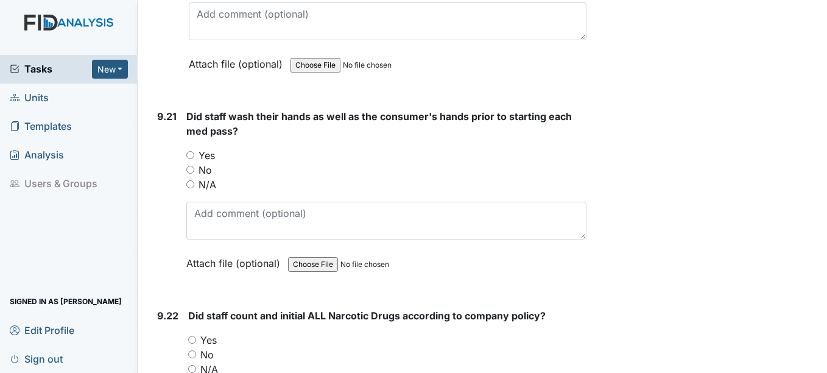
scroll to position [17469, 0]
click at [208, 162] on label "Yes" at bounding box center [206, 154] width 16 height 15
click at [194, 158] on input "Yes" at bounding box center [190, 154] width 8 height 8
radio input "true"
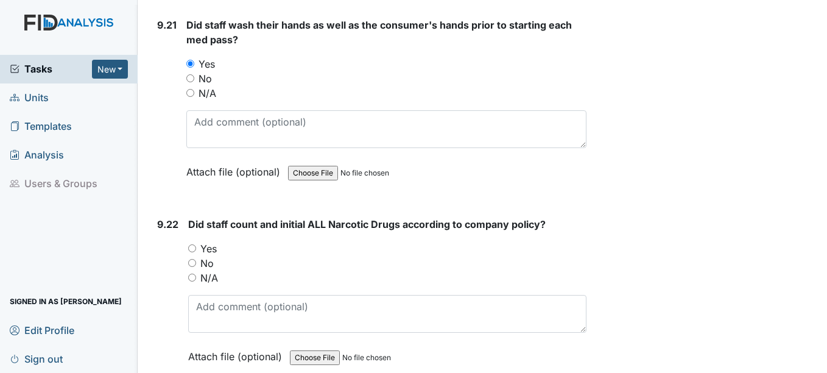
scroll to position [17591, 0]
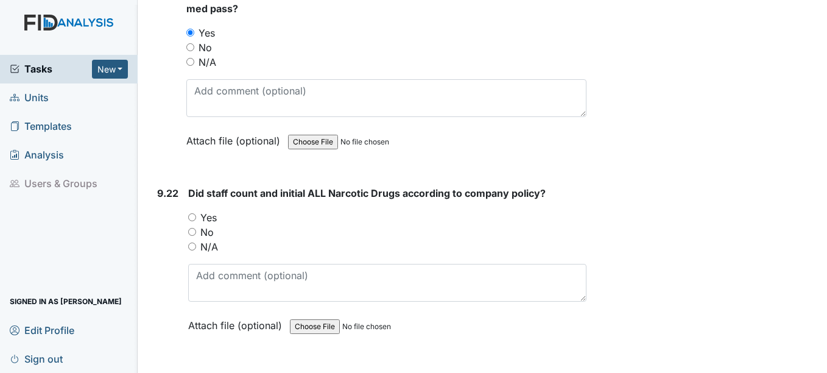
click at [209, 225] on label "Yes" at bounding box center [208, 217] width 16 height 15
click at [196, 221] on input "Yes" at bounding box center [192, 217] width 8 height 8
radio input "true"
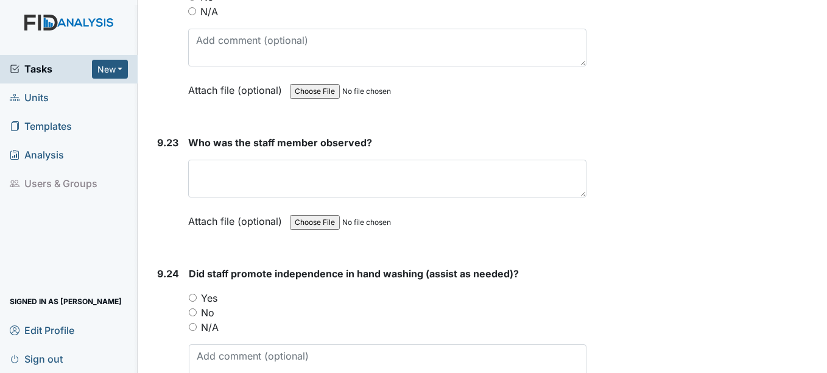
scroll to position [17834, 0]
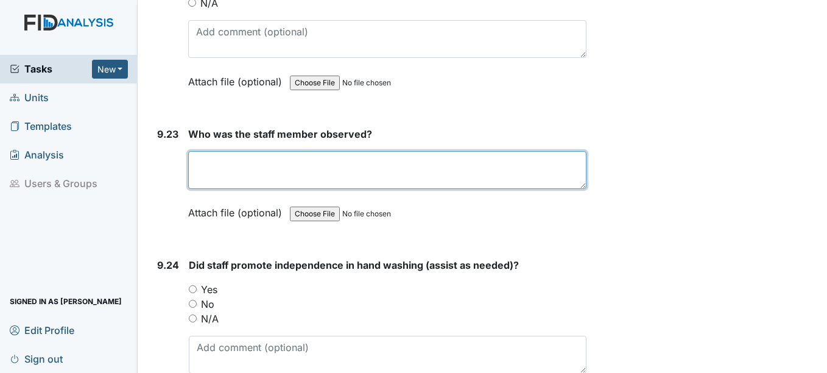
click at [211, 189] on textarea at bounding box center [386, 170] width 397 height 38
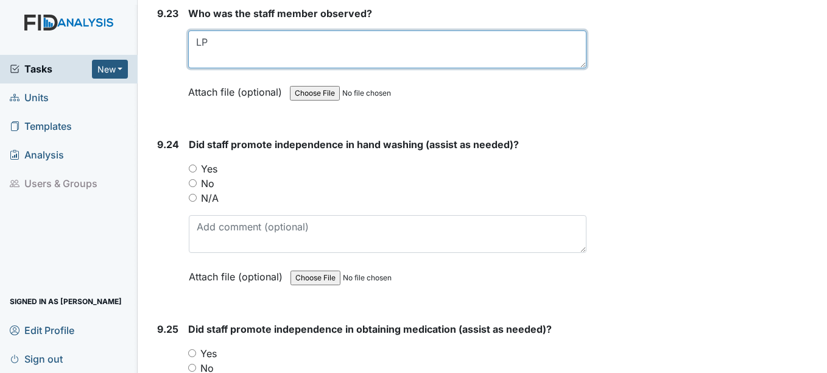
scroll to position [17956, 0]
type textarea "LP"
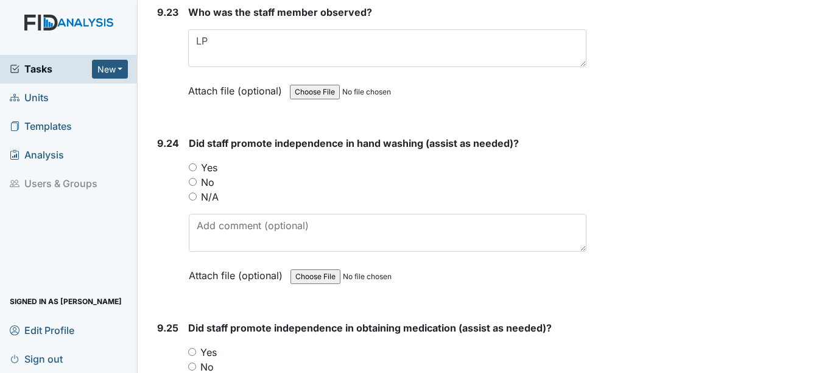
click at [207, 175] on label "Yes" at bounding box center [209, 167] width 16 height 15
click at [197, 171] on input "Yes" at bounding box center [193, 167] width 8 height 8
radio input "true"
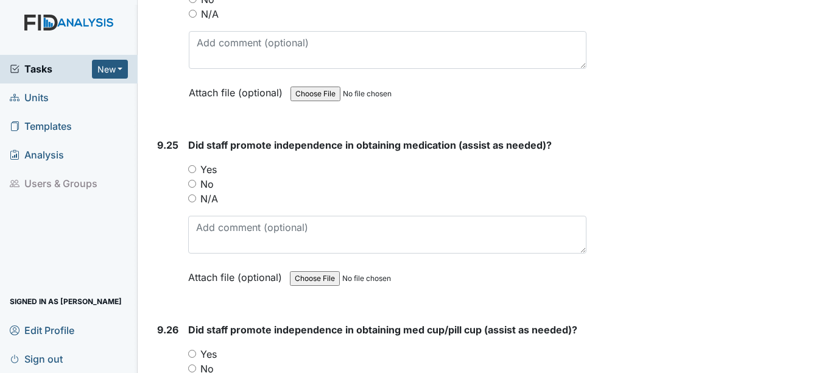
click at [211, 177] on label "Yes" at bounding box center [208, 169] width 16 height 15
click at [196, 173] on input "Yes" at bounding box center [192, 169] width 8 height 8
radio input "true"
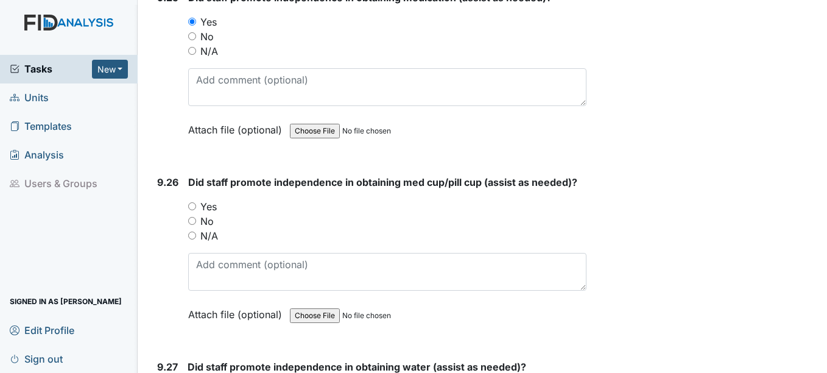
scroll to position [18321, 0]
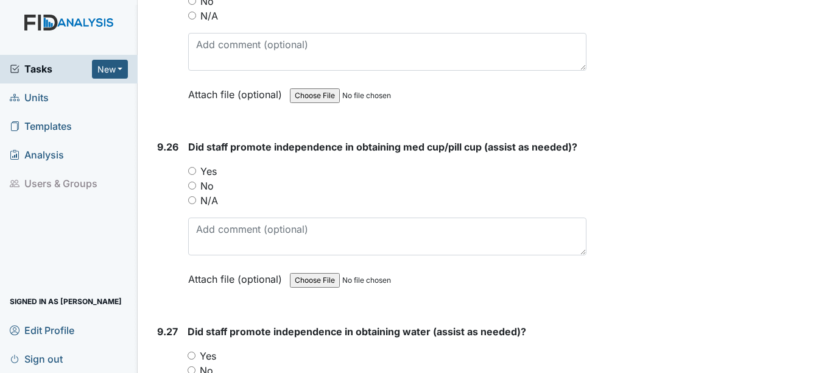
click at [211, 193] on label "No" at bounding box center [206, 185] width 13 height 15
click at [196, 189] on input "No" at bounding box center [192, 185] width 8 height 8
radio input "true"
click at [209, 178] on label "Yes" at bounding box center [208, 171] width 16 height 15
click at [196, 175] on input "Yes" at bounding box center [192, 171] width 8 height 8
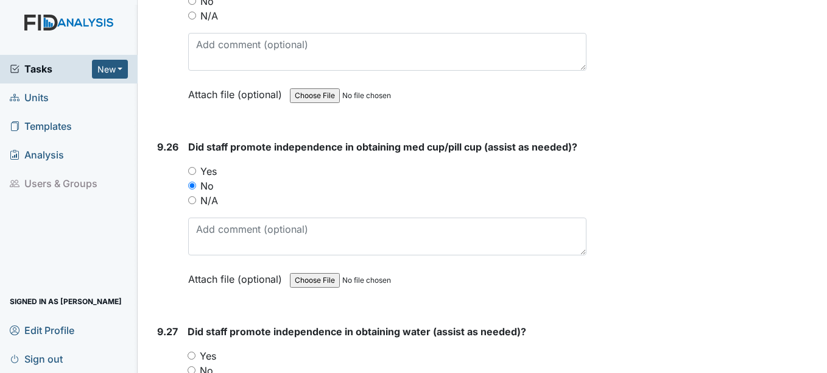
radio input "true"
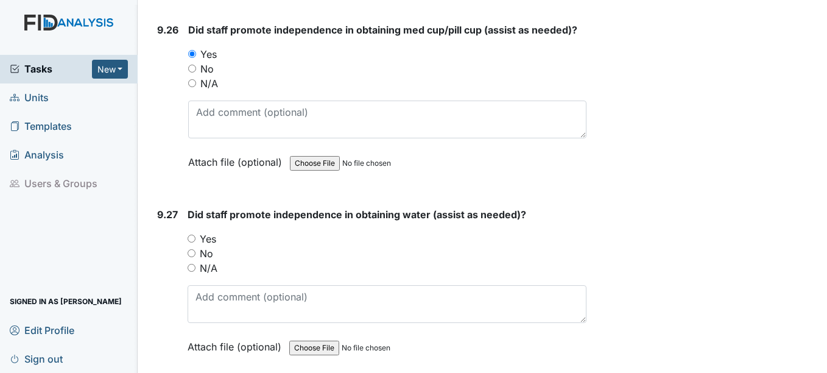
scroll to position [18443, 0]
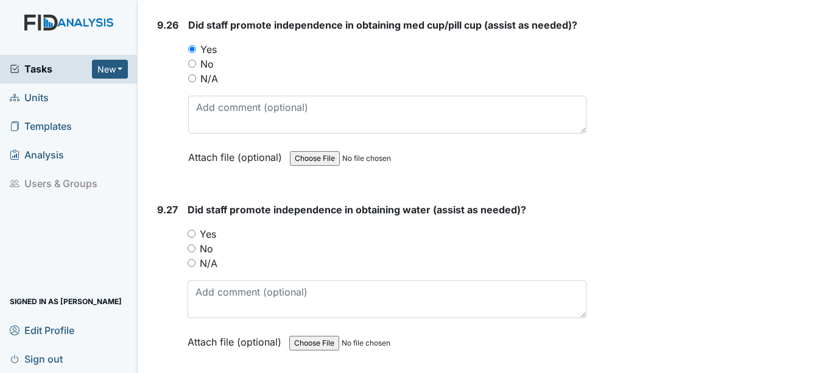
click at [211, 241] on label "Yes" at bounding box center [208, 233] width 16 height 15
click at [195, 237] on input "Yes" at bounding box center [191, 233] width 8 height 8
radio input "true"
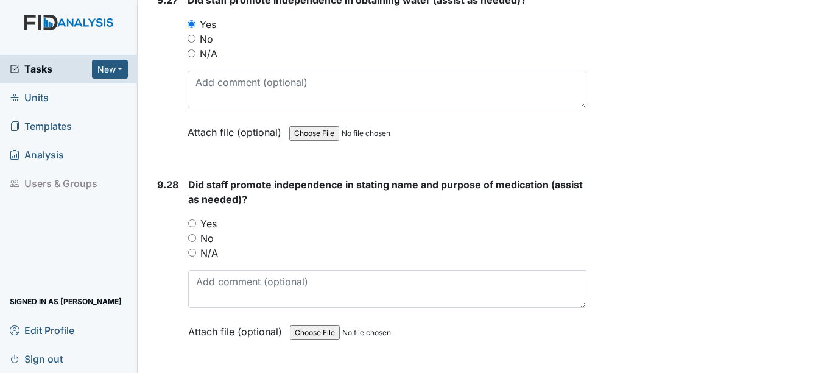
scroll to position [18687, 0]
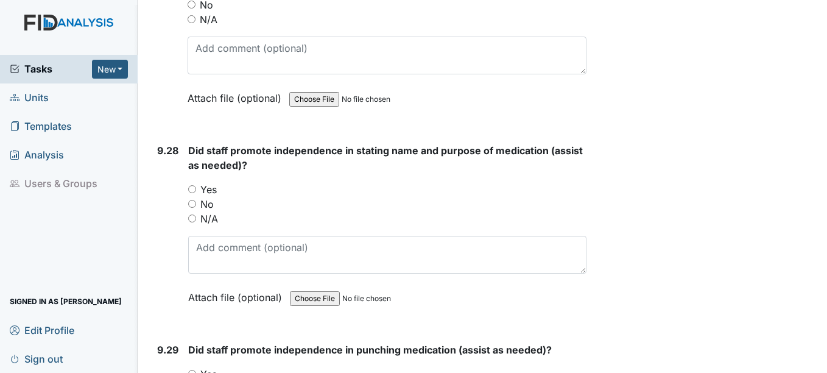
click at [209, 197] on label "Yes" at bounding box center [208, 189] width 16 height 15
click at [196, 193] on input "Yes" at bounding box center [192, 189] width 8 height 8
radio input "true"
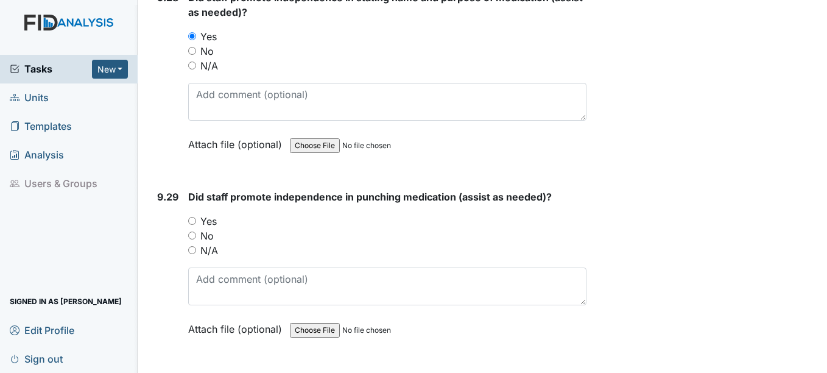
scroll to position [18930, 0]
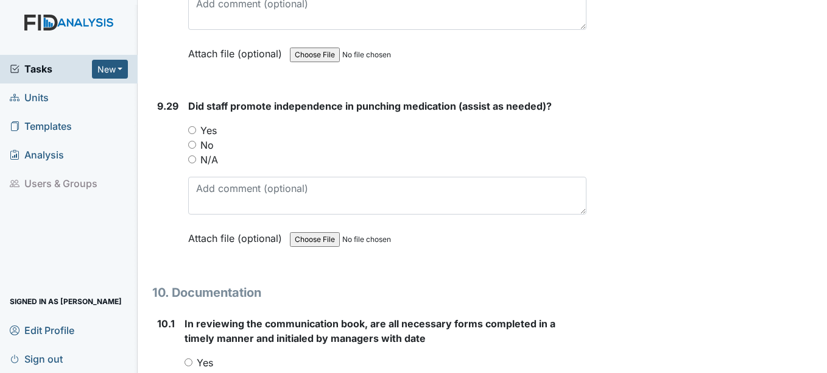
click at [206, 138] on label "Yes" at bounding box center [208, 130] width 16 height 15
click at [196, 134] on input "Yes" at bounding box center [192, 130] width 8 height 8
radio input "true"
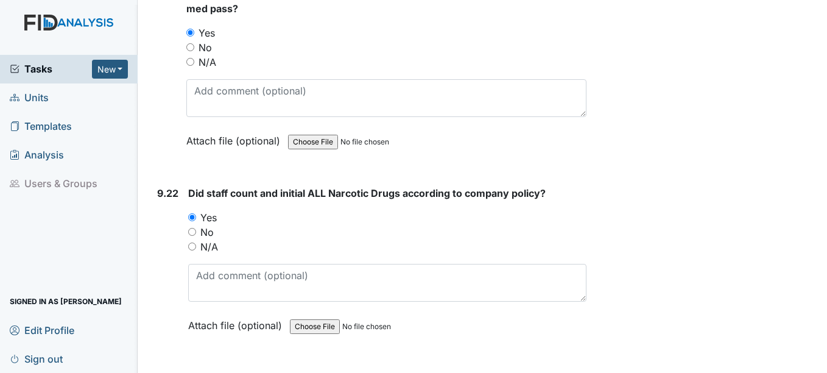
scroll to position [17652, 0]
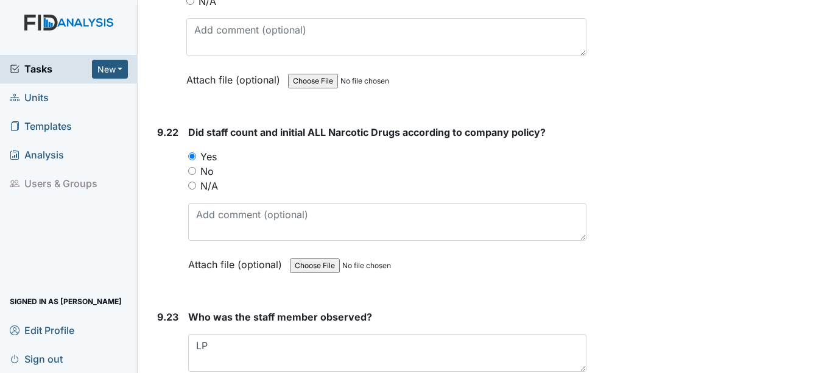
click at [208, 193] on label "N/A" at bounding box center [209, 185] width 18 height 15
click at [196, 189] on input "N/A" at bounding box center [192, 185] width 8 height 8
radio input "true"
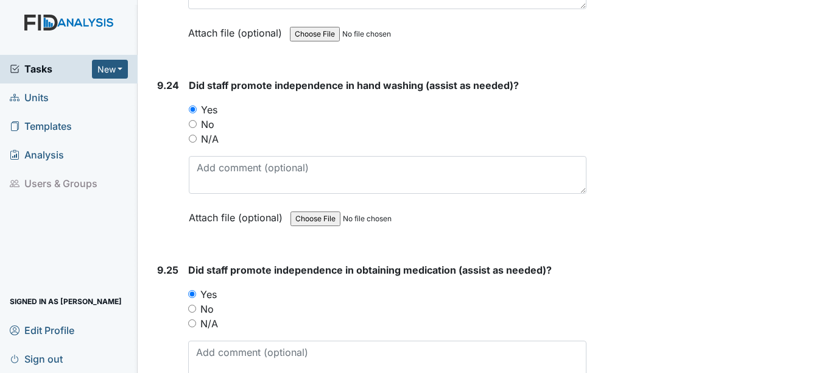
scroll to position [18017, 0]
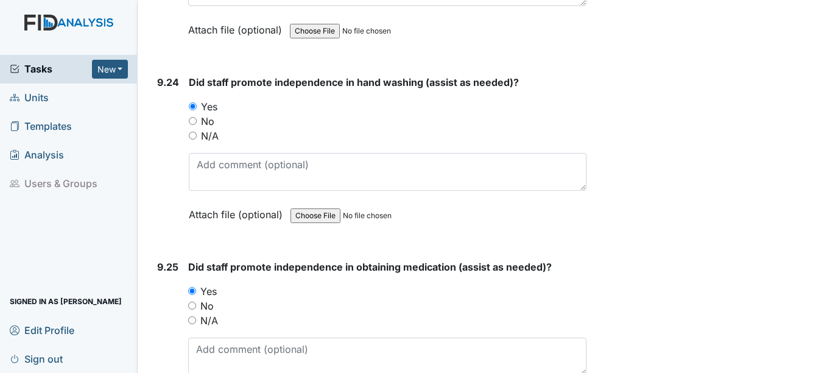
click at [203, 143] on label "N/A" at bounding box center [210, 135] width 18 height 15
click at [197, 139] on input "N/A" at bounding box center [193, 135] width 8 height 8
radio input "true"
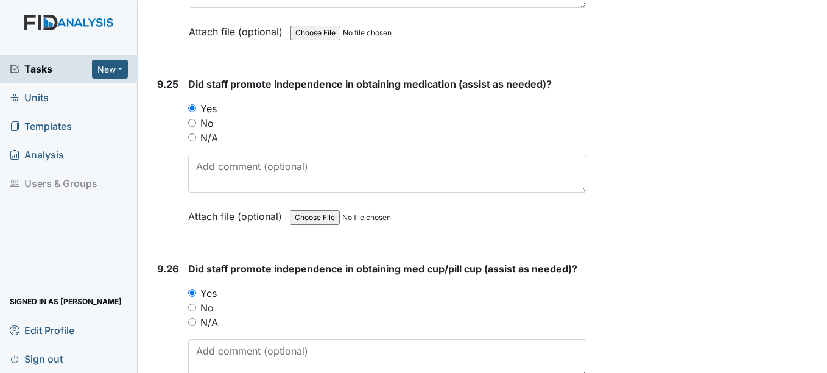
click at [204, 145] on label "N/A" at bounding box center [209, 137] width 18 height 15
click at [196, 141] on input "N/A" at bounding box center [192, 137] width 8 height 8
radio input "true"
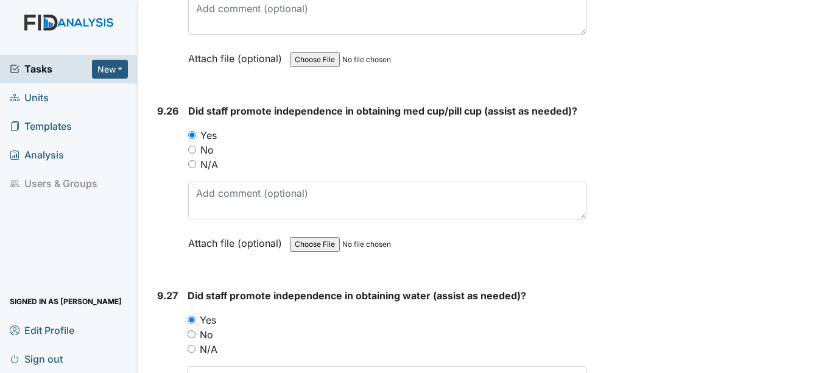
scroll to position [18382, 0]
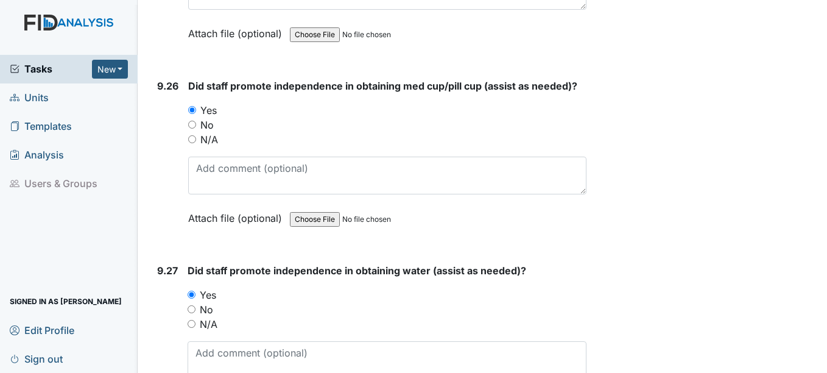
click at [208, 147] on label "N/A" at bounding box center [209, 139] width 18 height 15
click at [196, 143] on input "N/A" at bounding box center [192, 139] width 8 height 8
radio input "true"
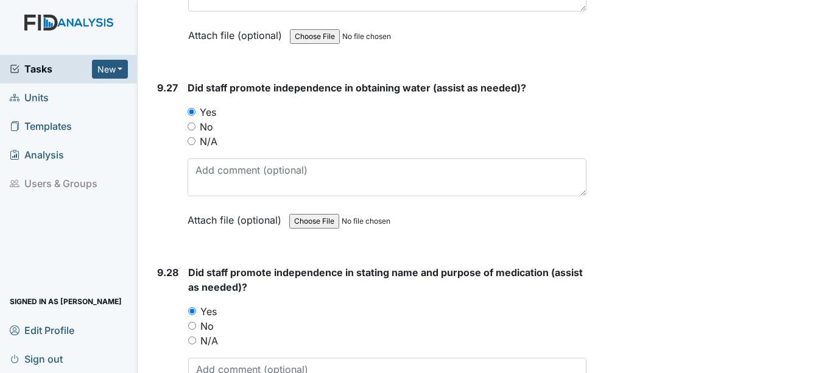
click at [213, 149] on label "N/A" at bounding box center [209, 141] width 18 height 15
click at [195, 145] on input "N/A" at bounding box center [191, 141] width 8 height 8
radio input "true"
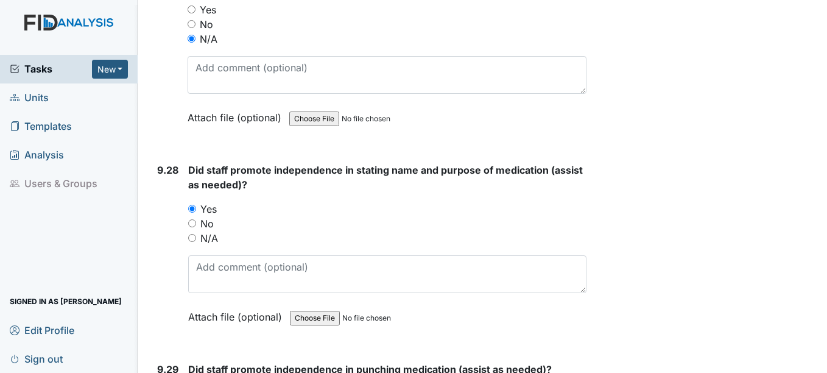
scroll to position [18808, 0]
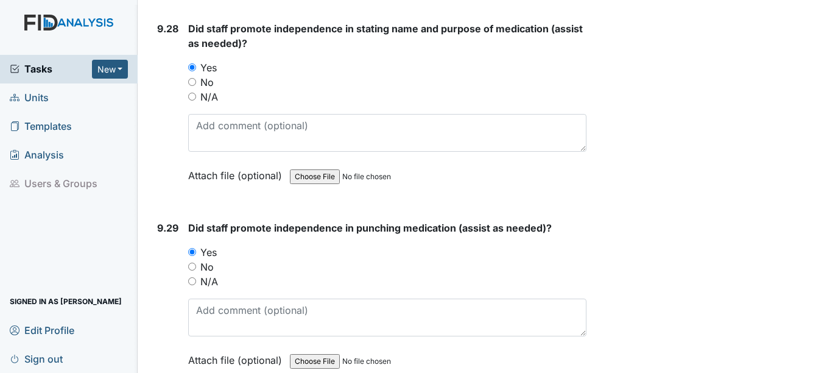
click at [214, 104] on label "N/A" at bounding box center [209, 96] width 18 height 15
click at [196, 100] on input "N/A" at bounding box center [192, 97] width 8 height 8
radio input "true"
click at [216, 289] on label "N/A" at bounding box center [209, 281] width 18 height 15
click at [196, 285] on input "N/A" at bounding box center [192, 281] width 8 height 8
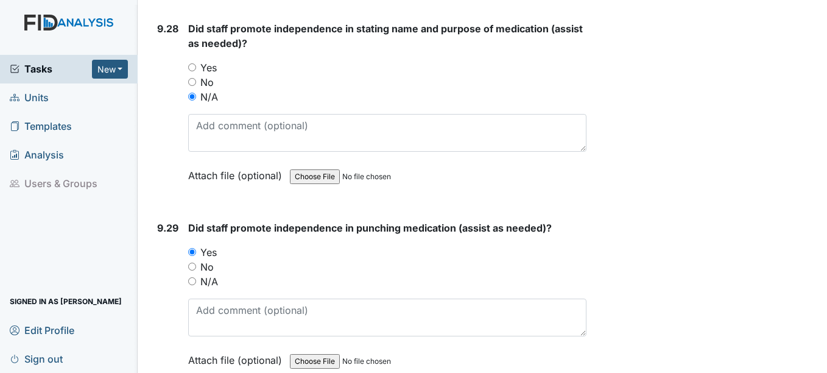
radio input "true"
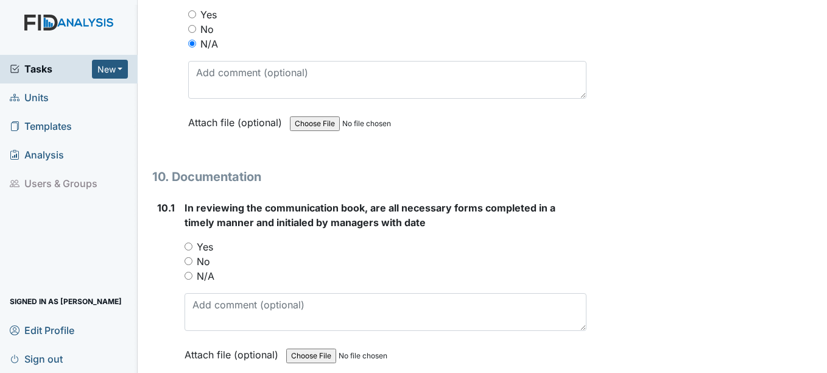
scroll to position [19052, 0]
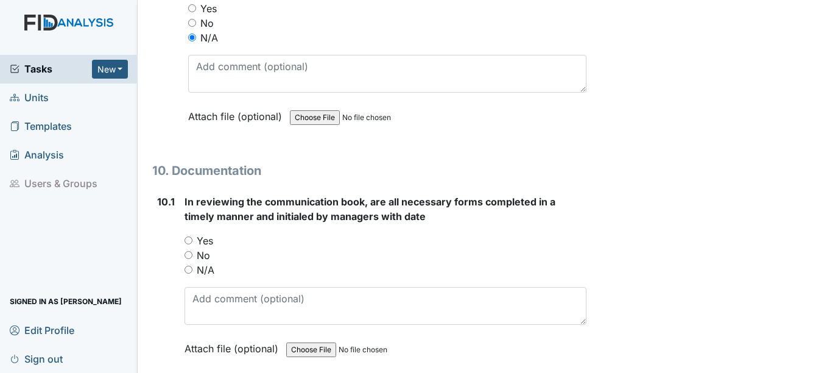
click at [204, 248] on label "Yes" at bounding box center [205, 240] width 16 height 15
click at [192, 244] on input "Yes" at bounding box center [188, 240] width 8 height 8
radio input "true"
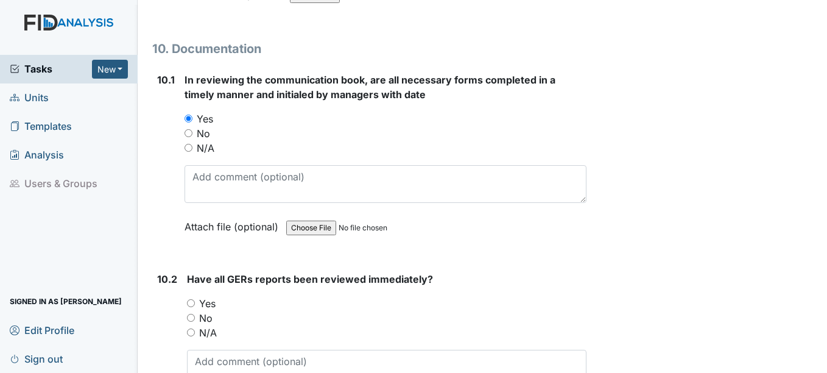
scroll to position [19234, 0]
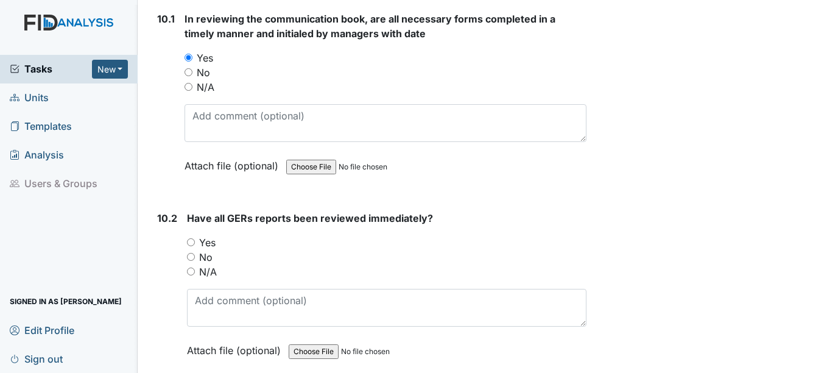
click at [214, 250] on label "Yes" at bounding box center [207, 242] width 16 height 15
click at [195, 246] on input "Yes" at bounding box center [191, 242] width 8 height 8
radio input "true"
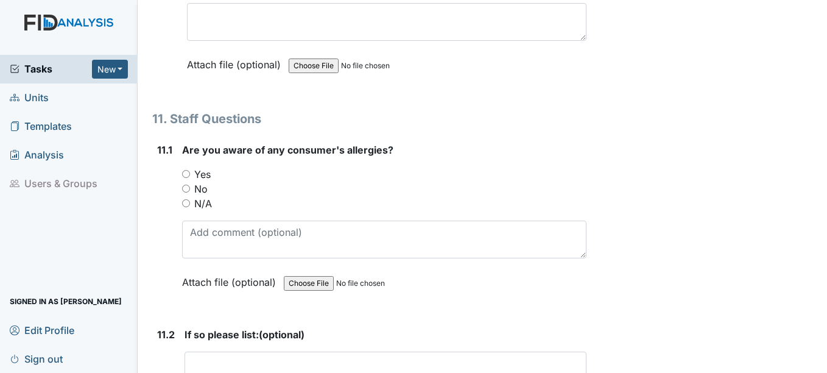
scroll to position [19660, 0]
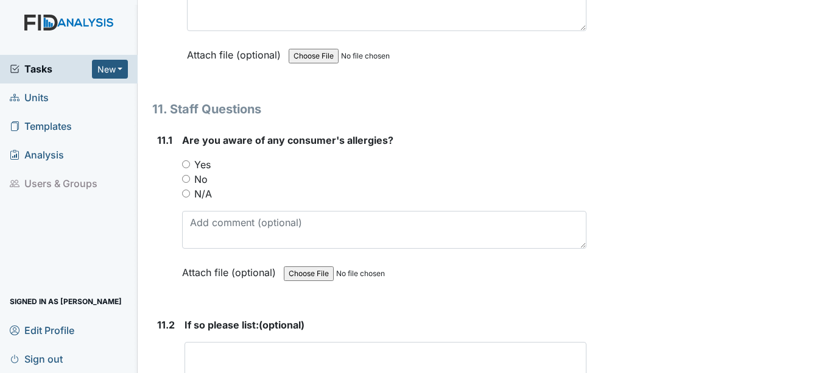
click at [203, 172] on label "Yes" at bounding box center [202, 164] width 16 height 15
click at [190, 168] on input "Yes" at bounding box center [186, 164] width 8 height 8
radio input "true"
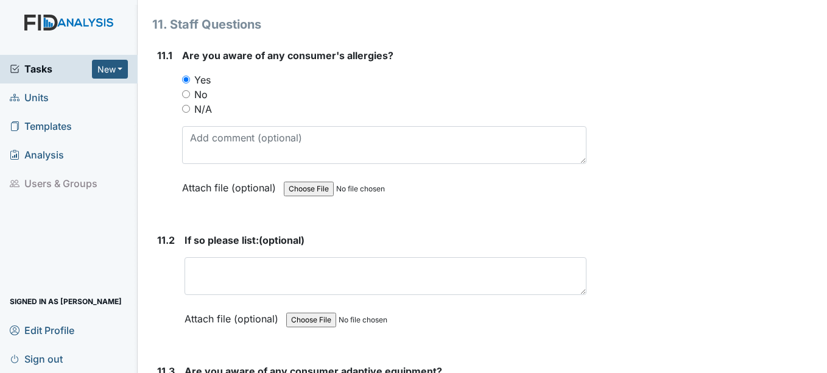
scroll to position [19782, 0]
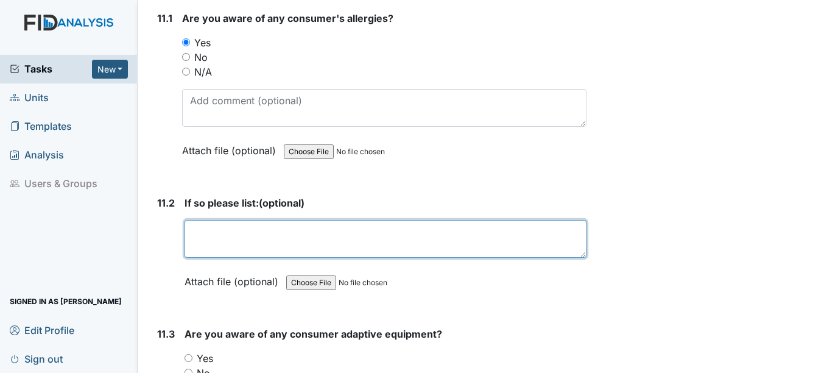
drag, startPoint x: 217, startPoint y: 244, endPoint x: 211, endPoint y: 247, distance: 6.6
click at [217, 245] on textarea at bounding box center [384, 239] width 401 height 38
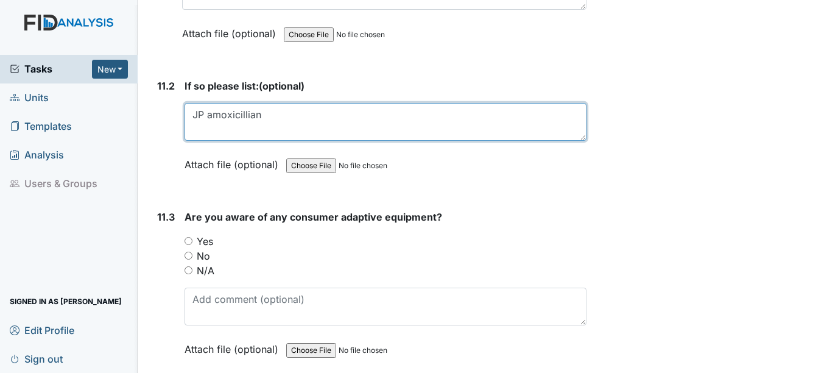
scroll to position [19904, 0]
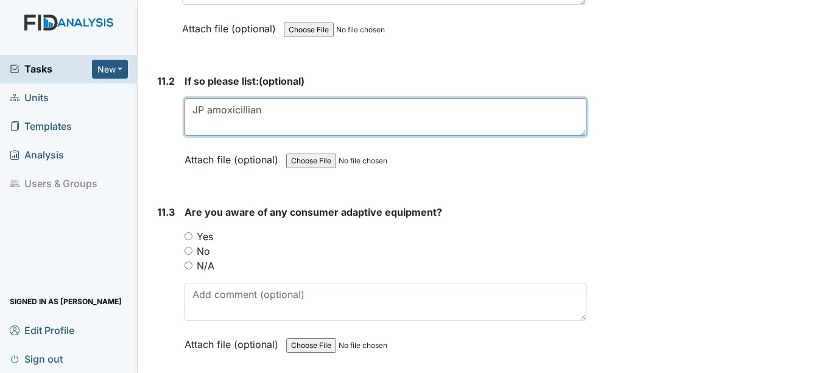
type textarea "JP amoxicillian"
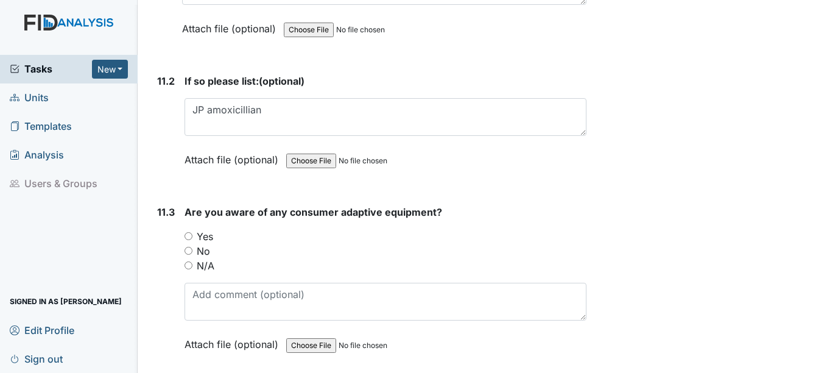
click at [210, 243] on label "Yes" at bounding box center [205, 236] width 16 height 15
click at [192, 240] on input "Yes" at bounding box center [188, 236] width 8 height 8
radio input "true"
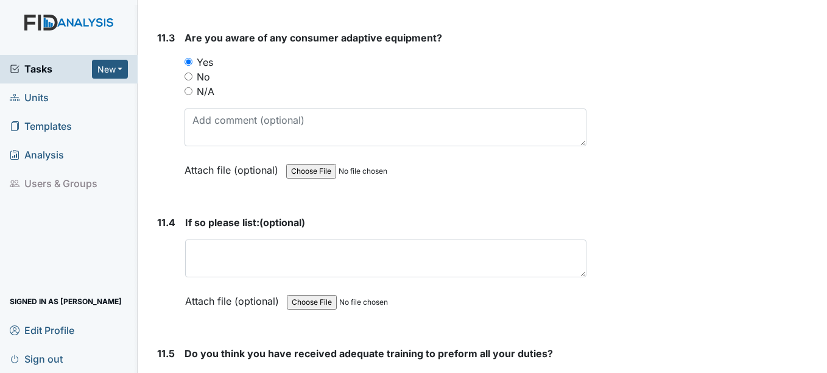
scroll to position [20086, 0]
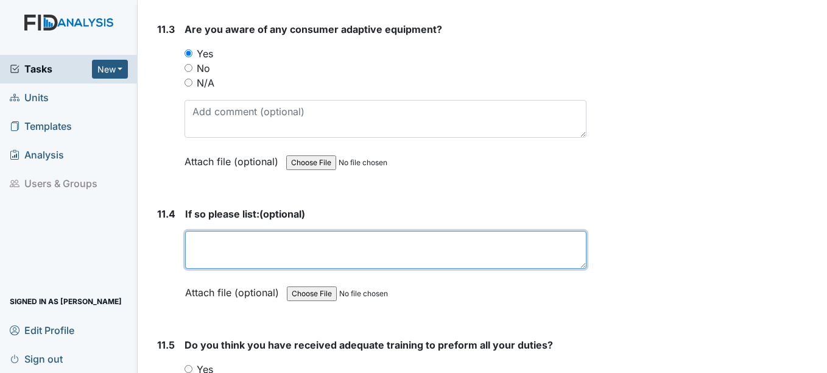
click at [216, 248] on textarea at bounding box center [385, 250] width 401 height 38
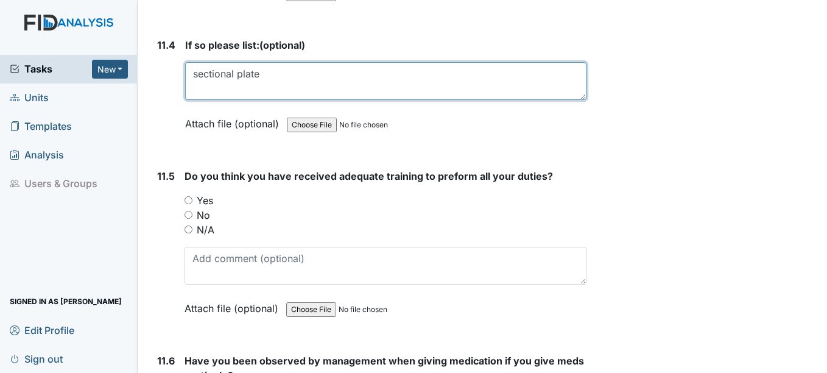
scroll to position [20269, 0]
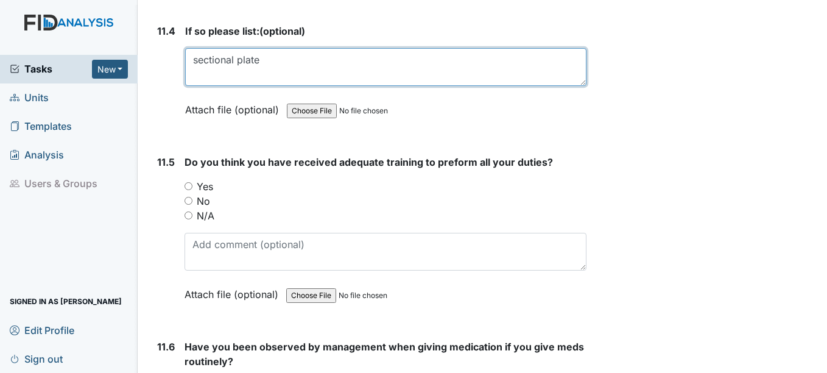
type textarea "sectional plate"
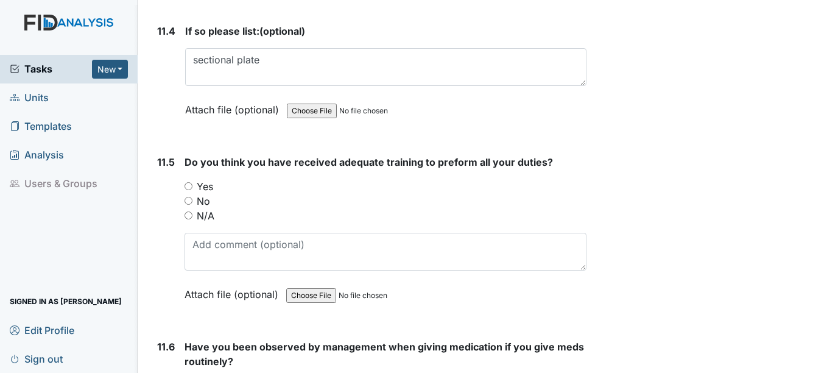
click at [210, 194] on label "Yes" at bounding box center [205, 186] width 16 height 15
click at [192, 190] on input "Yes" at bounding box center [188, 186] width 8 height 8
radio input "true"
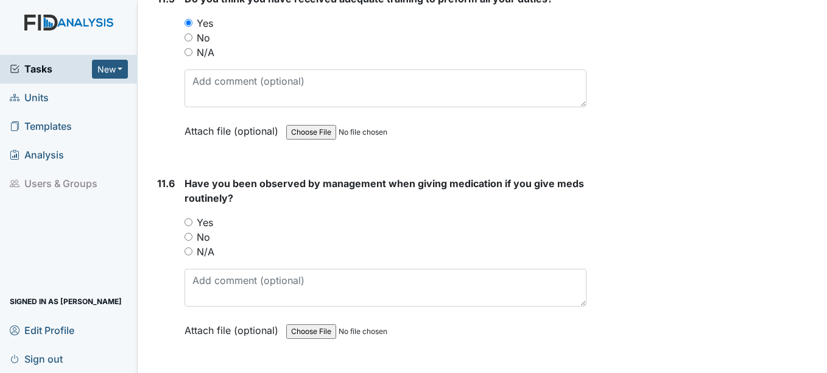
scroll to position [20452, 0]
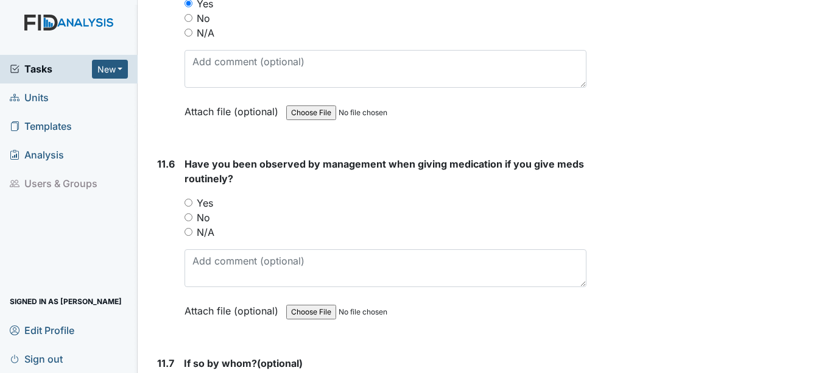
click at [208, 210] on label "Yes" at bounding box center [205, 202] width 16 height 15
click at [192, 206] on input "Yes" at bounding box center [188, 202] width 8 height 8
radio input "true"
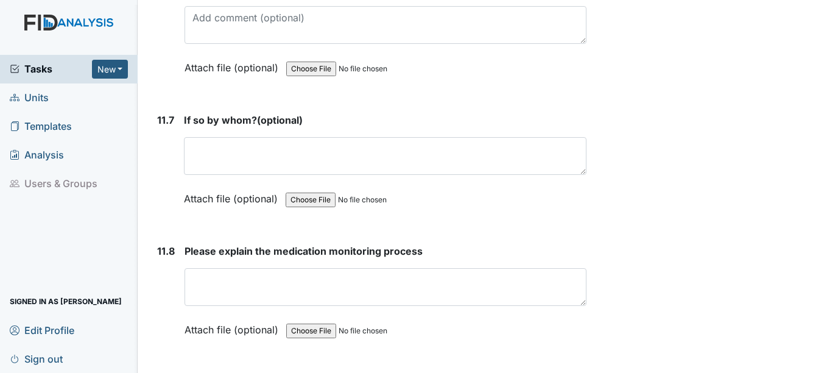
scroll to position [20695, 0]
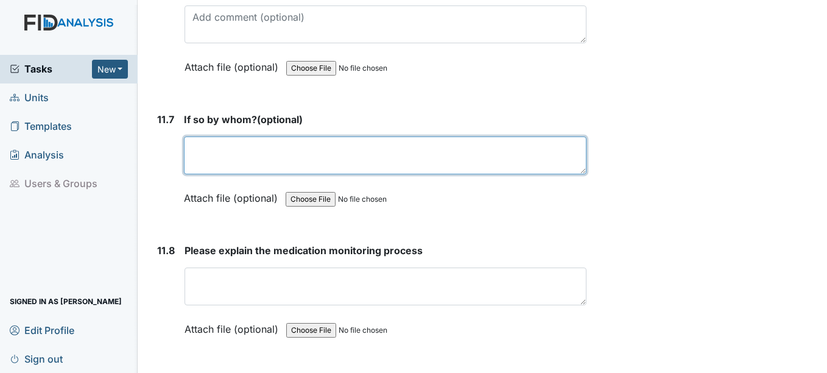
click at [214, 173] on textarea at bounding box center [385, 155] width 402 height 38
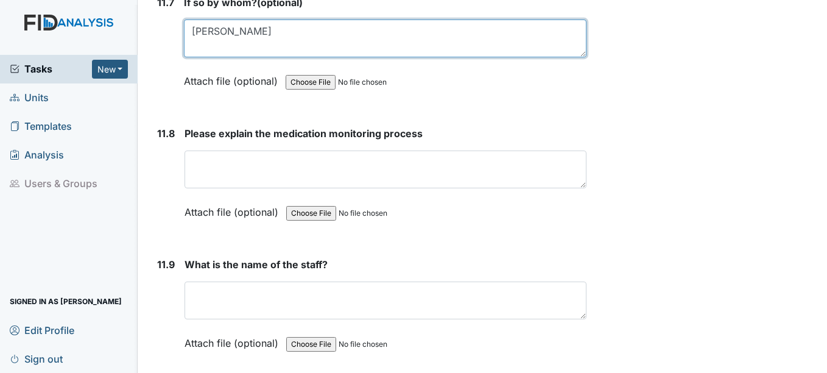
scroll to position [20817, 0]
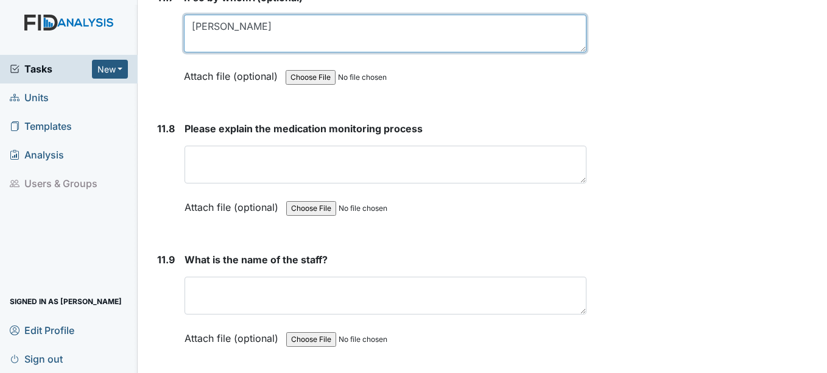
type textarea "[PERSON_NAME]"
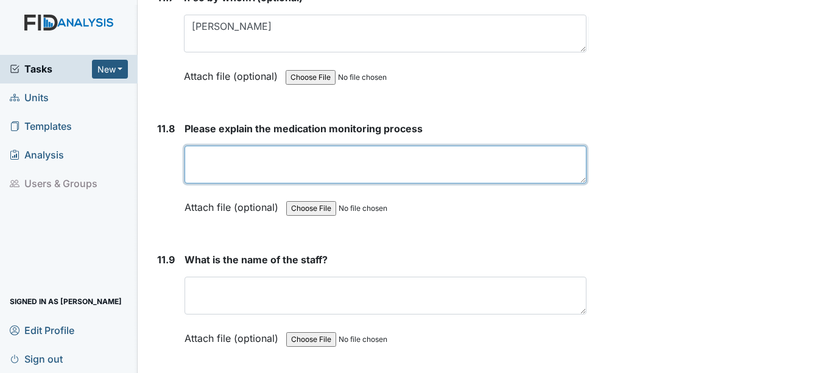
click at [213, 168] on textarea at bounding box center [384, 164] width 401 height 38
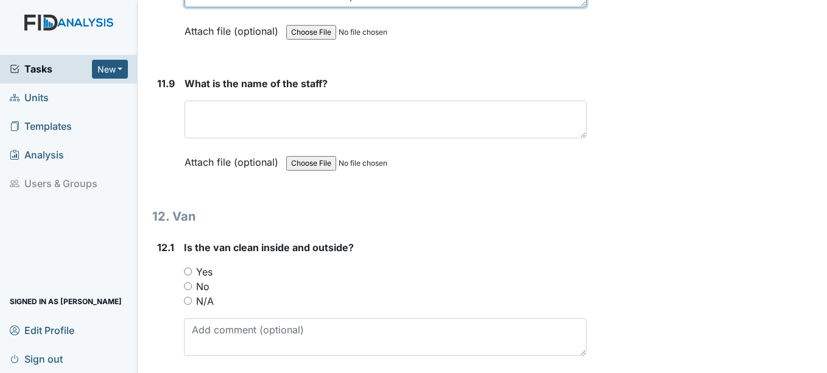
scroll to position [20999, 0]
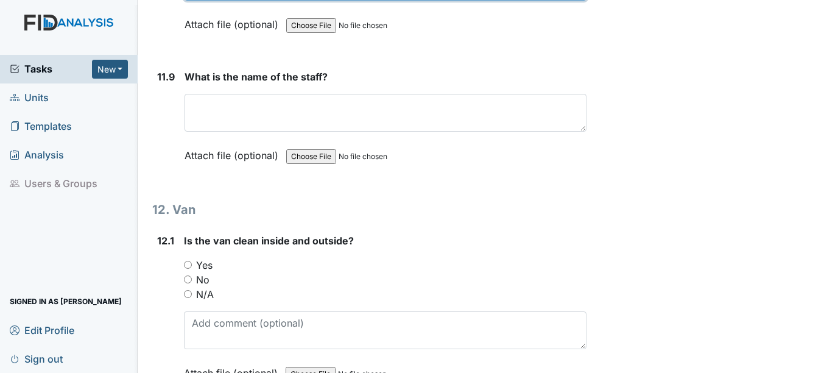
type textarea "Ensure all meds are given and given to the correcr individual at the correct ti…"
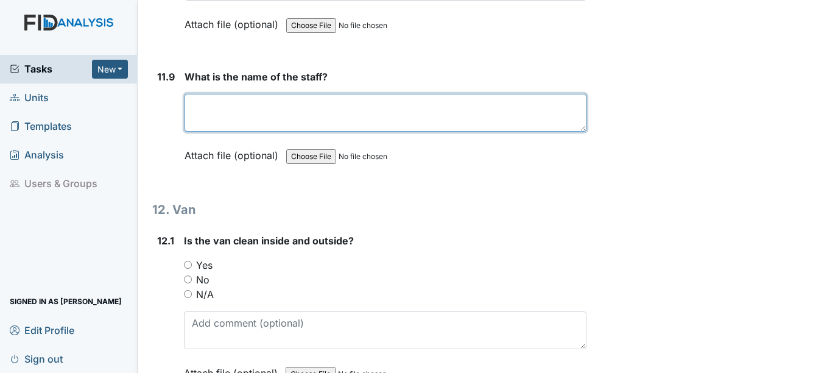
click at [264, 126] on textarea at bounding box center [384, 113] width 401 height 38
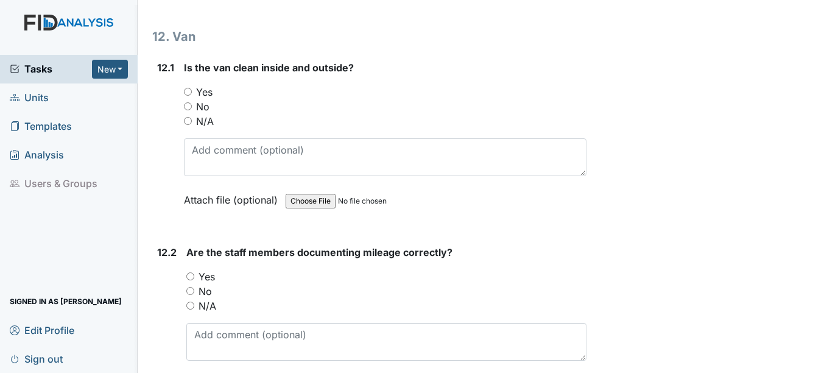
scroll to position [21182, 0]
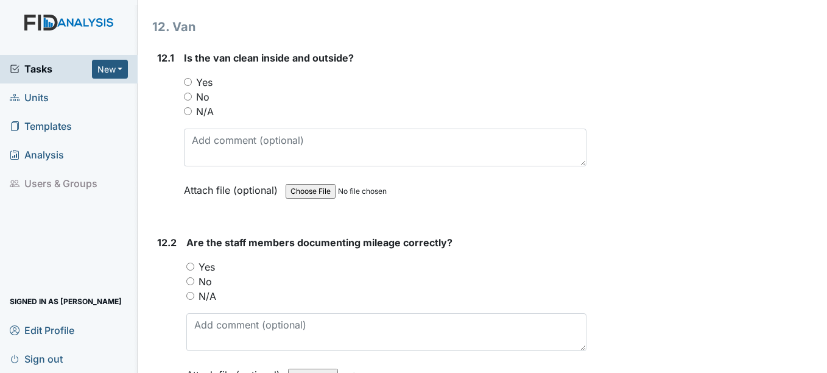
type textarea "LP"
click at [209, 89] on label "Yes" at bounding box center [204, 82] width 16 height 15
click at [192, 86] on input "Yes" at bounding box center [188, 82] width 8 height 8
radio input "true"
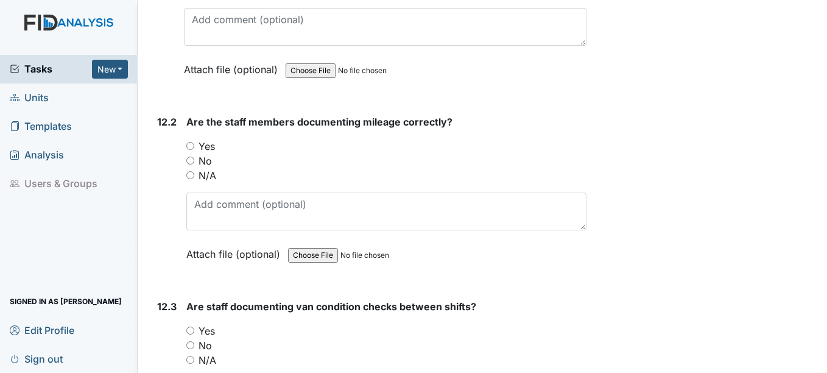
scroll to position [21304, 0]
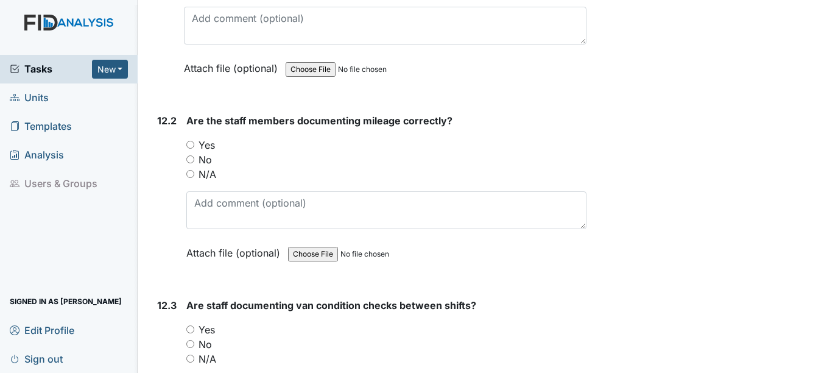
click at [208, 152] on label "Yes" at bounding box center [206, 145] width 16 height 15
click at [194, 149] on input "Yes" at bounding box center [190, 145] width 8 height 8
radio input "true"
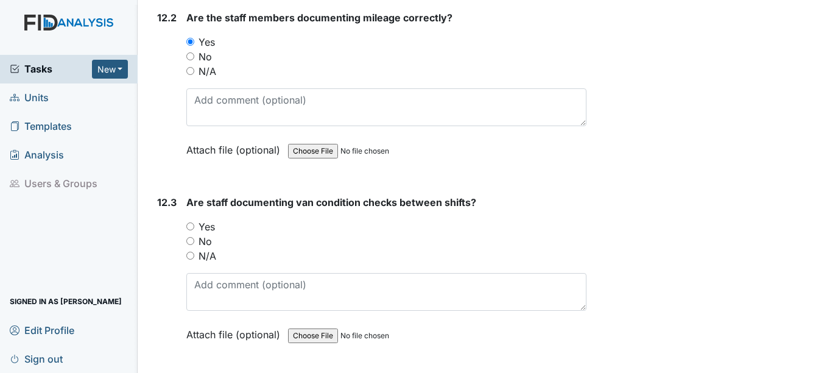
scroll to position [21426, 0]
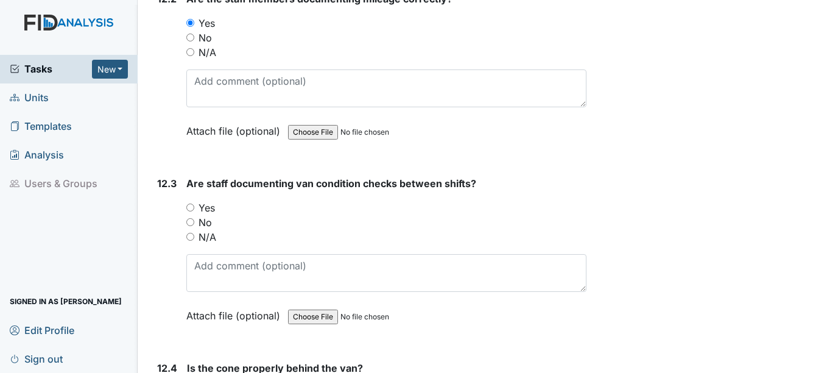
click at [209, 215] on label "Yes" at bounding box center [206, 207] width 16 height 15
click at [194, 211] on input "Yes" at bounding box center [190, 207] width 8 height 8
radio input "true"
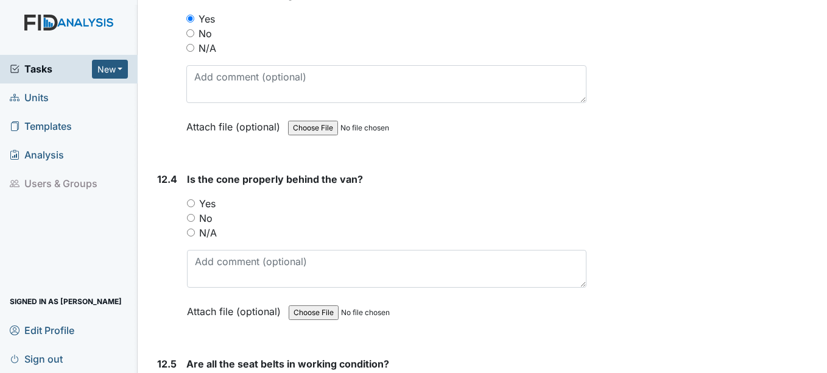
scroll to position [21669, 0]
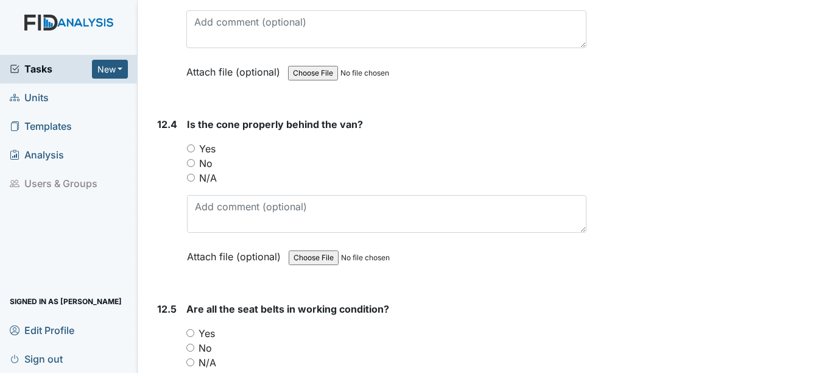
click at [206, 156] on label "Yes" at bounding box center [207, 148] width 16 height 15
click at [195, 152] on input "Yes" at bounding box center [191, 148] width 8 height 8
radio input "true"
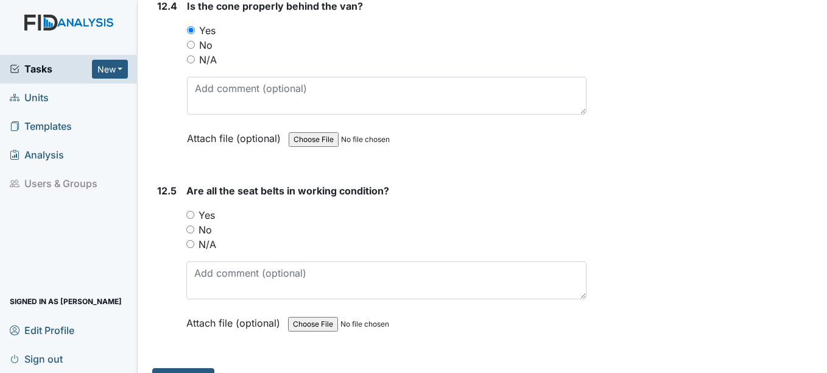
scroll to position [21791, 0]
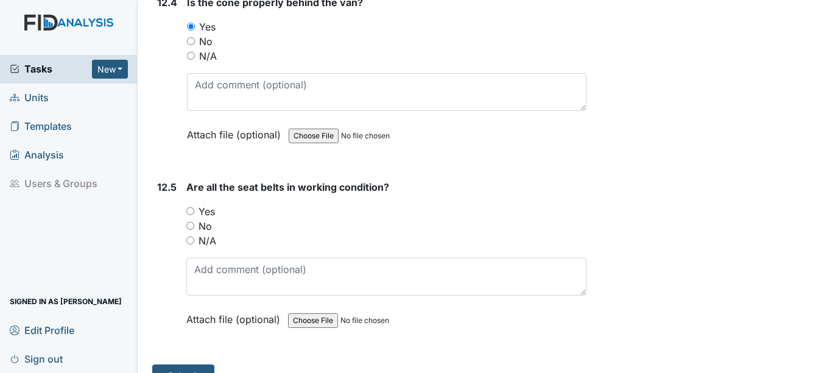
click at [214, 219] on label "Yes" at bounding box center [206, 211] width 16 height 15
click at [194, 215] on input "Yes" at bounding box center [190, 211] width 8 height 8
radio input "true"
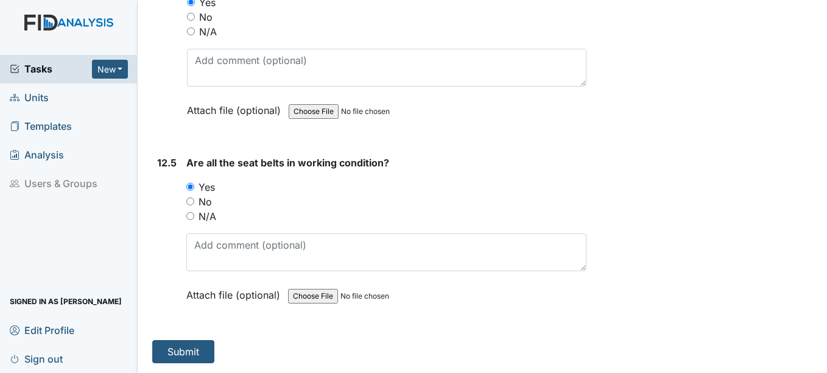
scroll to position [21830, 0]
click at [198, 348] on button "Submit" at bounding box center [183, 351] width 62 height 23
